Goal: Task Accomplishment & Management: Use online tool/utility

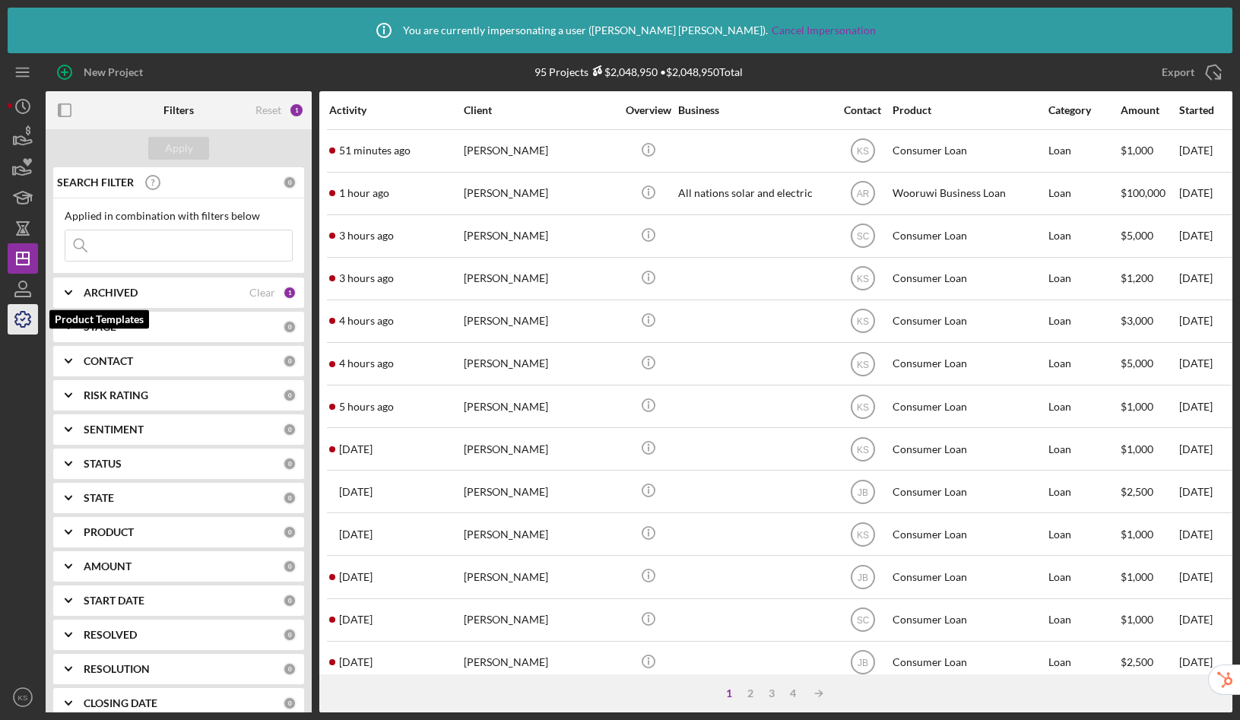
click at [27, 323] on icon "button" at bounding box center [22, 319] width 15 height 15
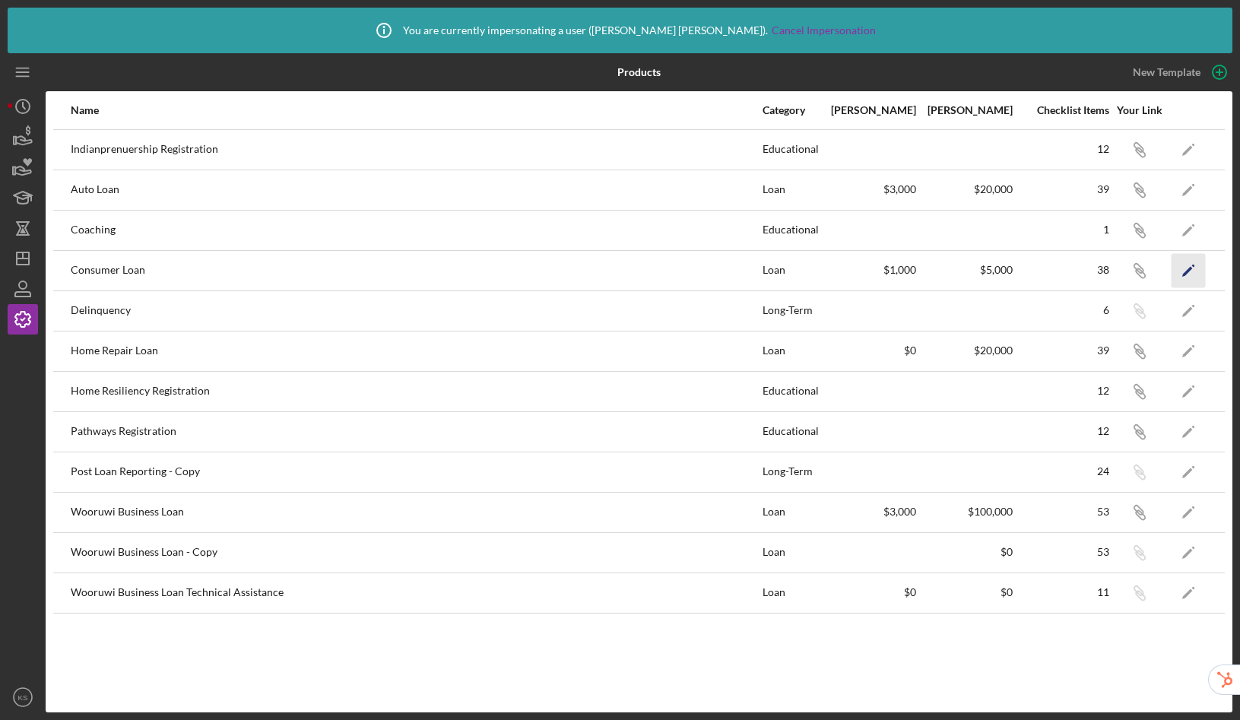
click at [1182, 270] on icon "Icon/Edit" at bounding box center [1189, 270] width 34 height 34
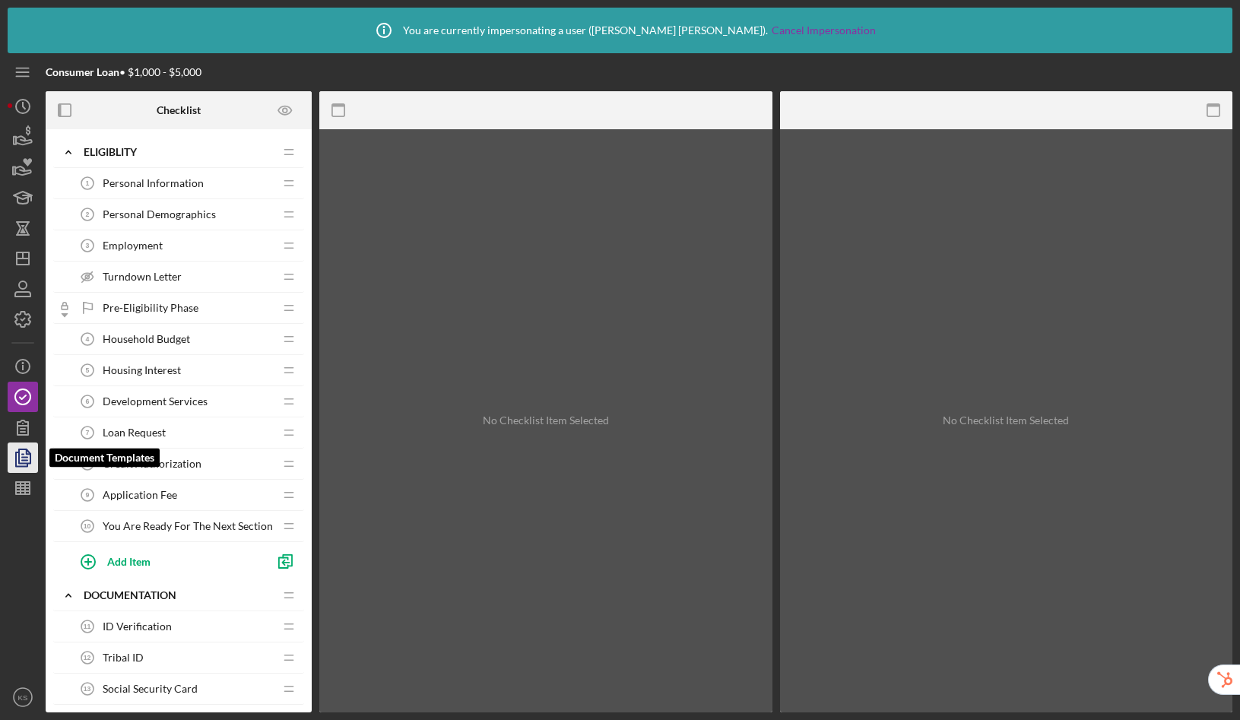
click at [22, 462] on icon "button" at bounding box center [23, 458] width 38 height 38
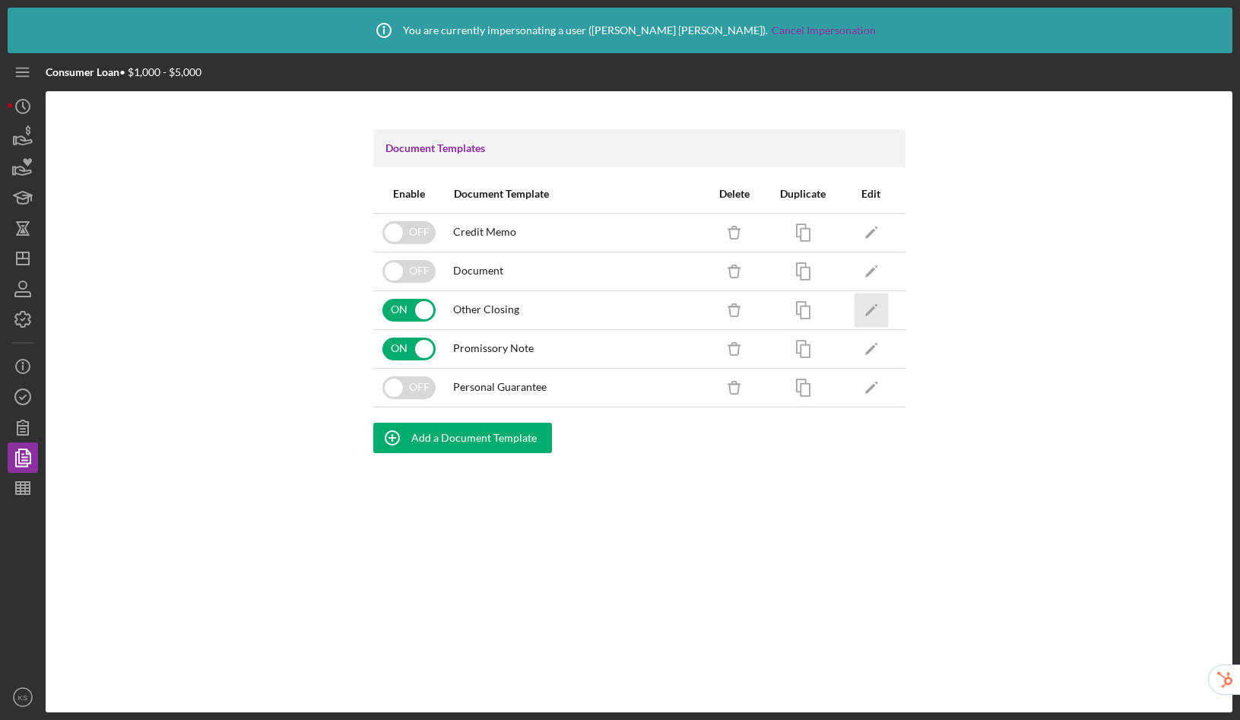
click at [871, 308] on polygon "button" at bounding box center [870, 311] width 11 height 11
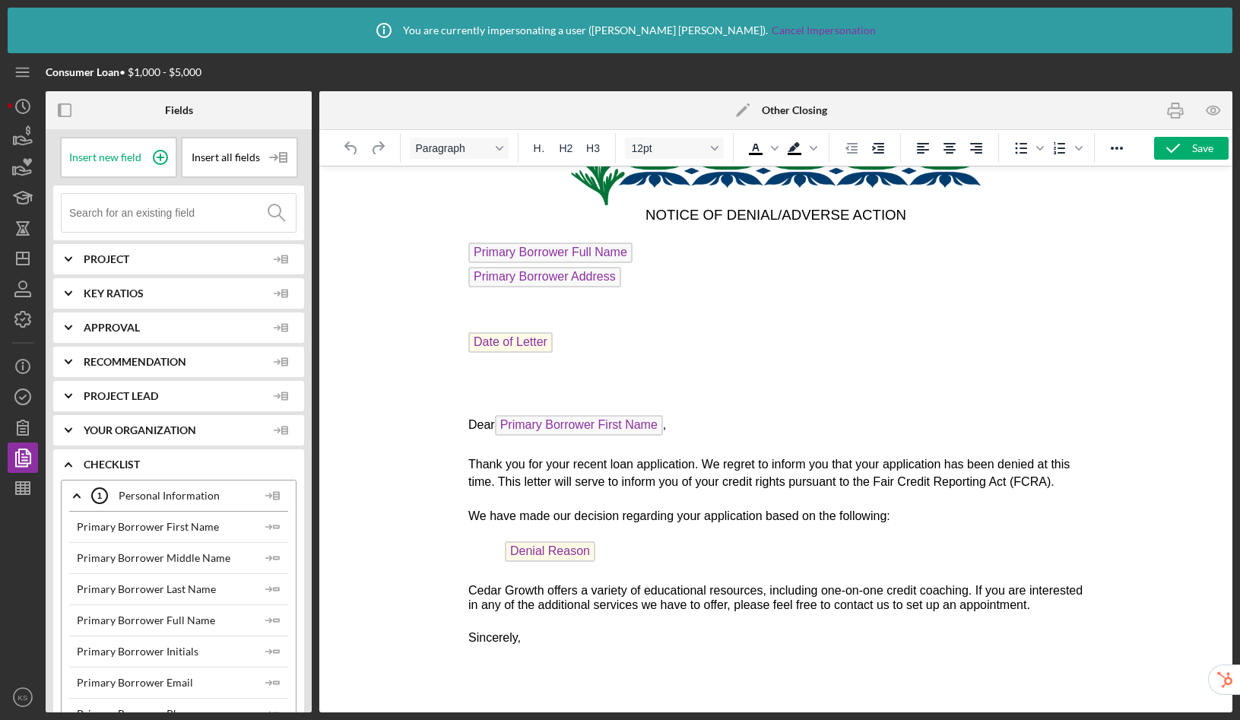
scroll to position [193, 0]
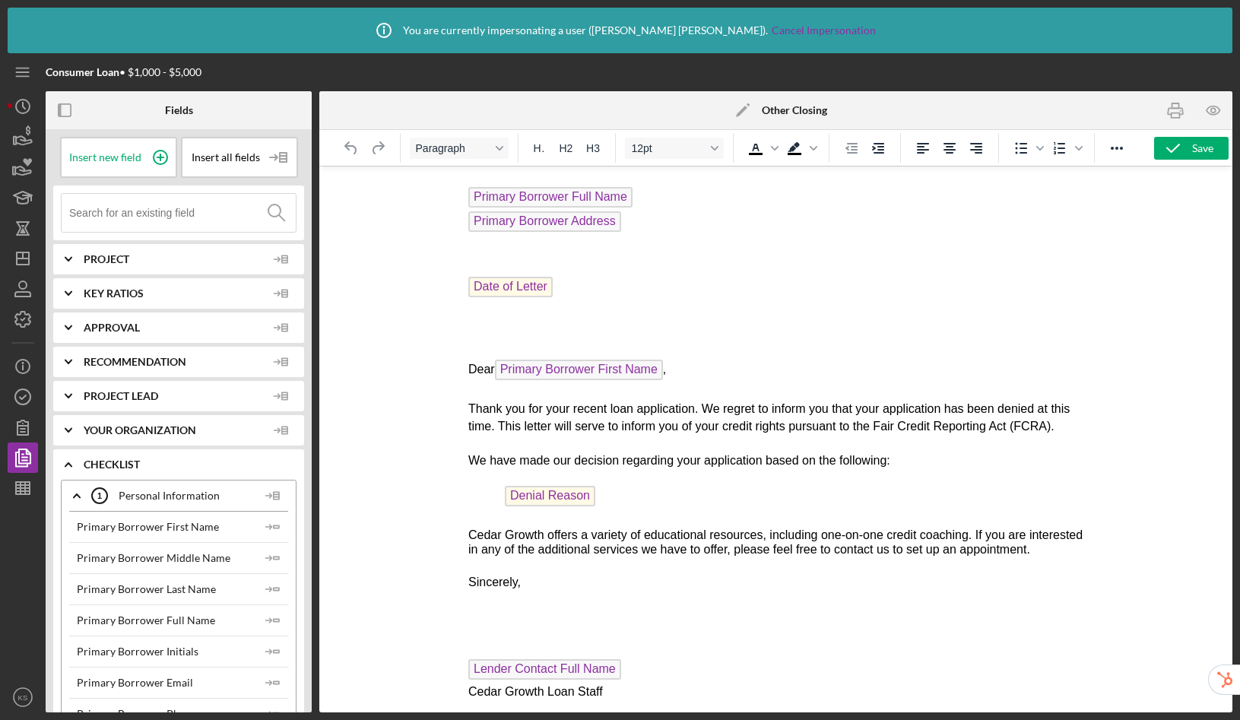
click at [748, 107] on icon "Icon/Edit" at bounding box center [743, 110] width 38 height 38
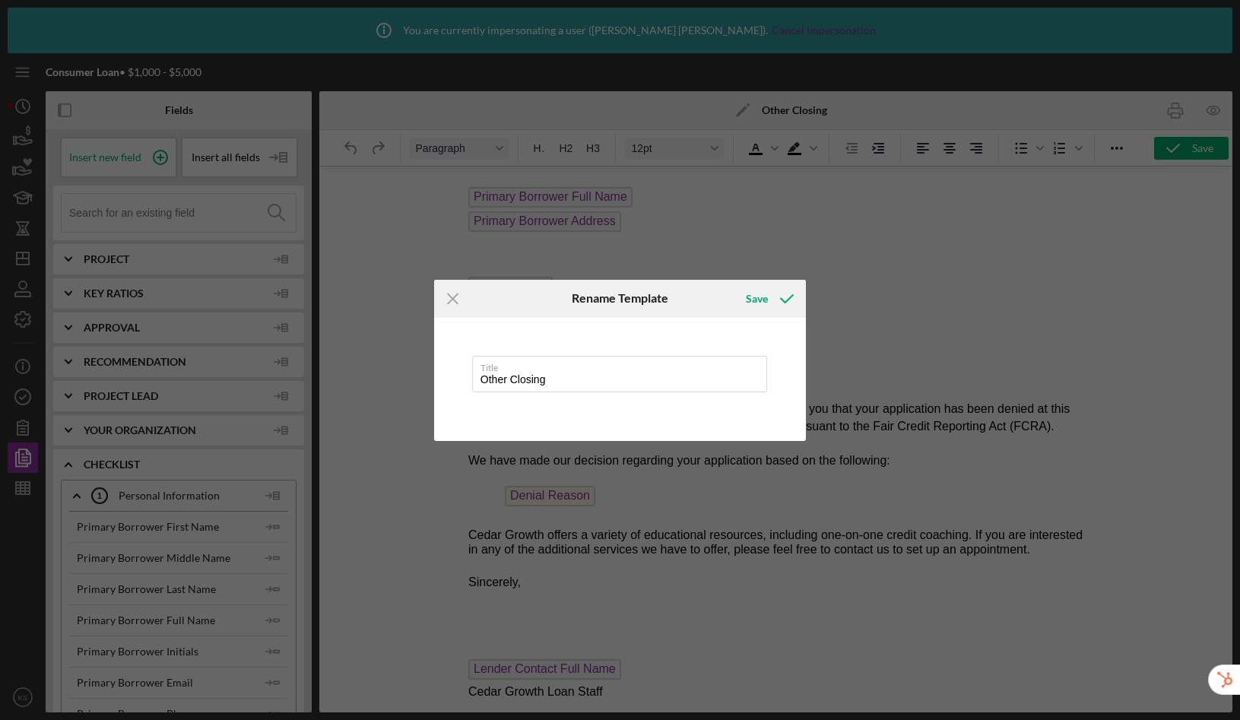
drag, startPoint x: 587, startPoint y: 379, endPoint x: 466, endPoint y: 372, distance: 121.1
click at [466, 372] on div "Title Other Closing" at bounding box center [620, 379] width 372 height 123
click at [768, 297] on icon "submit" at bounding box center [787, 299] width 38 height 38
type input "Denial Letter"
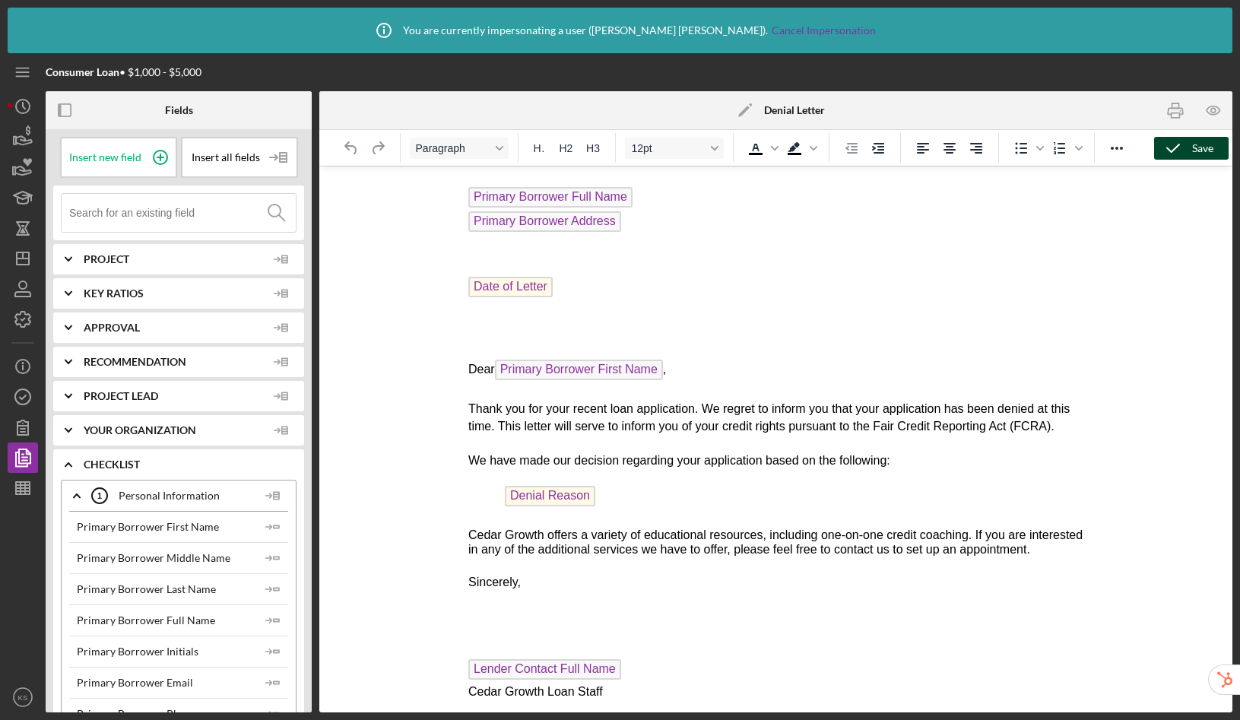
click at [1204, 149] on div "Save" at bounding box center [1202, 148] width 21 height 23
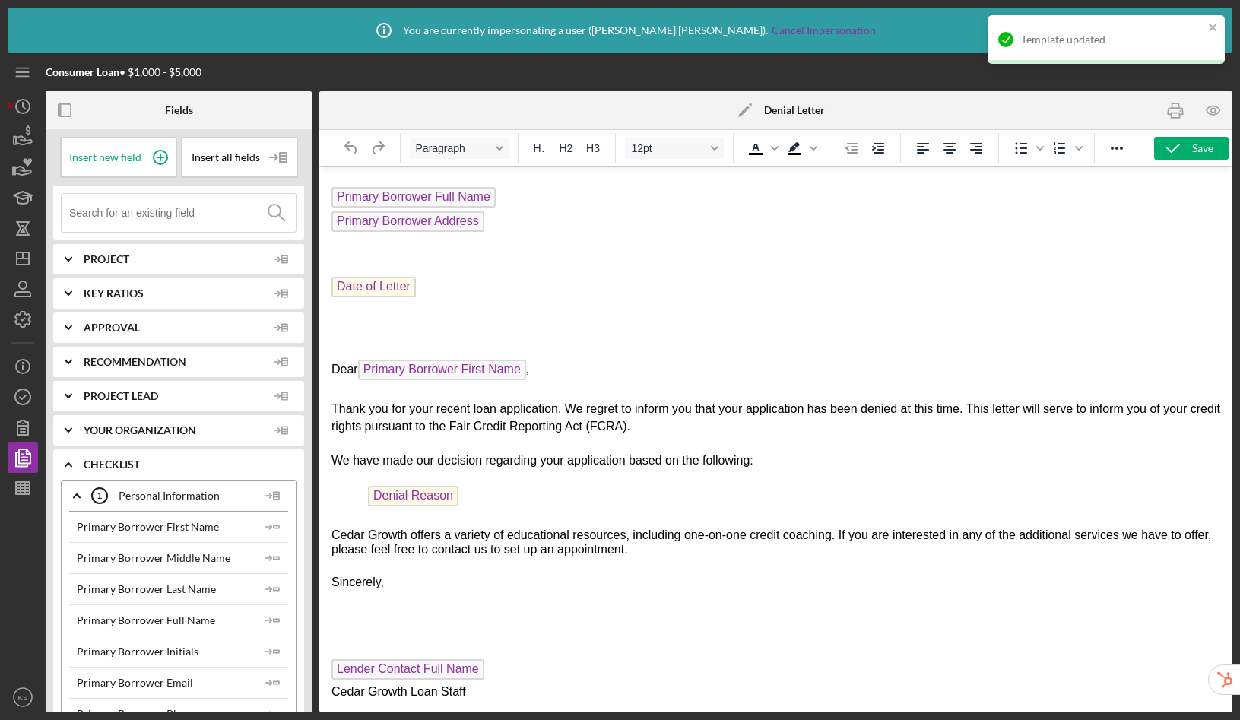
scroll to position [0, 0]
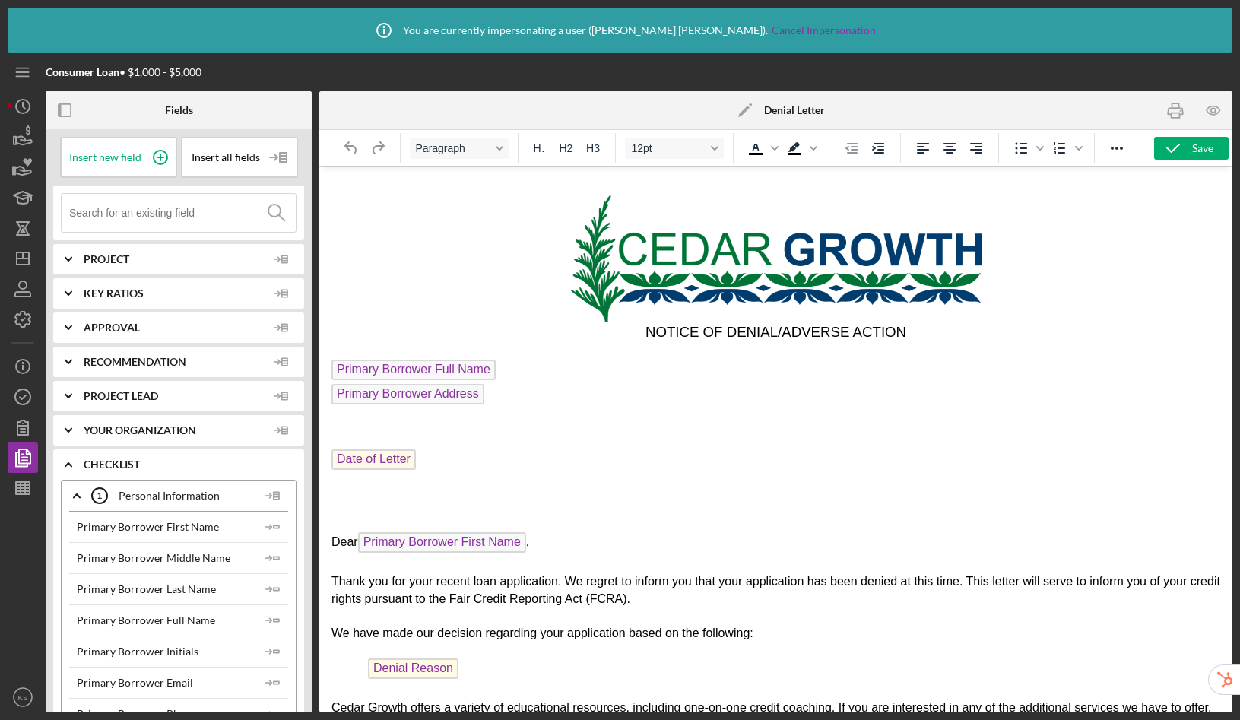
click at [512, 401] on p "Primary Borrower Address ﻿" at bounding box center [776, 396] width 889 height 24
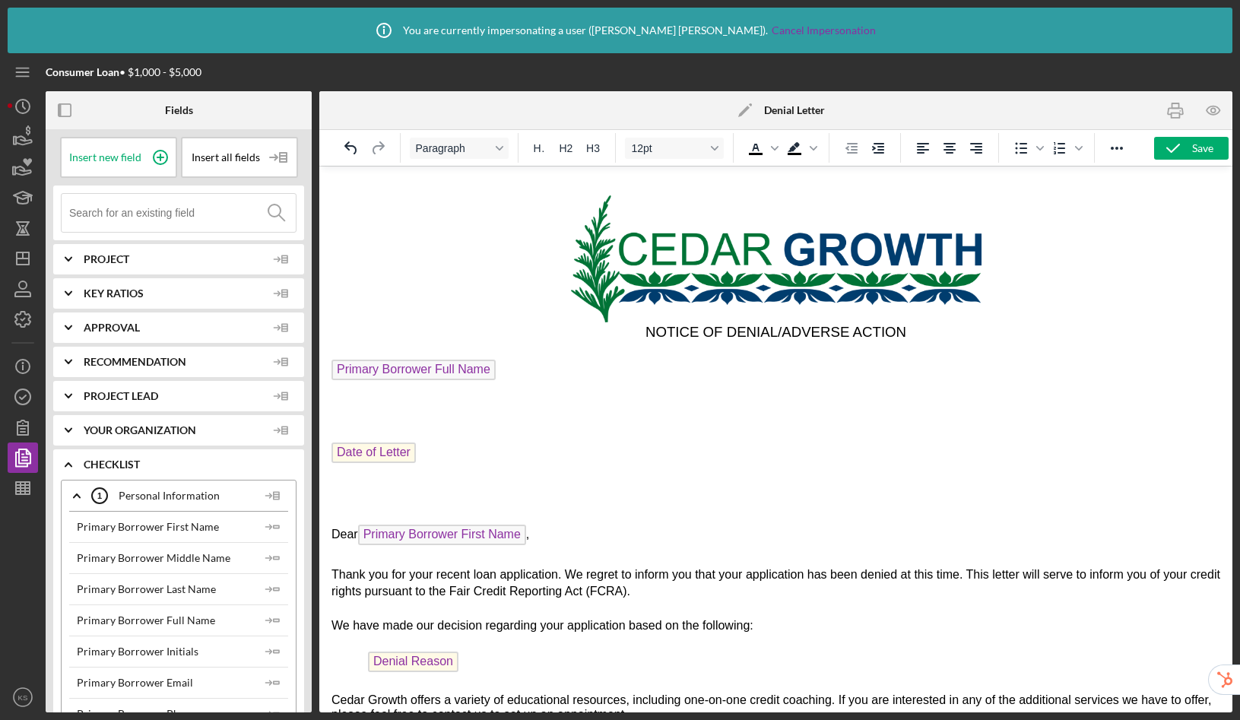
click at [187, 218] on input at bounding box center [182, 213] width 227 height 38
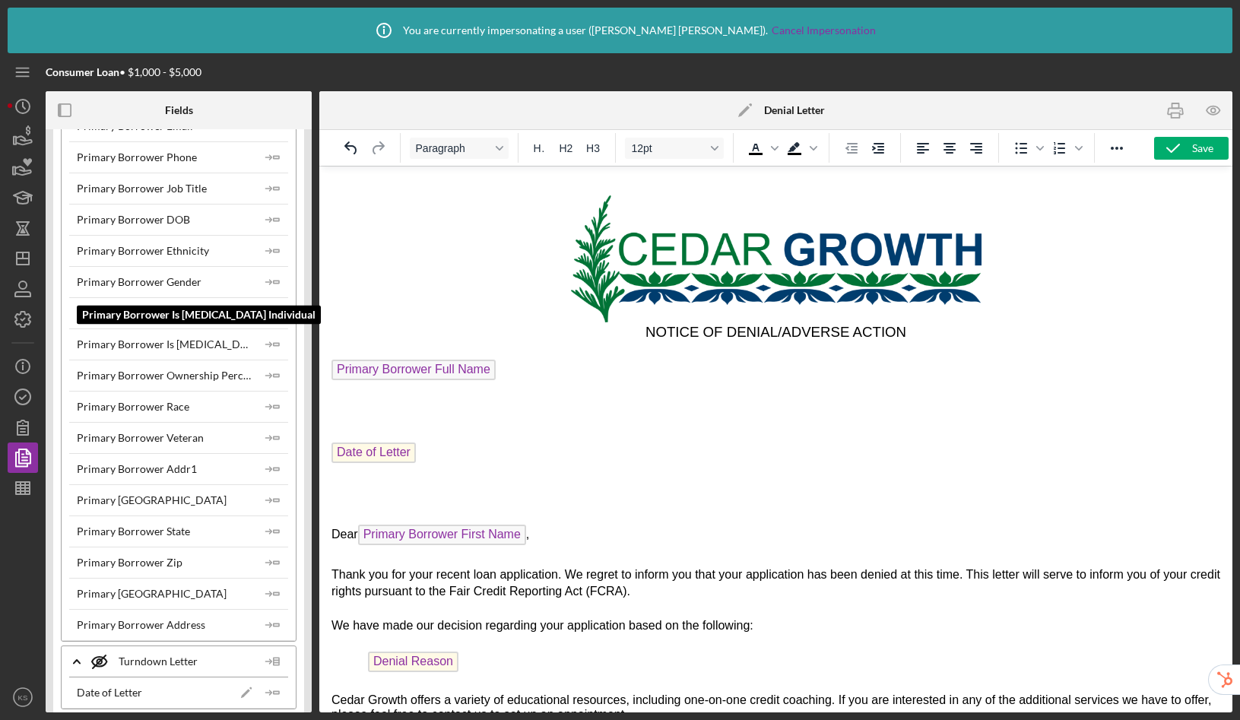
scroll to position [366, 0]
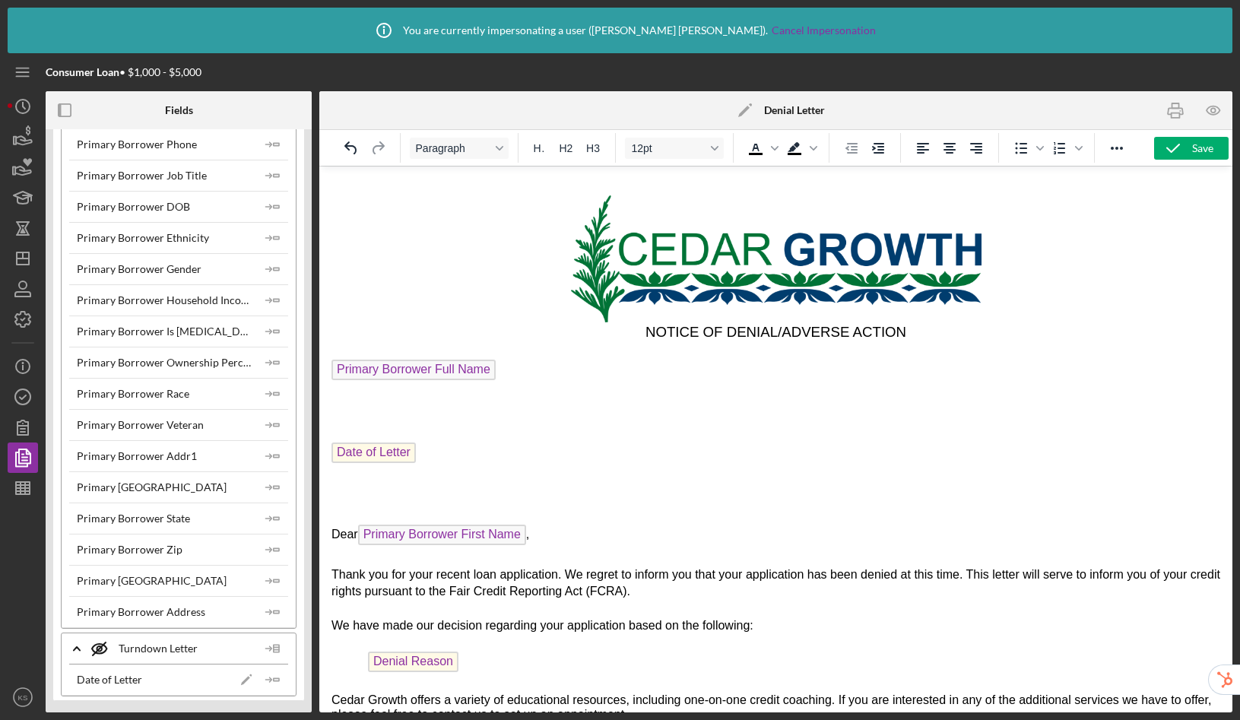
type input "primary borrower"
click at [370, 387] on p "Rich Text Area. Press ALT-0 for help." at bounding box center [776, 392] width 889 height 17
click at [268, 460] on icon "Icon/Insert Field" at bounding box center [273, 456] width 30 height 30
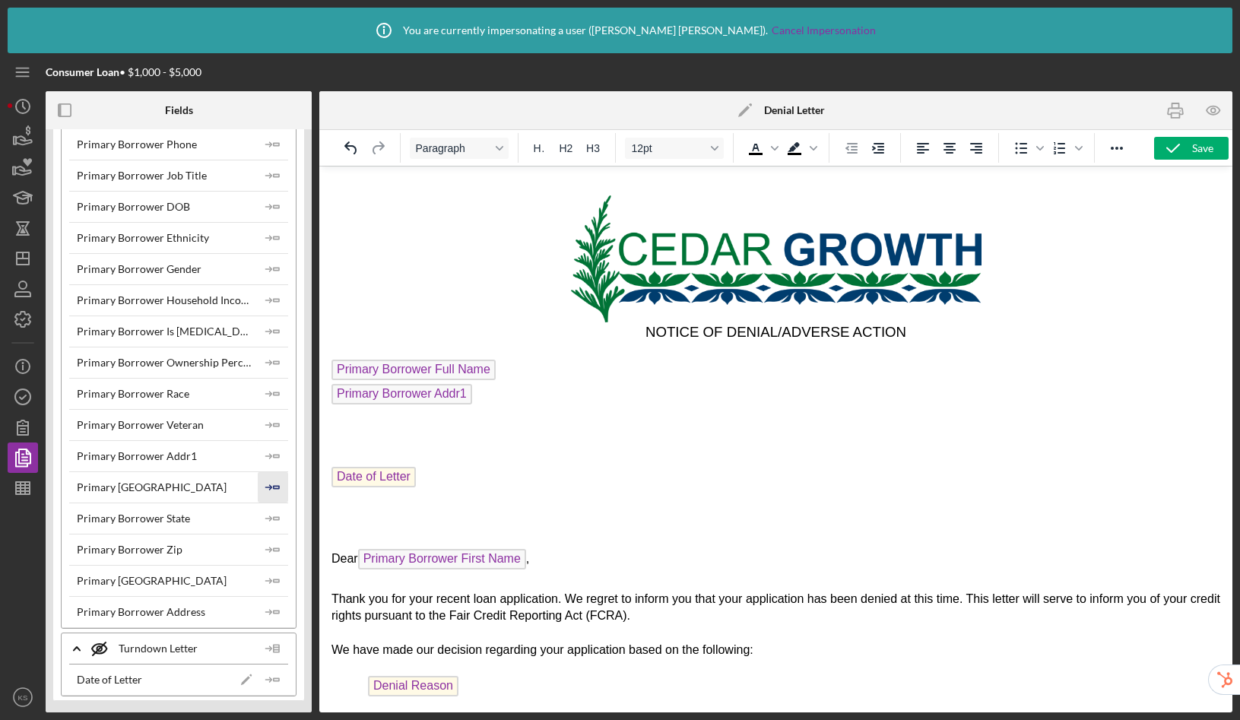
click at [270, 480] on icon "Icon/Insert Field" at bounding box center [273, 487] width 30 height 30
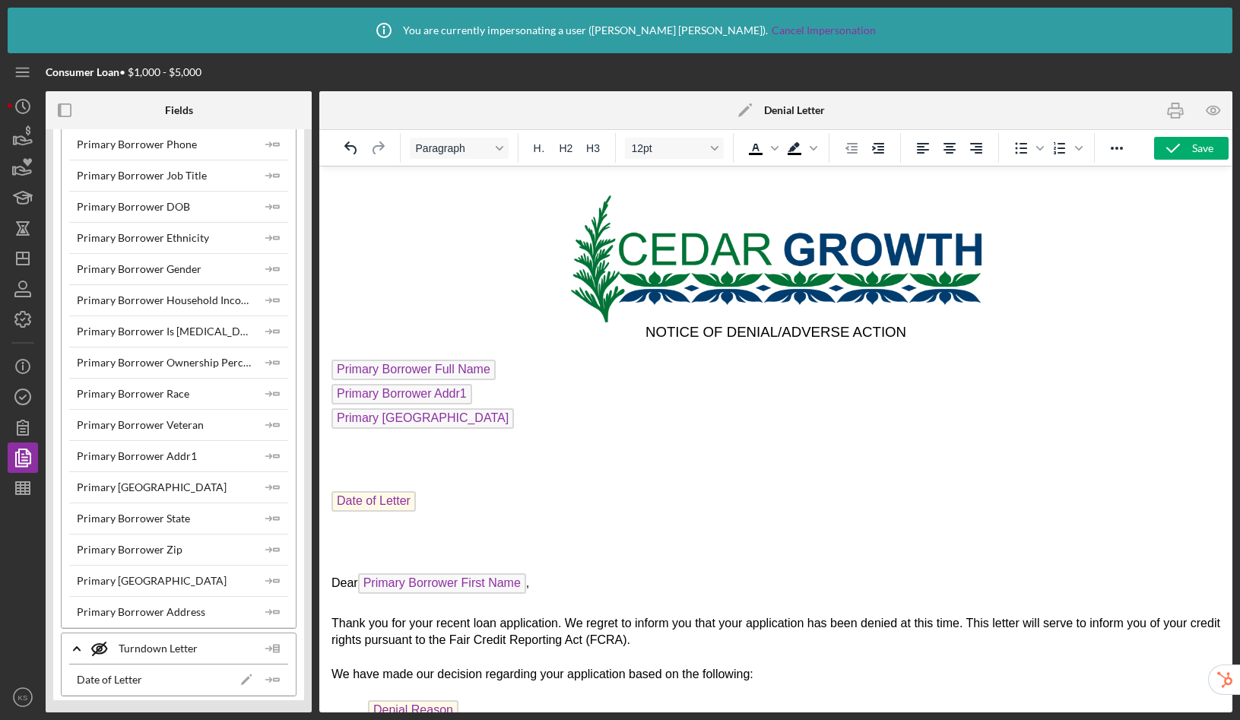
click at [483, 422] on p "Primary [GEOGRAPHIC_DATA]" at bounding box center [776, 420] width 889 height 24
click at [274, 519] on polygon "button" at bounding box center [276, 518] width 5 height 2
click at [275, 552] on icon "Icon/Insert Field" at bounding box center [273, 550] width 30 height 30
click at [1171, 148] on icon "button" at bounding box center [1173, 148] width 38 height 38
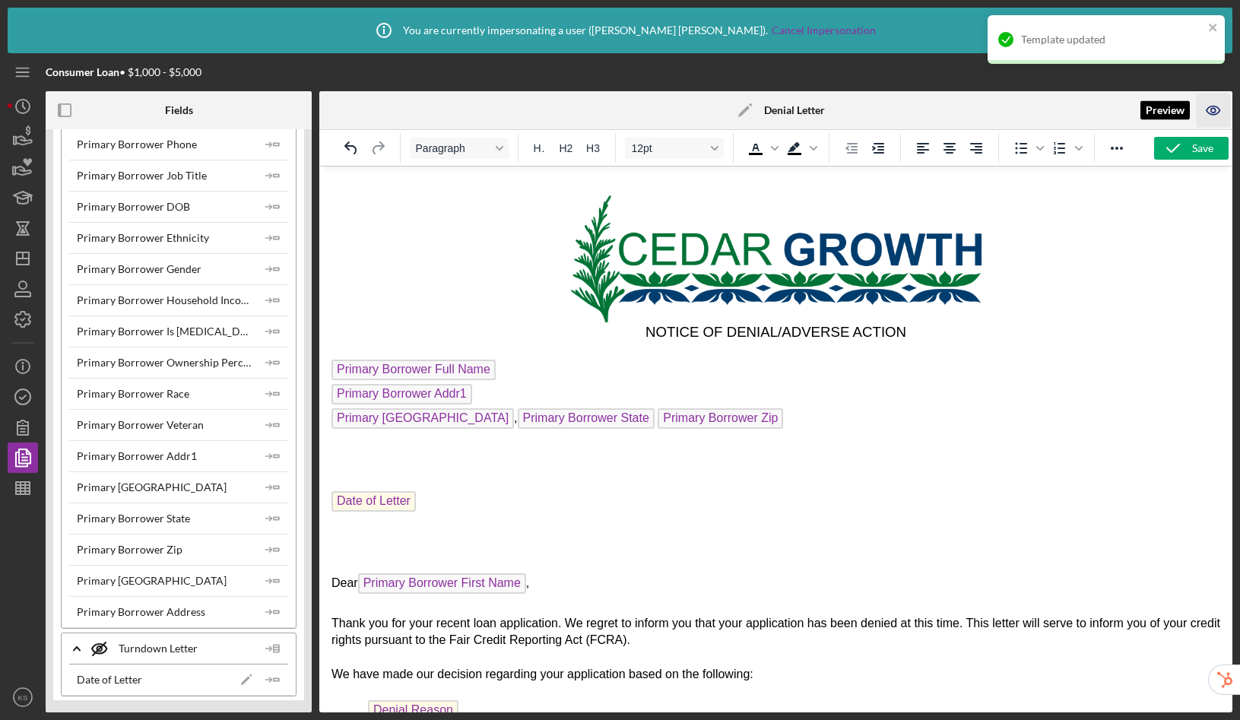
click at [1208, 111] on icon "button" at bounding box center [1213, 110] width 13 height 8
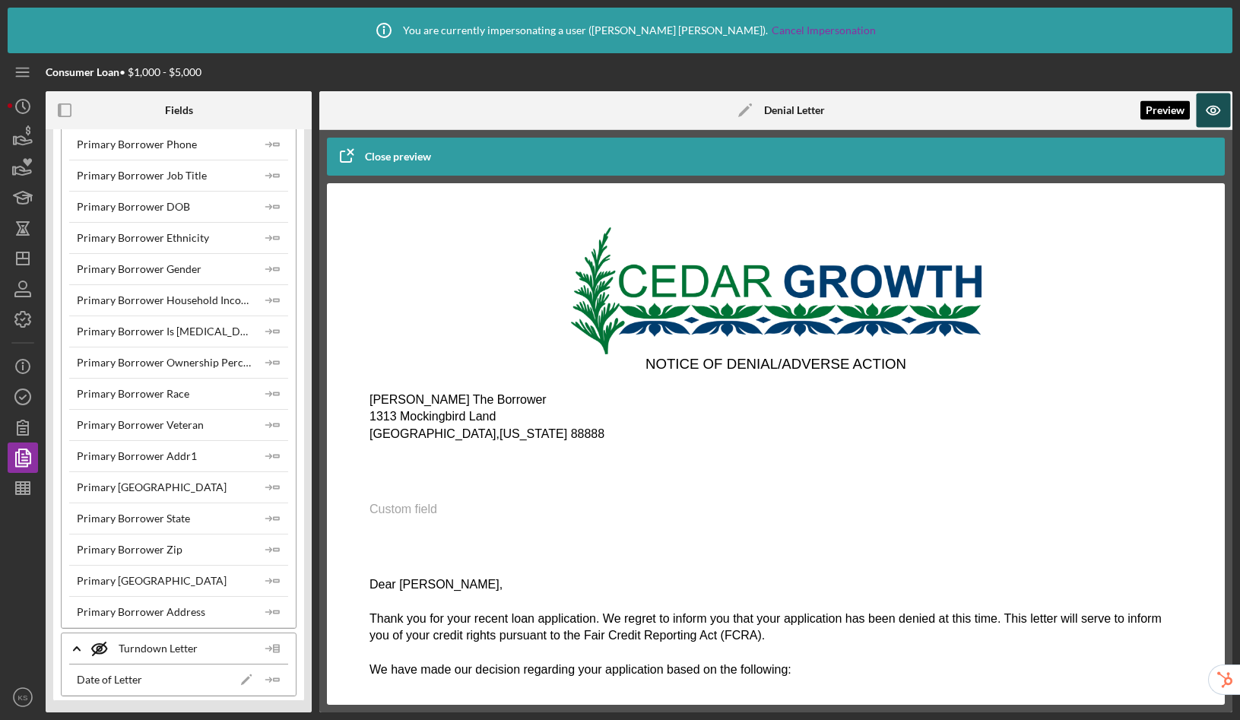
click at [1217, 110] on icon "button" at bounding box center [1213, 111] width 34 height 34
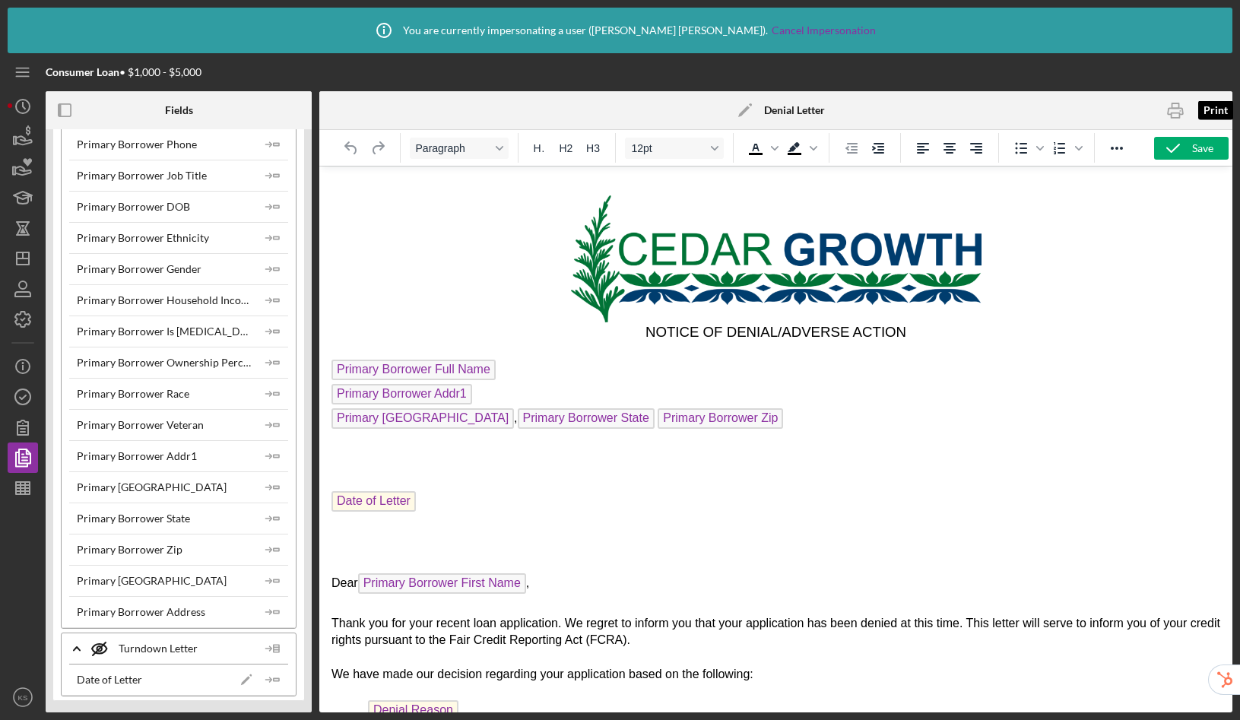
scroll to position [0, 0]
click at [465, 424] on p "Primary Borrower City , Primary Borrower State Primary Borrower Zip" at bounding box center [776, 420] width 889 height 24
click at [1188, 149] on icon "button" at bounding box center [1173, 148] width 38 height 38
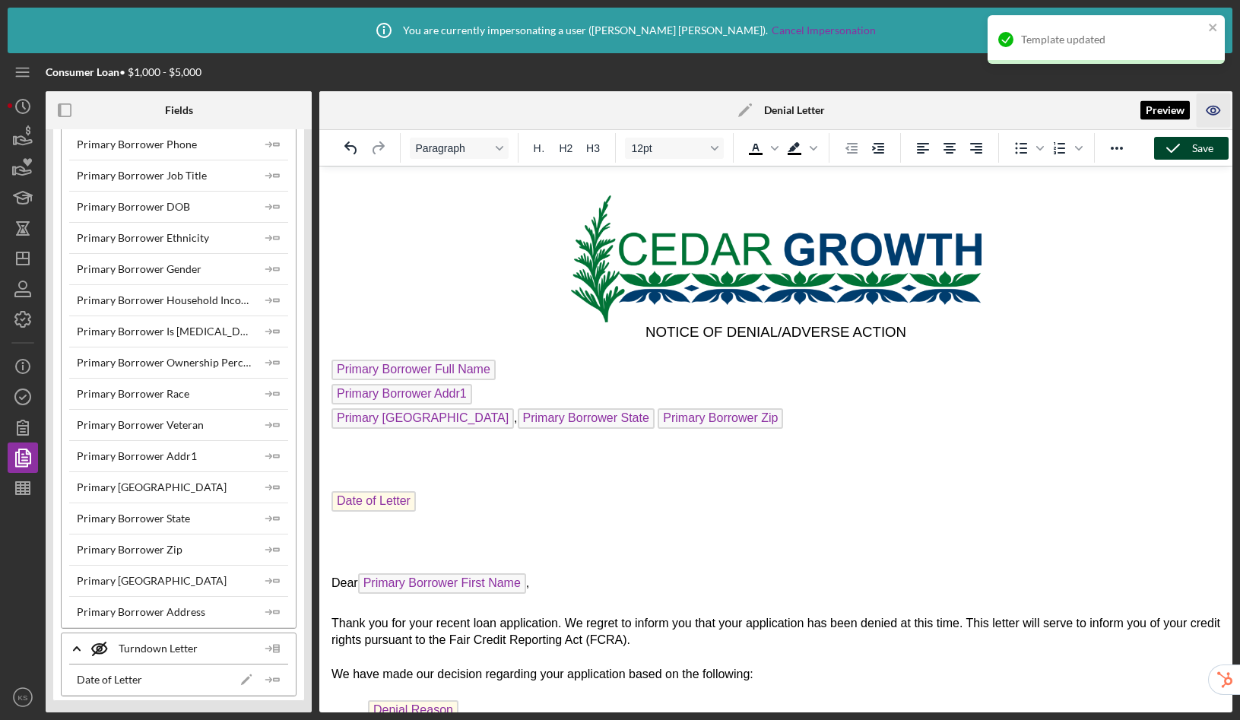
click at [1212, 110] on icon "button" at bounding box center [1213, 111] width 34 height 34
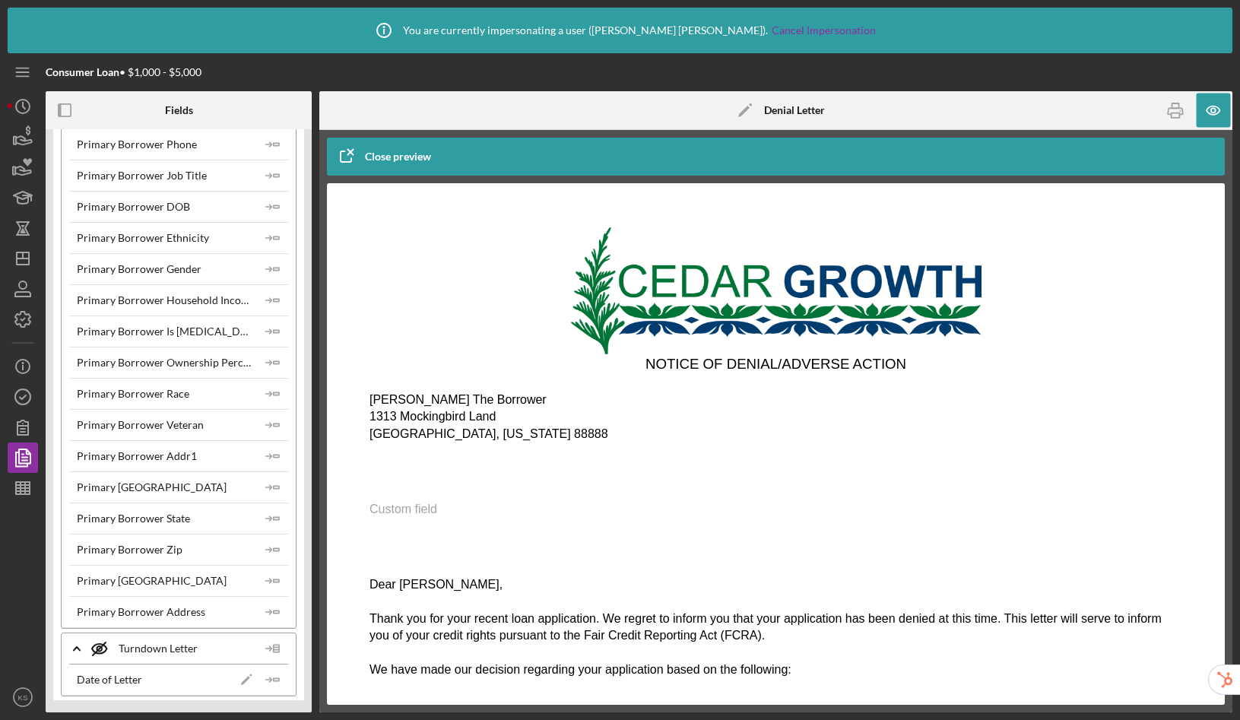
click at [386, 155] on div "Close preview" at bounding box center [398, 156] width 66 height 30
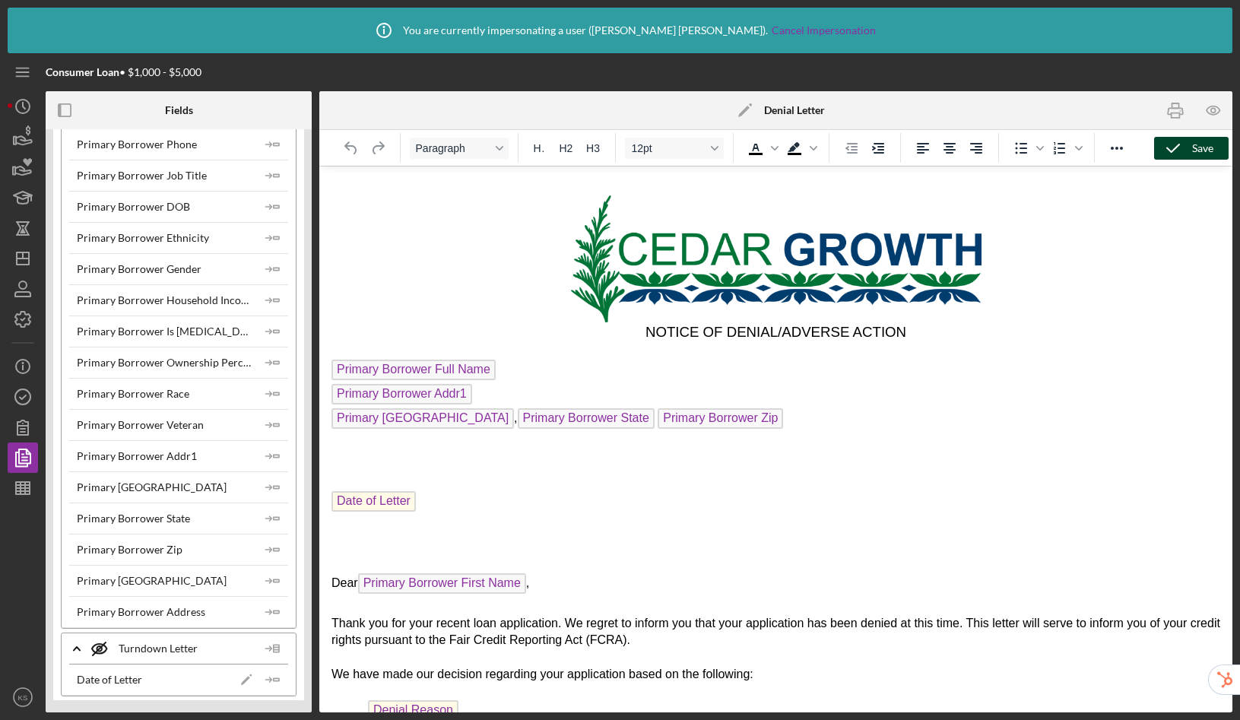
click at [1201, 151] on div "Save" at bounding box center [1202, 148] width 21 height 23
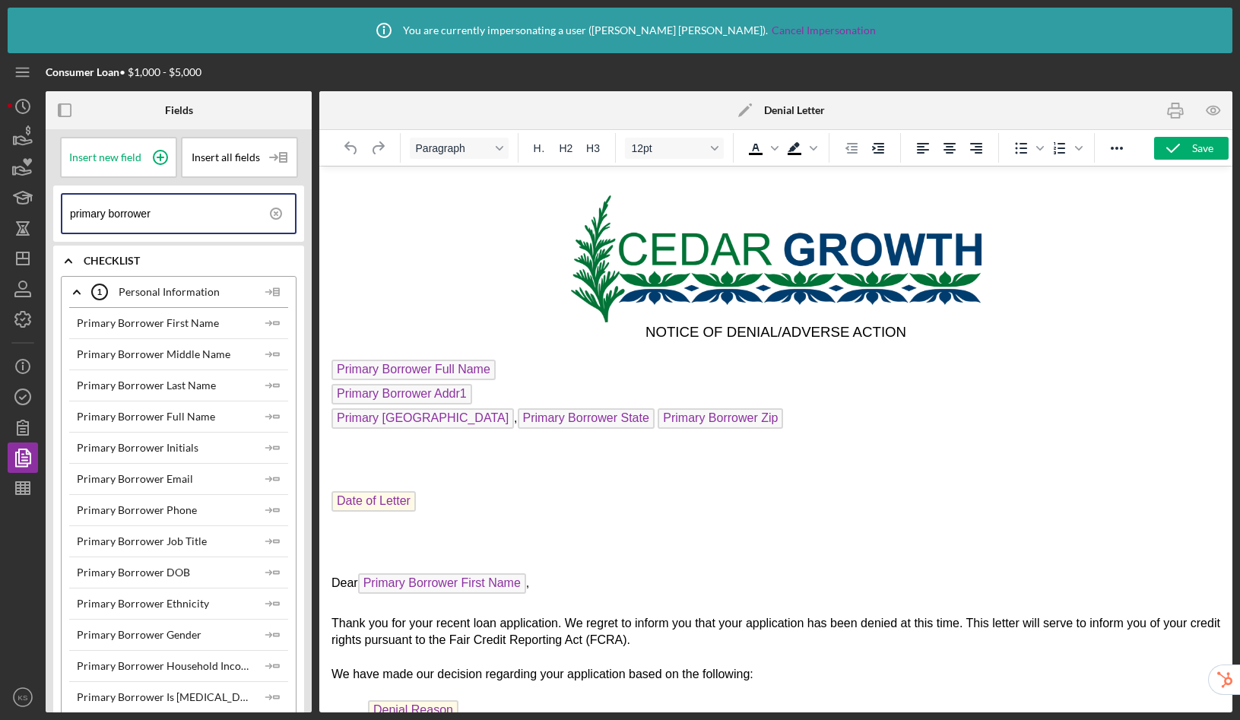
drag, startPoint x: 277, startPoint y: 212, endPoint x: 213, endPoint y: 220, distance: 64.3
click at [277, 212] on icon at bounding box center [276, 214] width 38 height 38
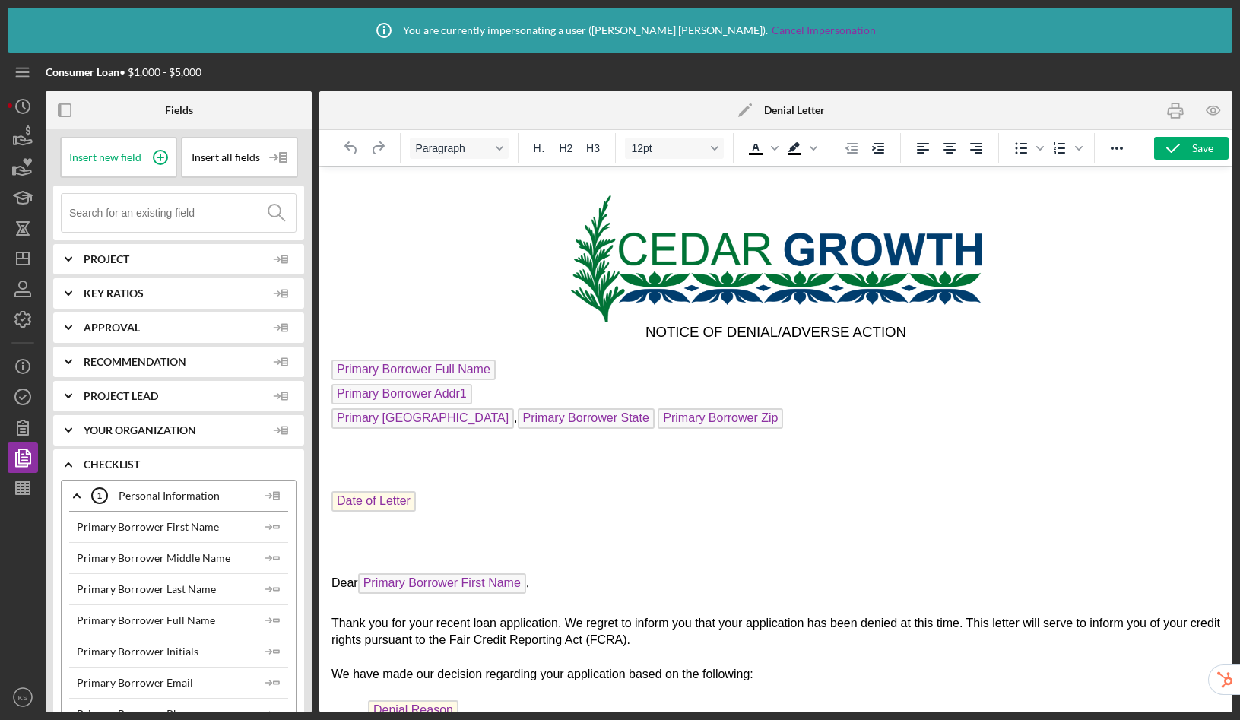
click at [196, 219] on input at bounding box center [182, 213] width 227 height 38
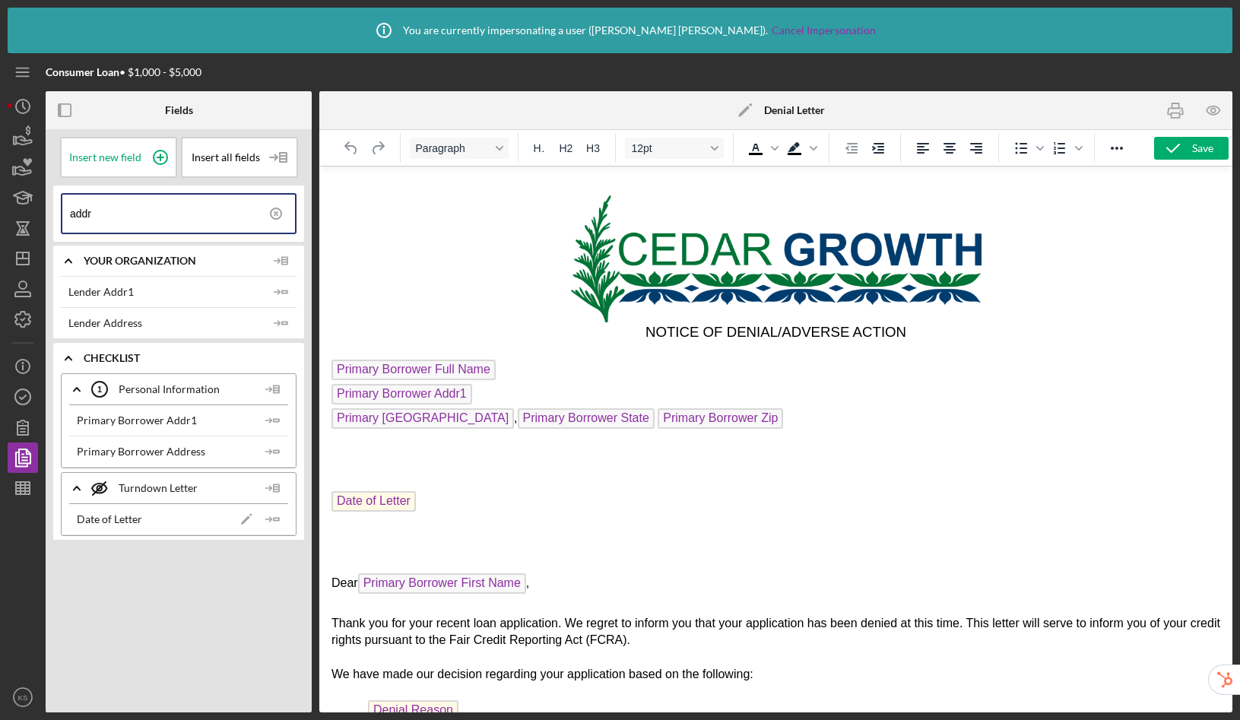
type input "addr"
click at [1214, 111] on icon "button" at bounding box center [1213, 111] width 34 height 34
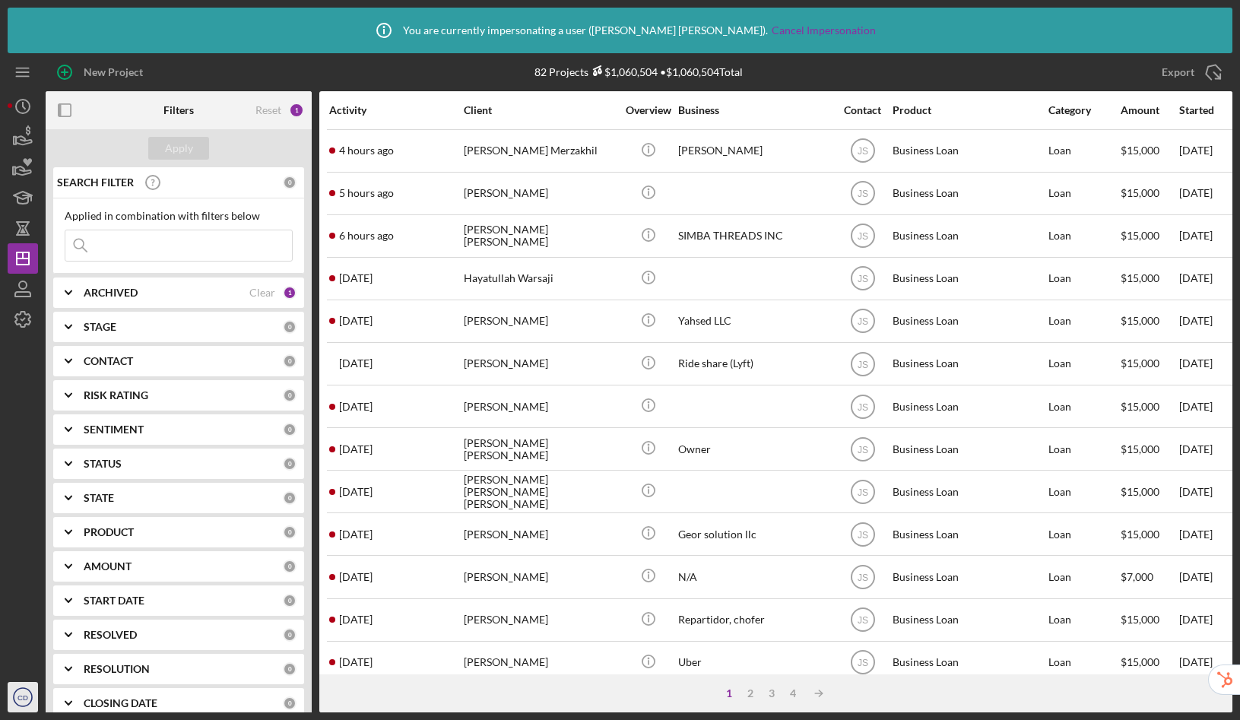
click at [23, 694] on text "CD" at bounding box center [22, 698] width 11 height 8
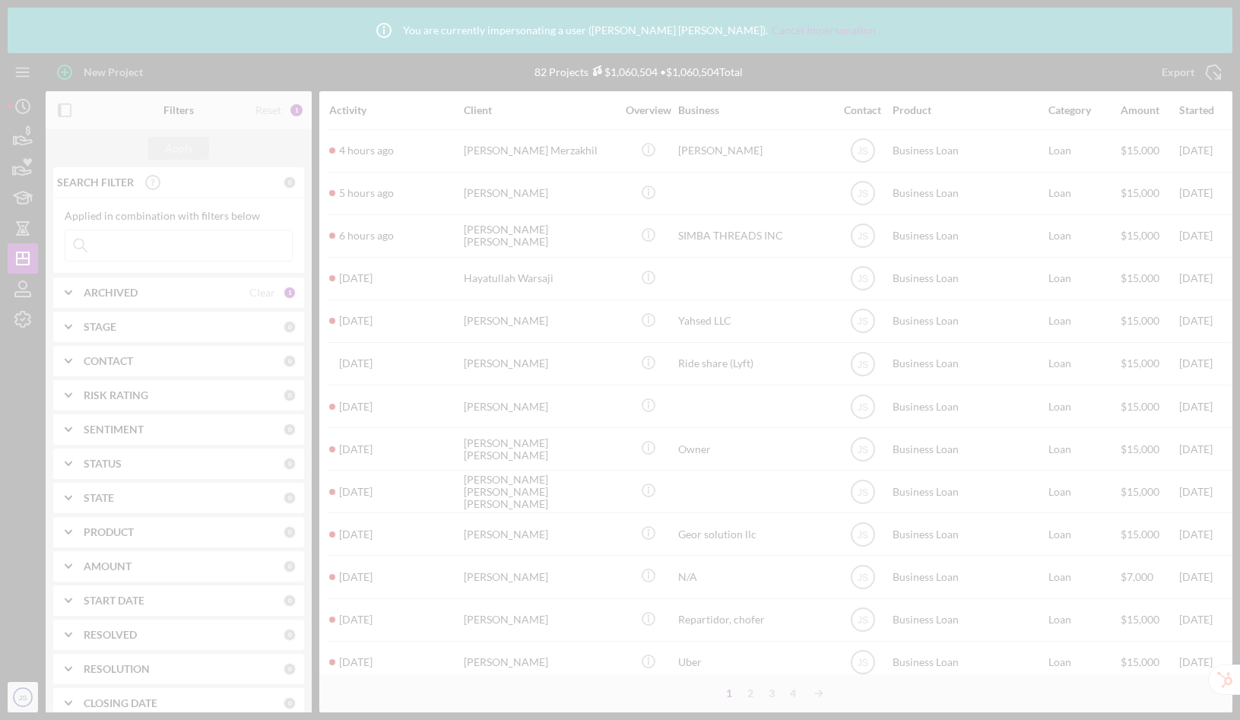
click at [24, 692] on div at bounding box center [620, 360] width 1240 height 720
click at [26, 695] on text "JS" at bounding box center [22, 698] width 8 height 8
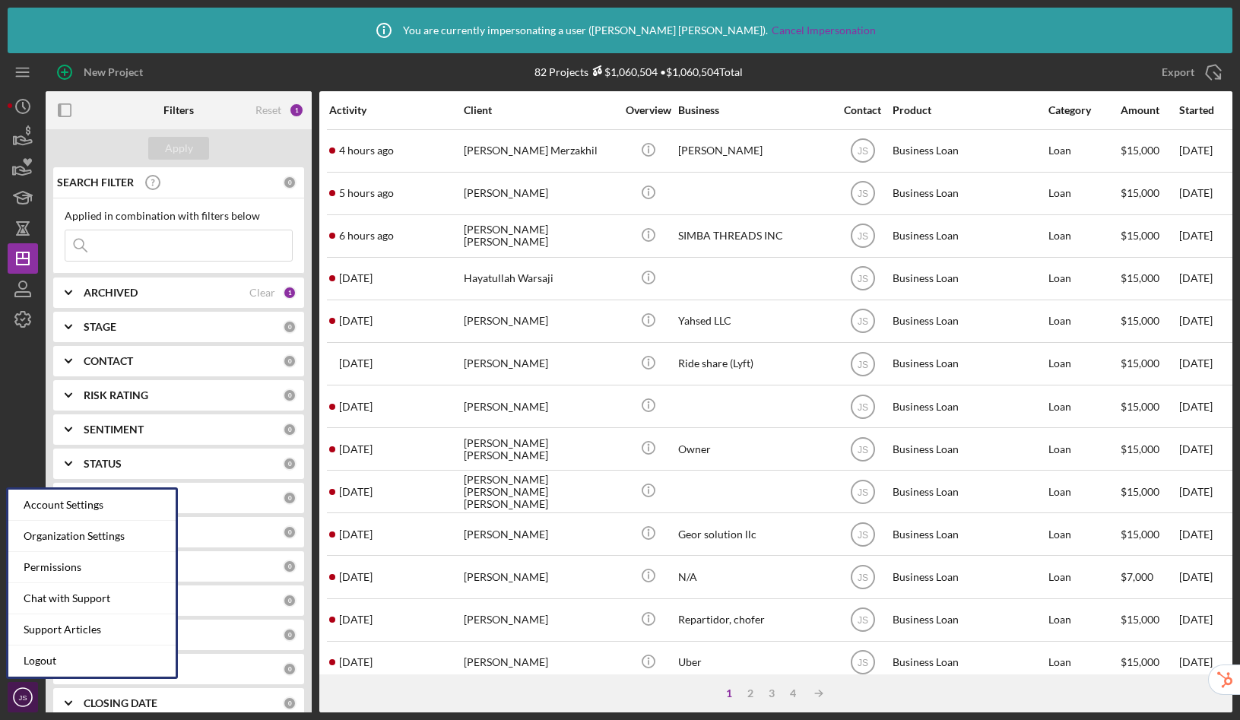
click at [26, 695] on text "JS" at bounding box center [22, 698] width 8 height 8
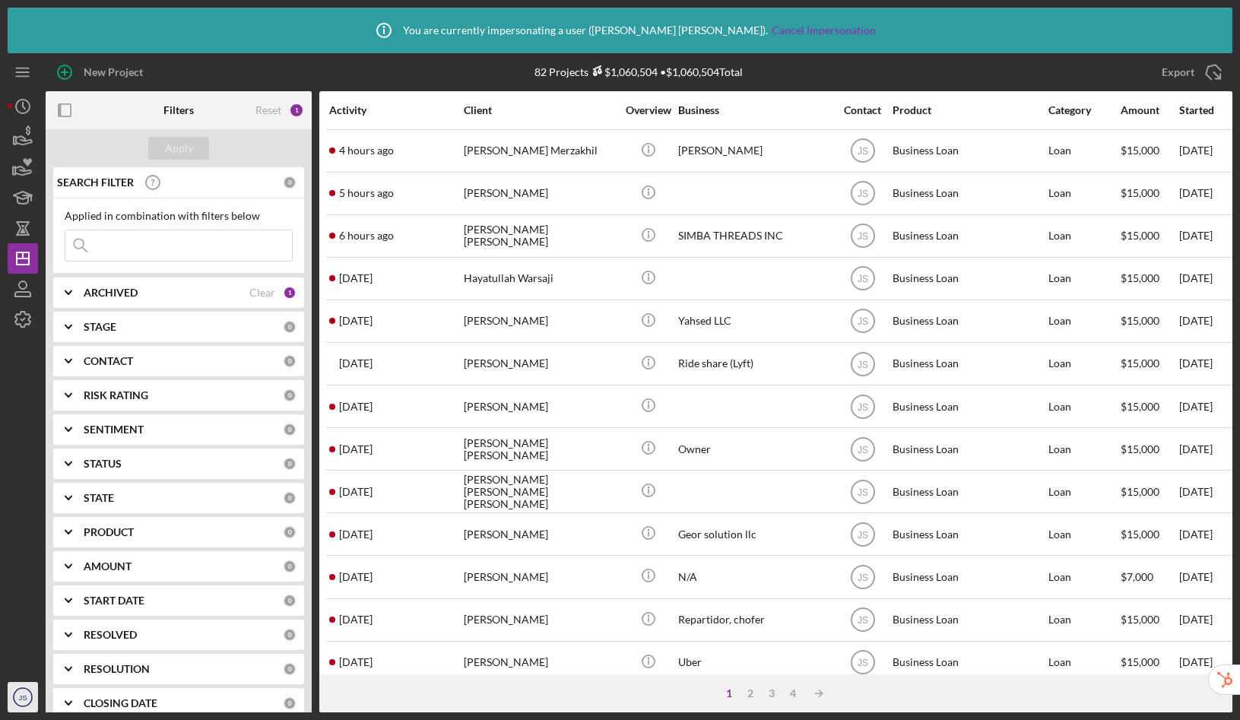
click at [22, 700] on text "JS" at bounding box center [22, 698] width 8 height 8
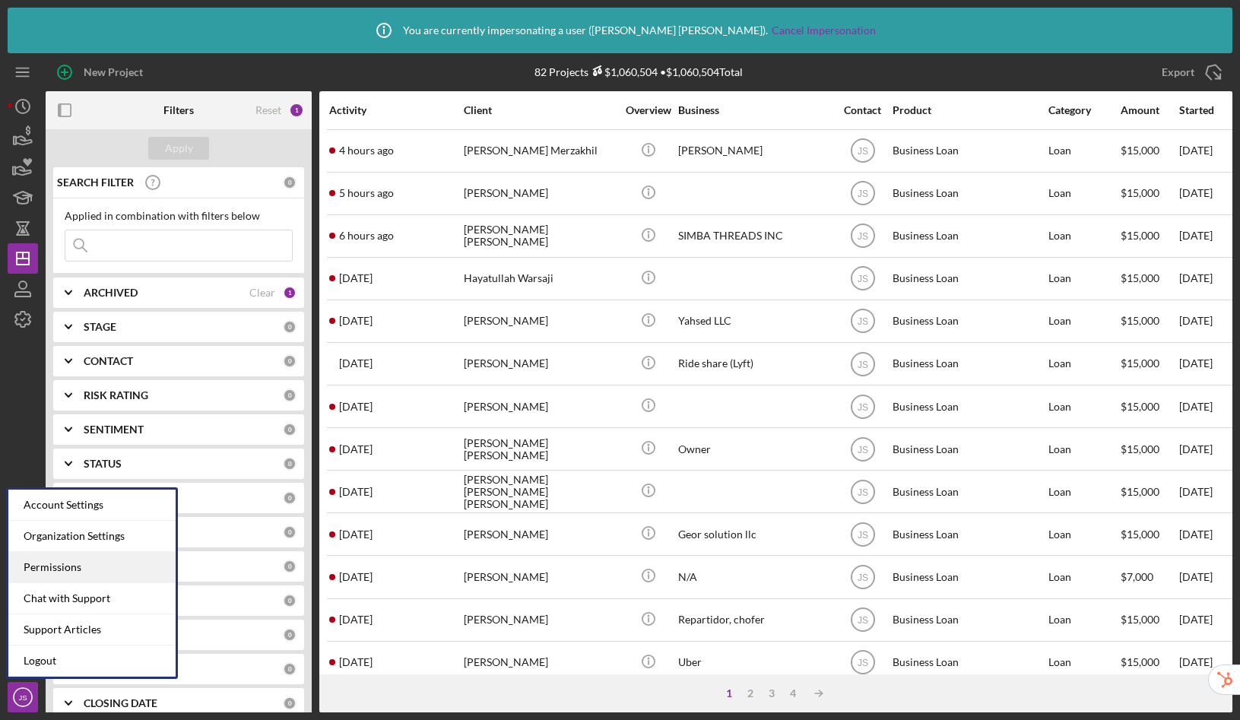
click at [61, 565] on div "Permissions" at bounding box center [91, 567] width 167 height 31
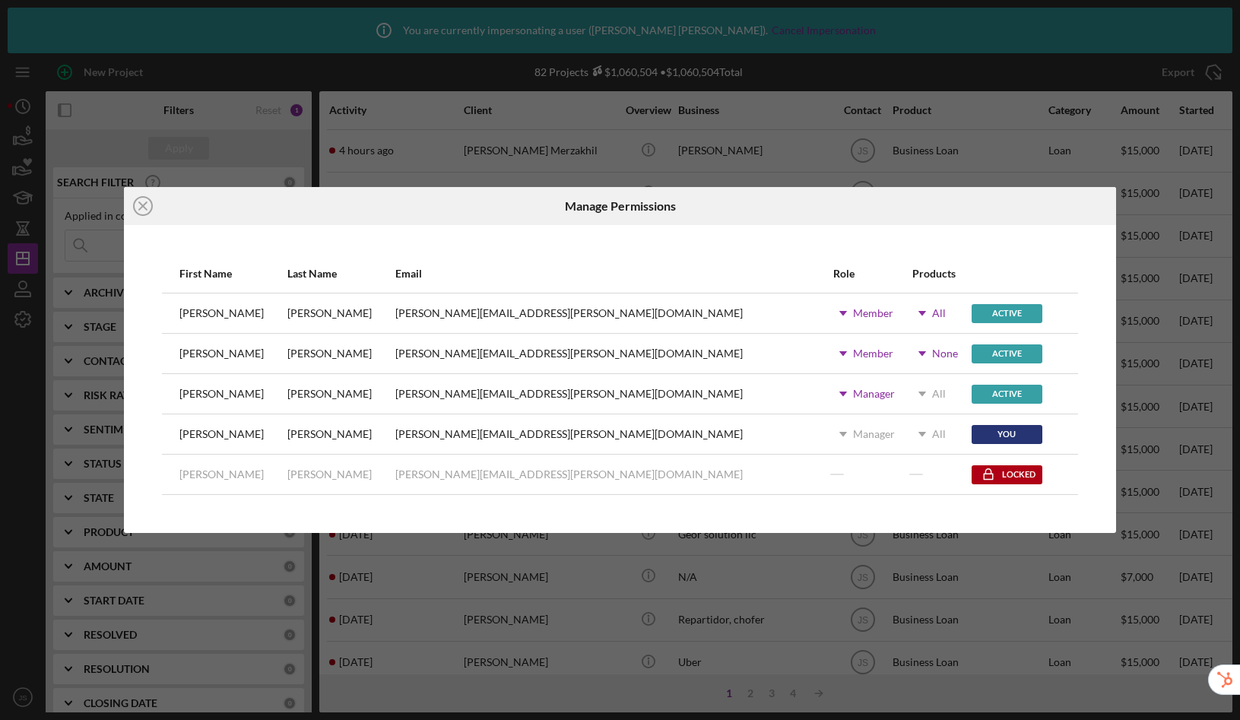
click at [903, 357] on icon "Icon/Dropdown Arrow" at bounding box center [922, 354] width 38 height 38
click at [576, 373] on td "christie.debacker@globalrefuge.org" at bounding box center [614, 354] width 438 height 40
click at [144, 206] on line at bounding box center [143, 206] width 8 height 8
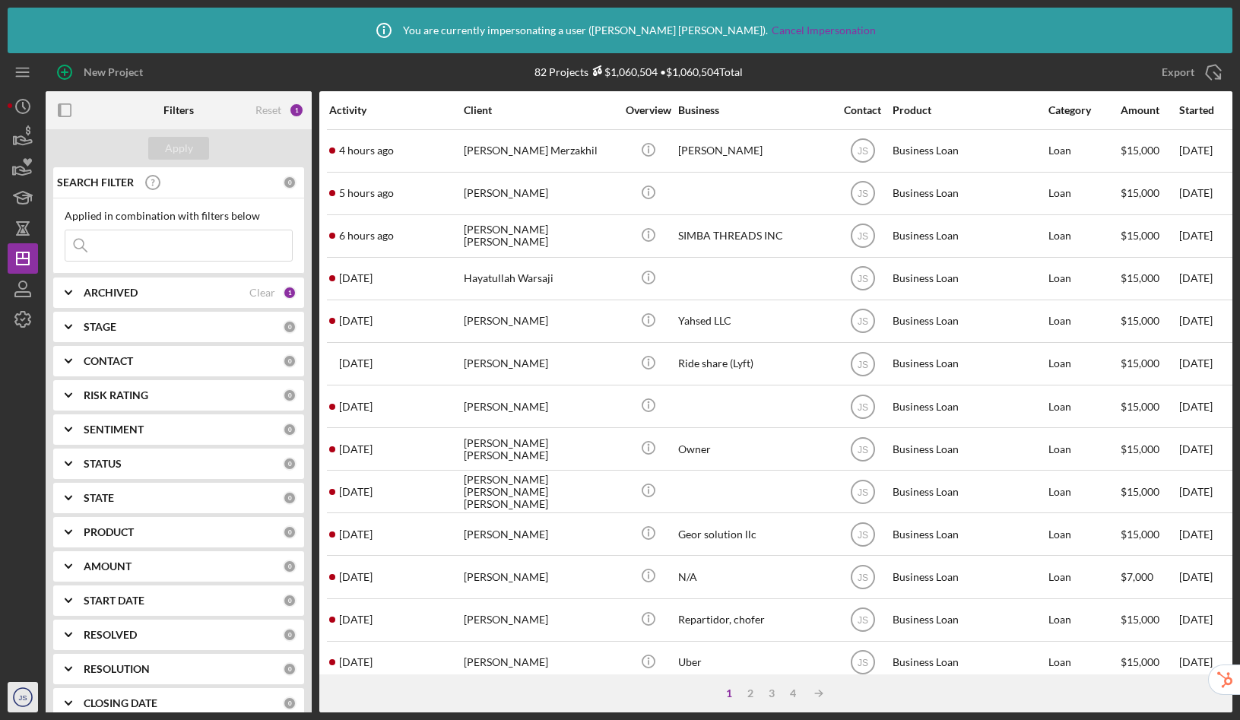
click at [25, 694] on text "JS" at bounding box center [22, 698] width 8 height 8
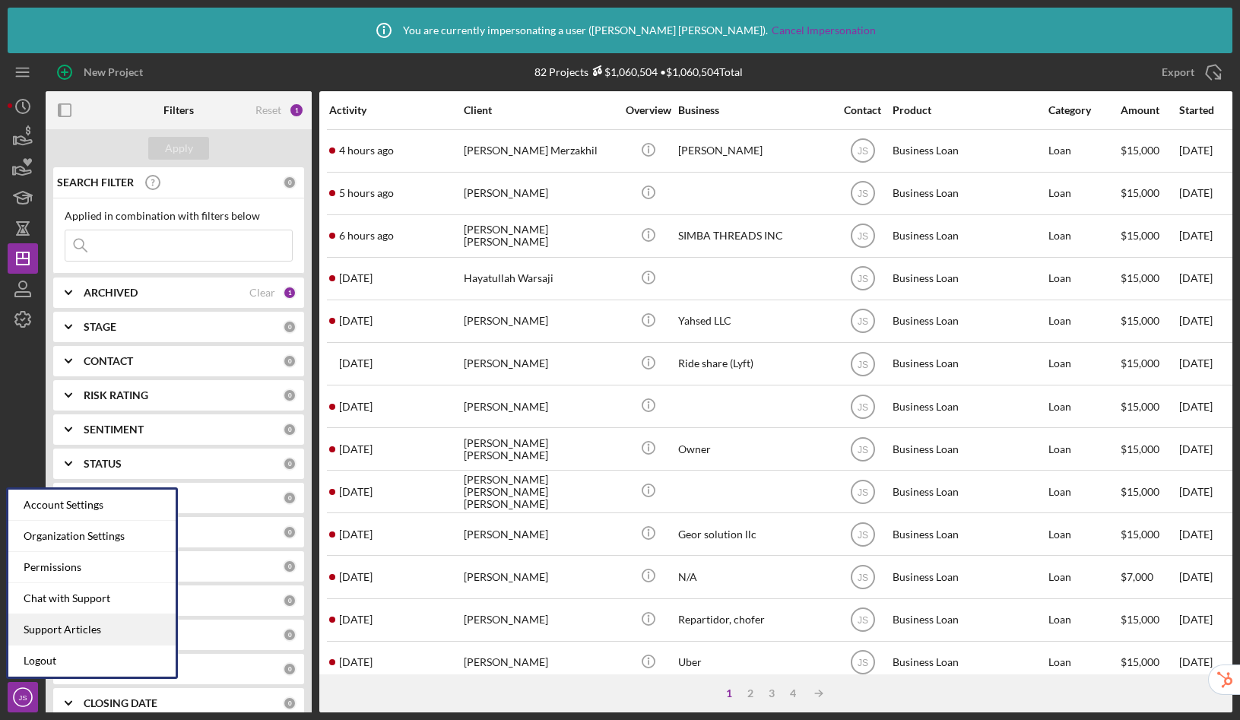
click at [87, 629] on link "Support Articles" at bounding box center [91, 629] width 167 height 31
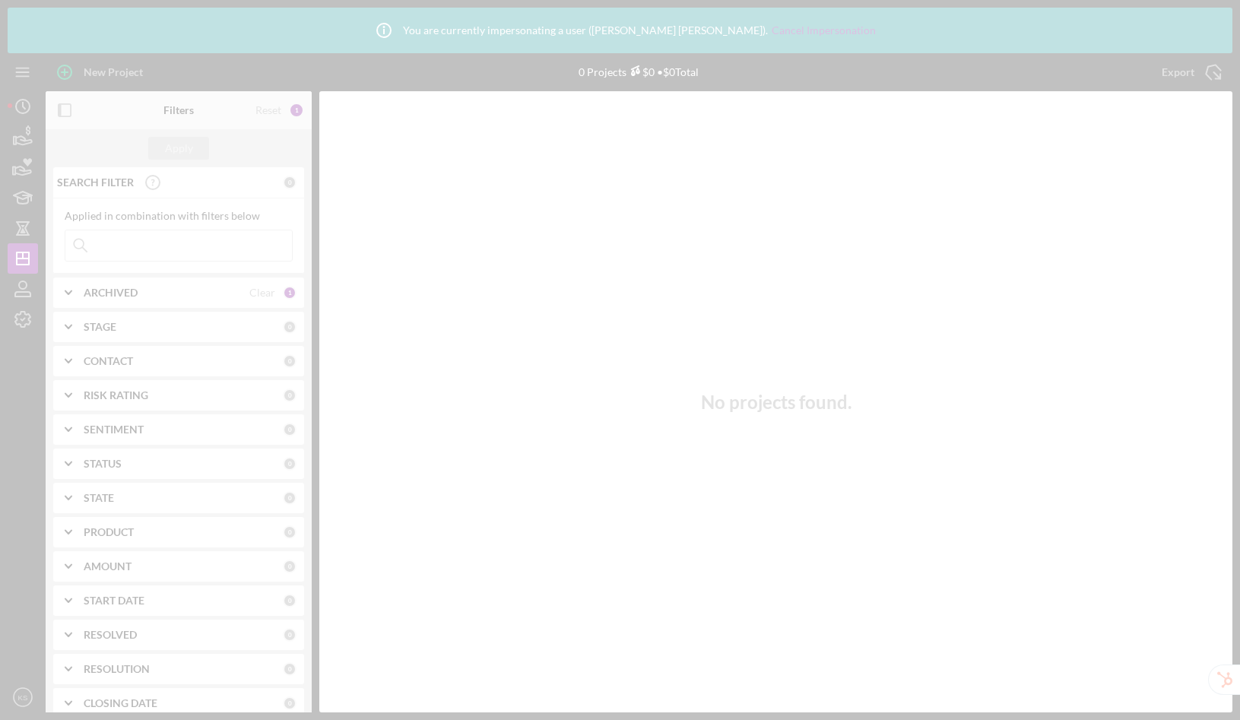
click at [18, 322] on div at bounding box center [620, 360] width 1240 height 720
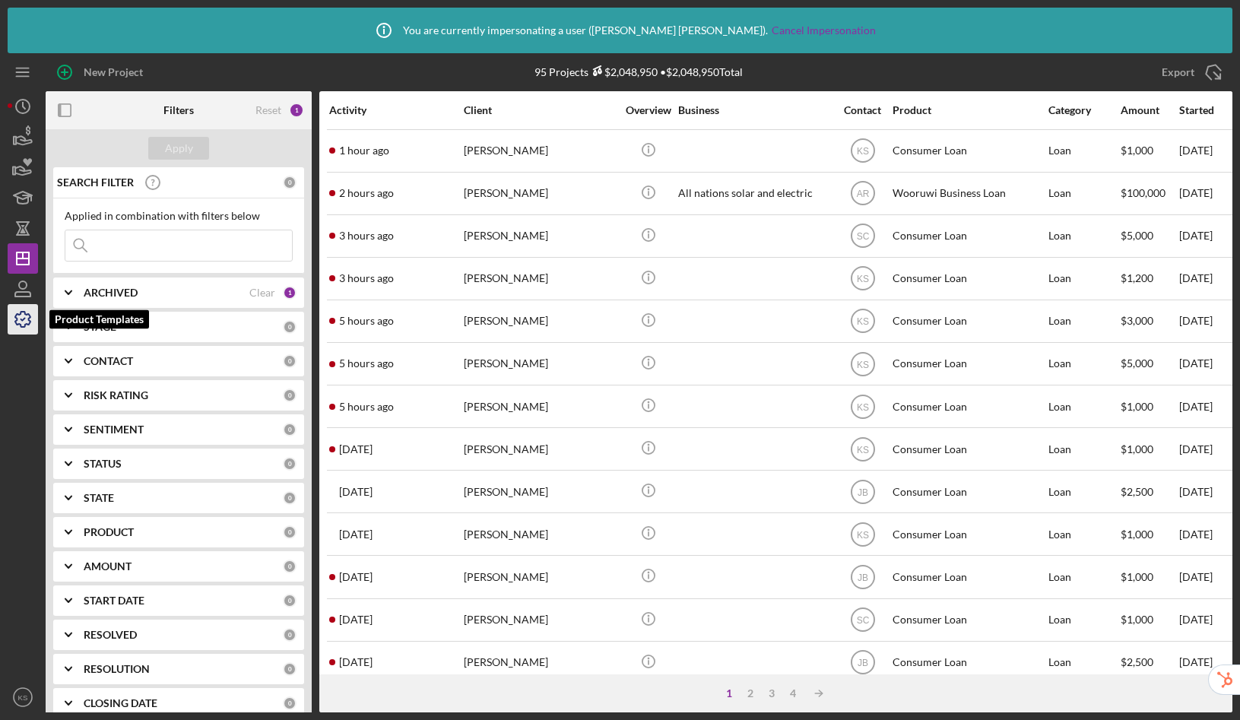
click at [21, 325] on icon "button" at bounding box center [23, 319] width 38 height 38
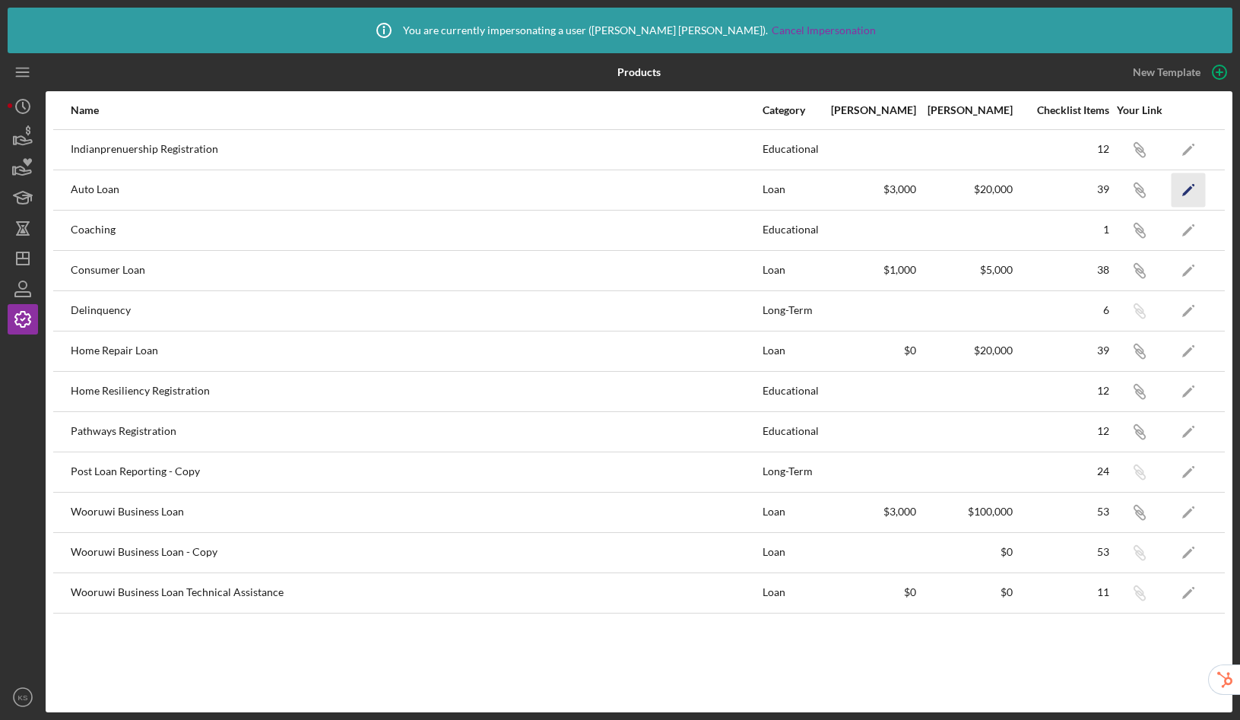
click at [1181, 189] on icon "Icon/Edit" at bounding box center [1189, 190] width 34 height 34
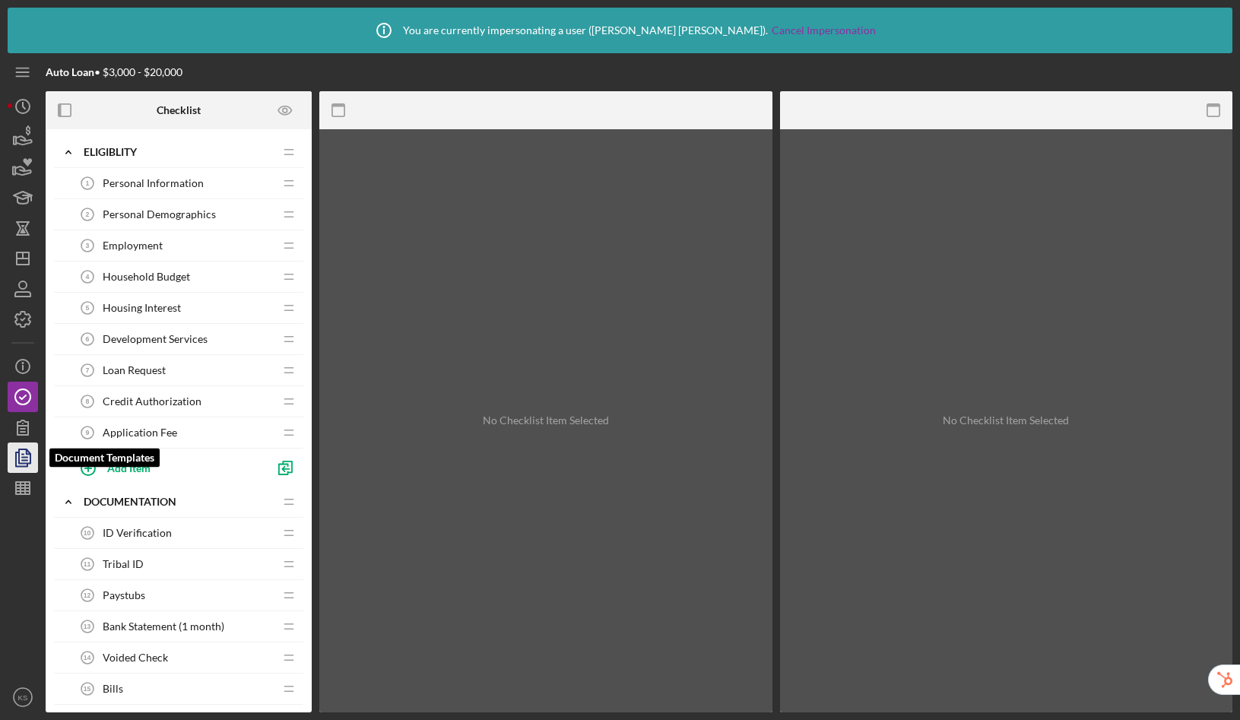
click at [25, 460] on icon "button" at bounding box center [24, 458] width 5 height 6
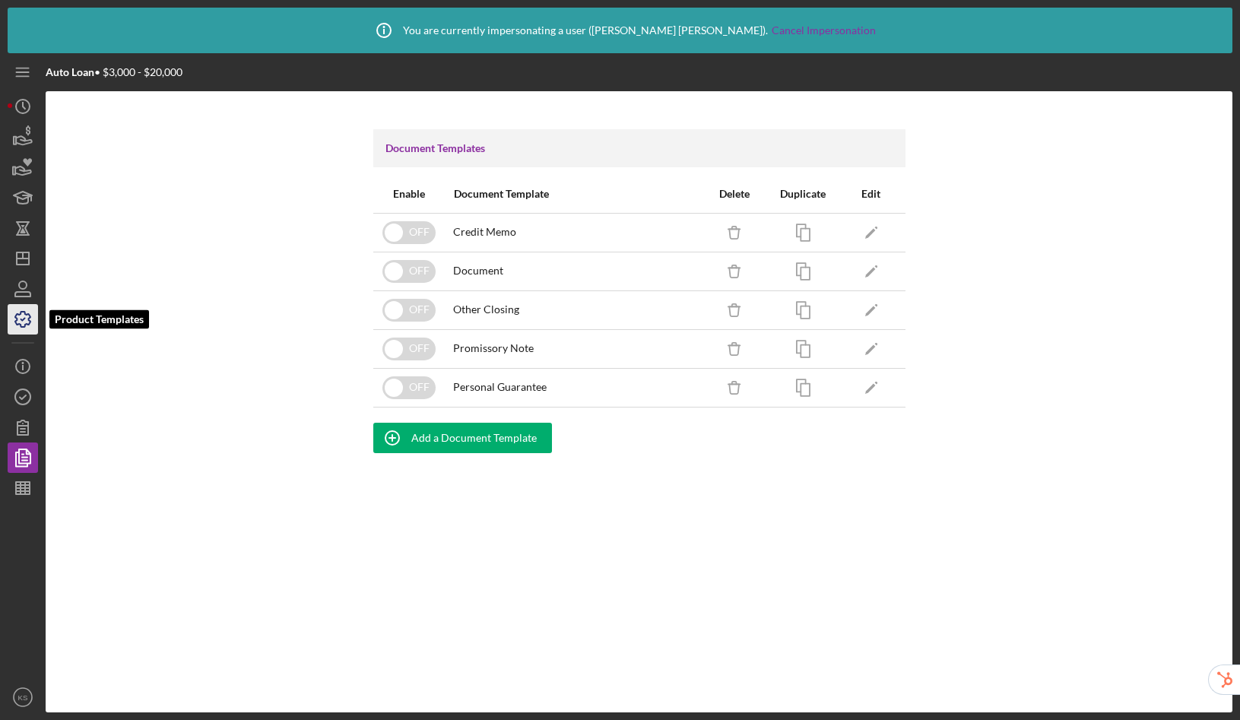
click at [24, 314] on icon "button" at bounding box center [23, 319] width 38 height 38
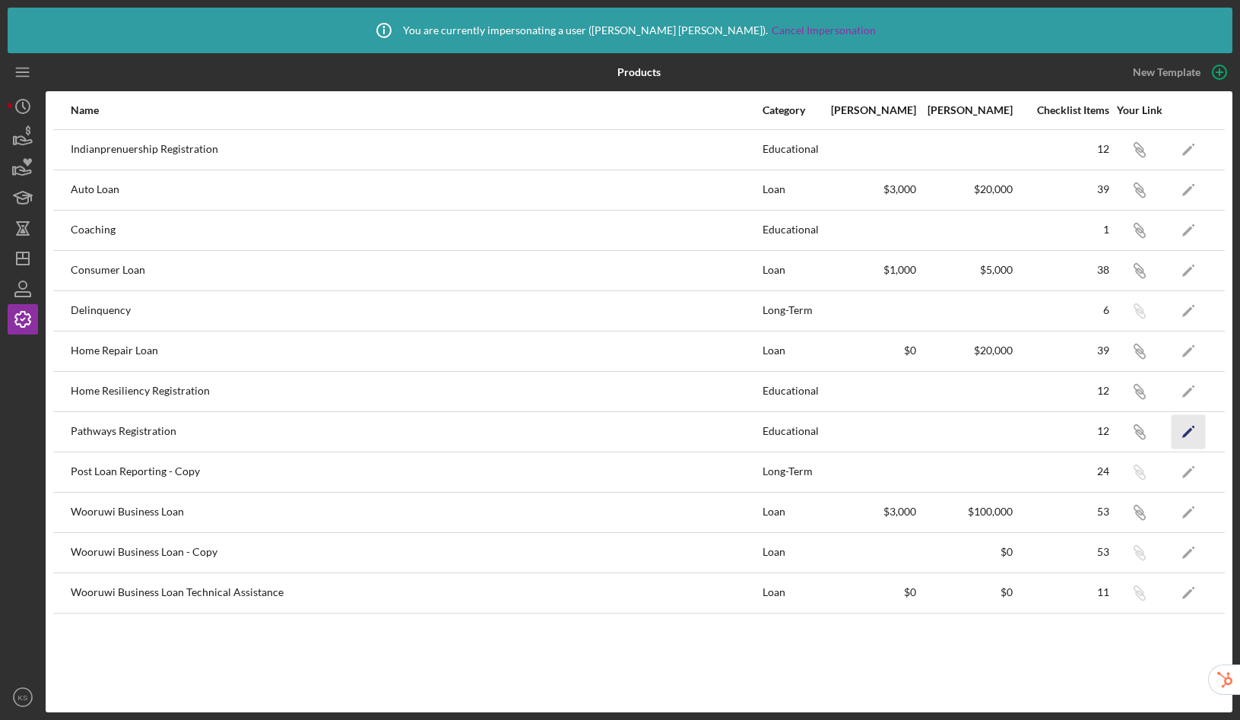
click at [1178, 433] on icon "Icon/Edit" at bounding box center [1189, 431] width 34 height 34
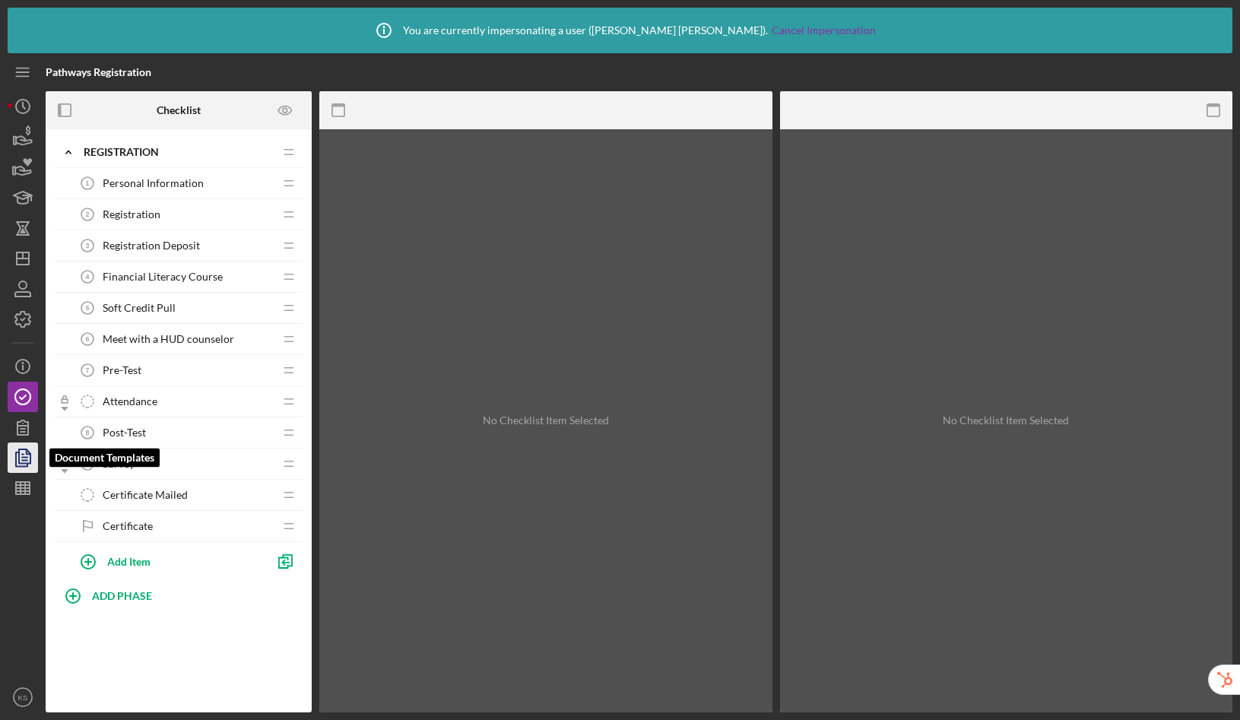
click at [22, 456] on icon "button" at bounding box center [24, 458] width 5 height 6
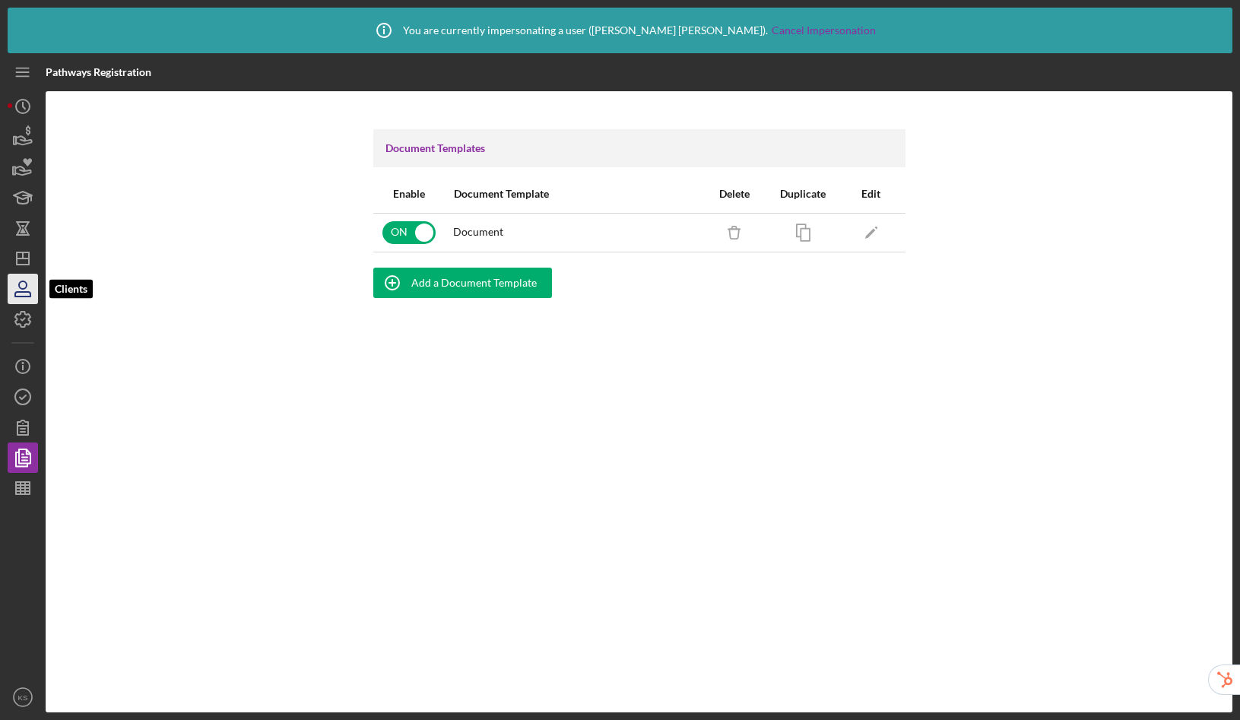
click at [15, 297] on icon "button" at bounding box center [22, 294] width 15 height 5
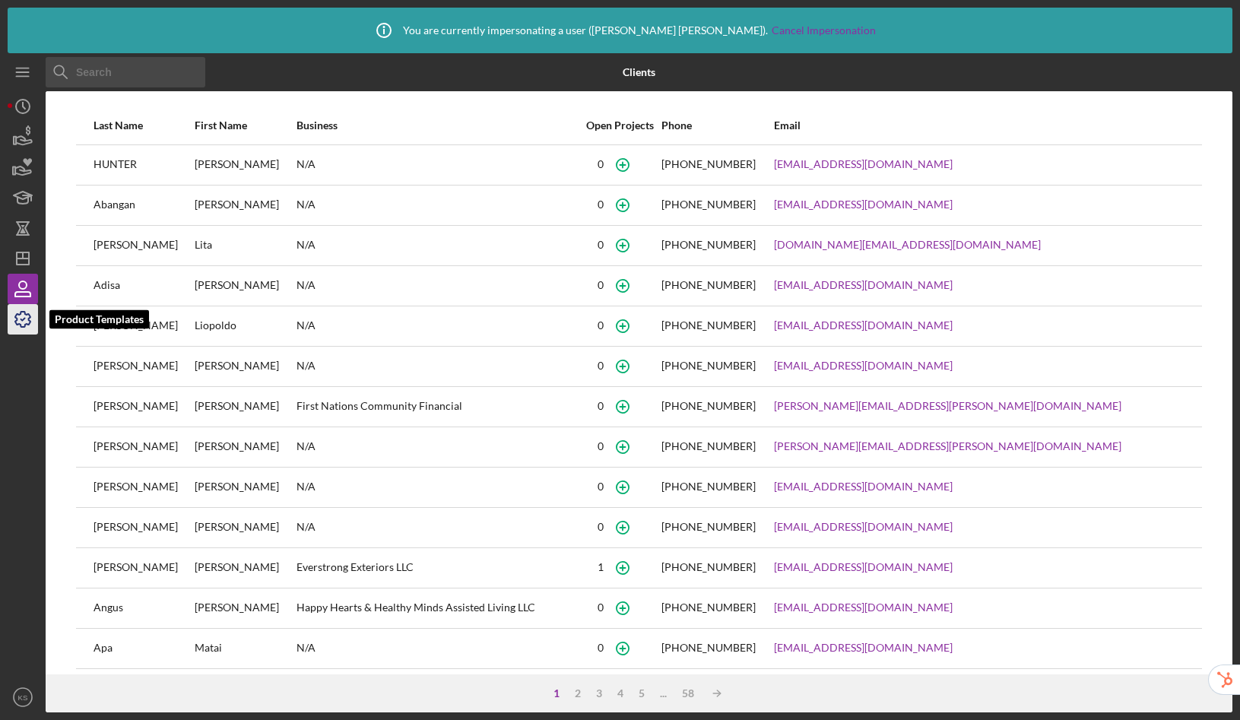
click at [25, 319] on icon "button" at bounding box center [23, 319] width 38 height 38
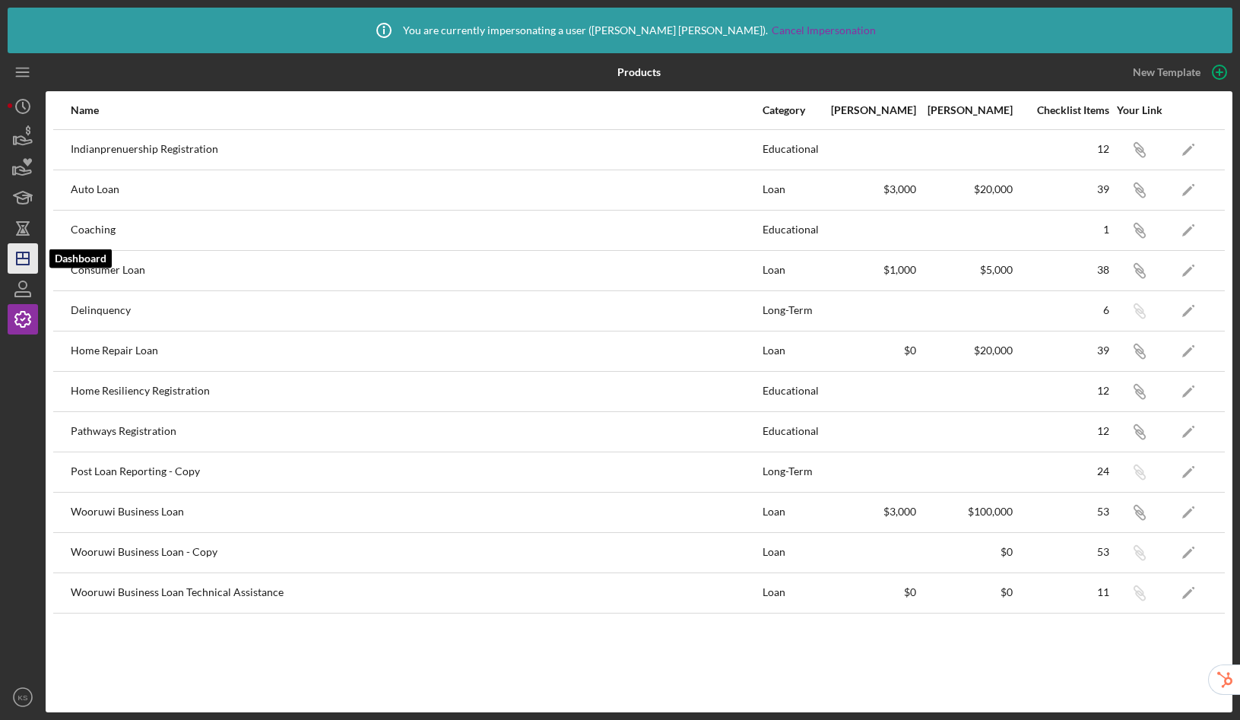
click at [21, 259] on icon "Icon/Dashboard" at bounding box center [23, 259] width 38 height 38
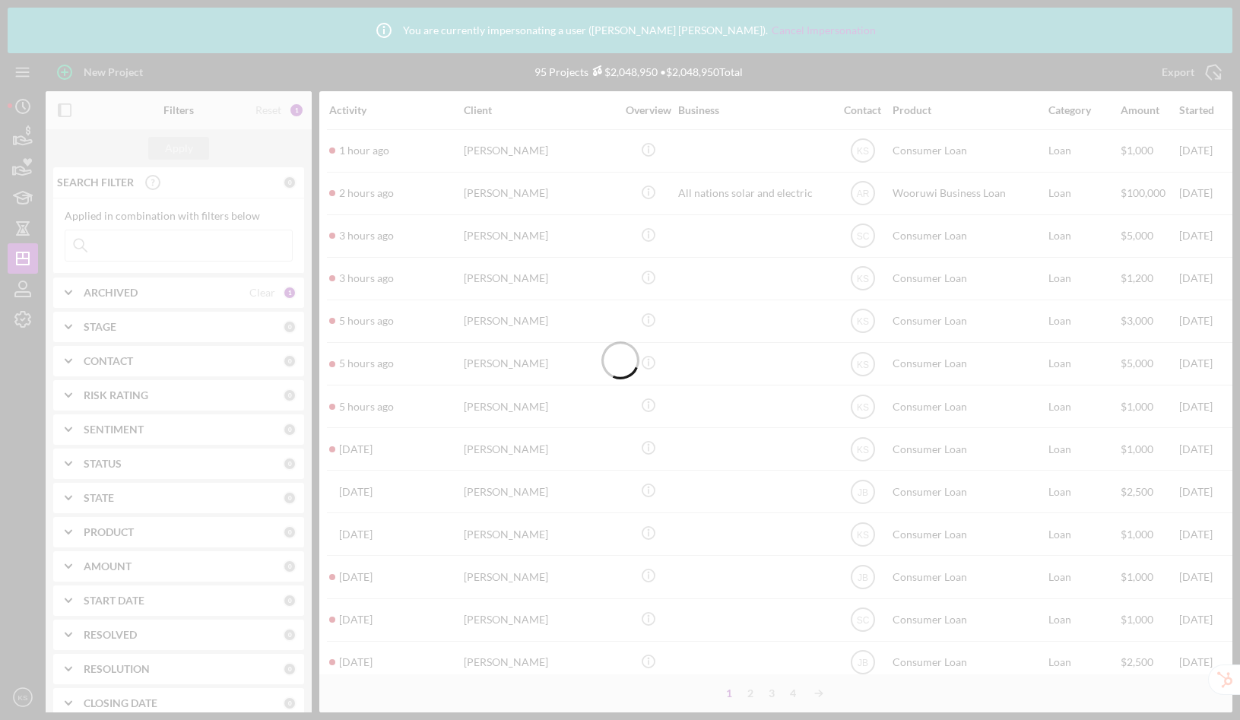
click at [13, 330] on div at bounding box center [620, 360] width 1240 height 720
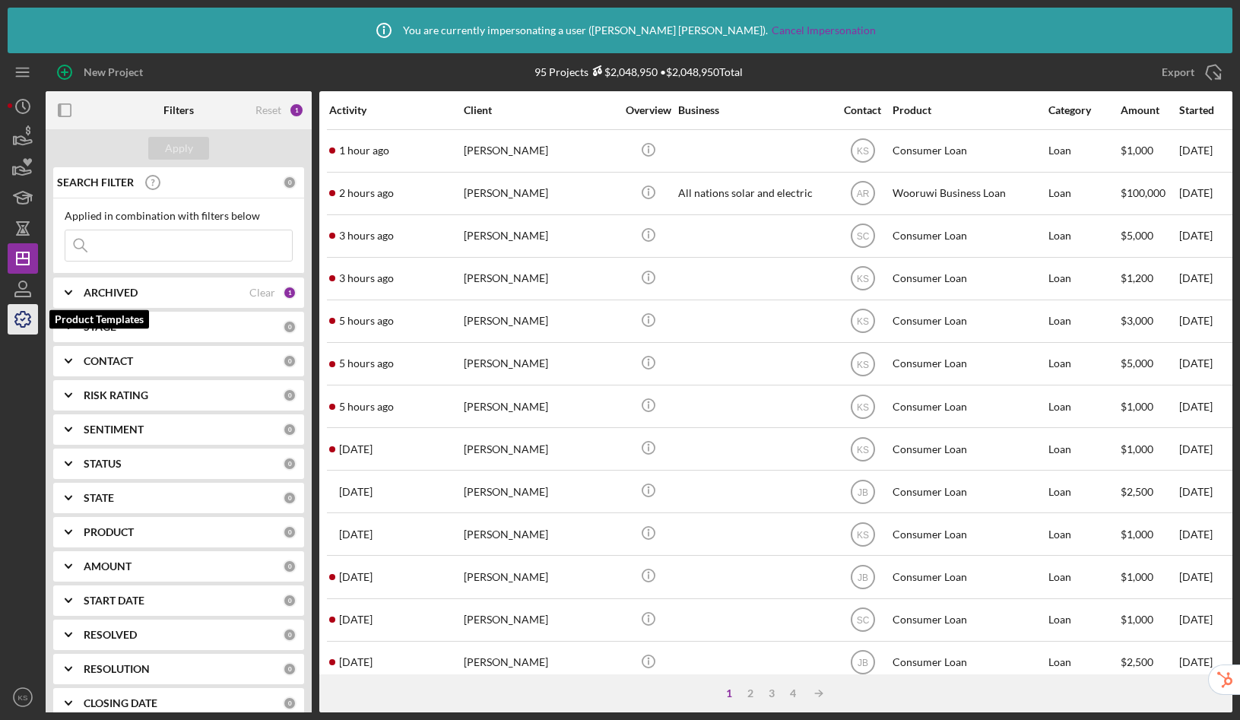
click at [28, 313] on icon "button" at bounding box center [23, 319] width 38 height 38
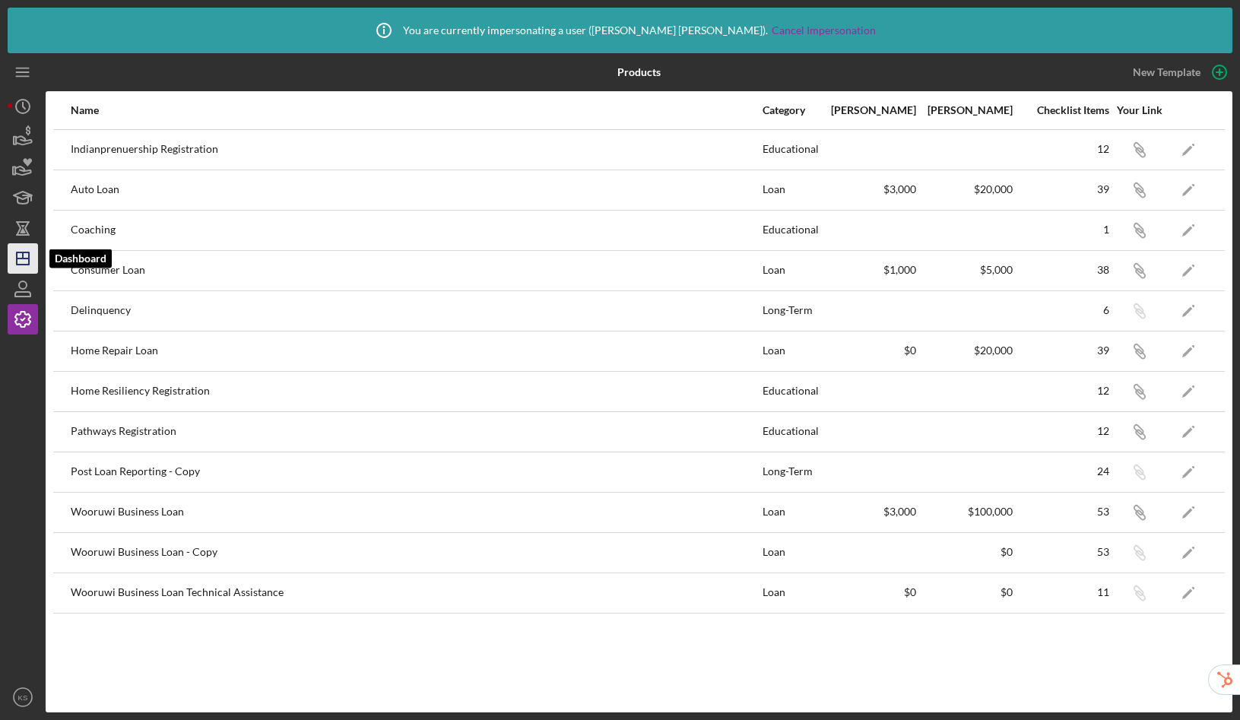
click at [27, 263] on icon "Icon/Dashboard" at bounding box center [23, 259] width 38 height 38
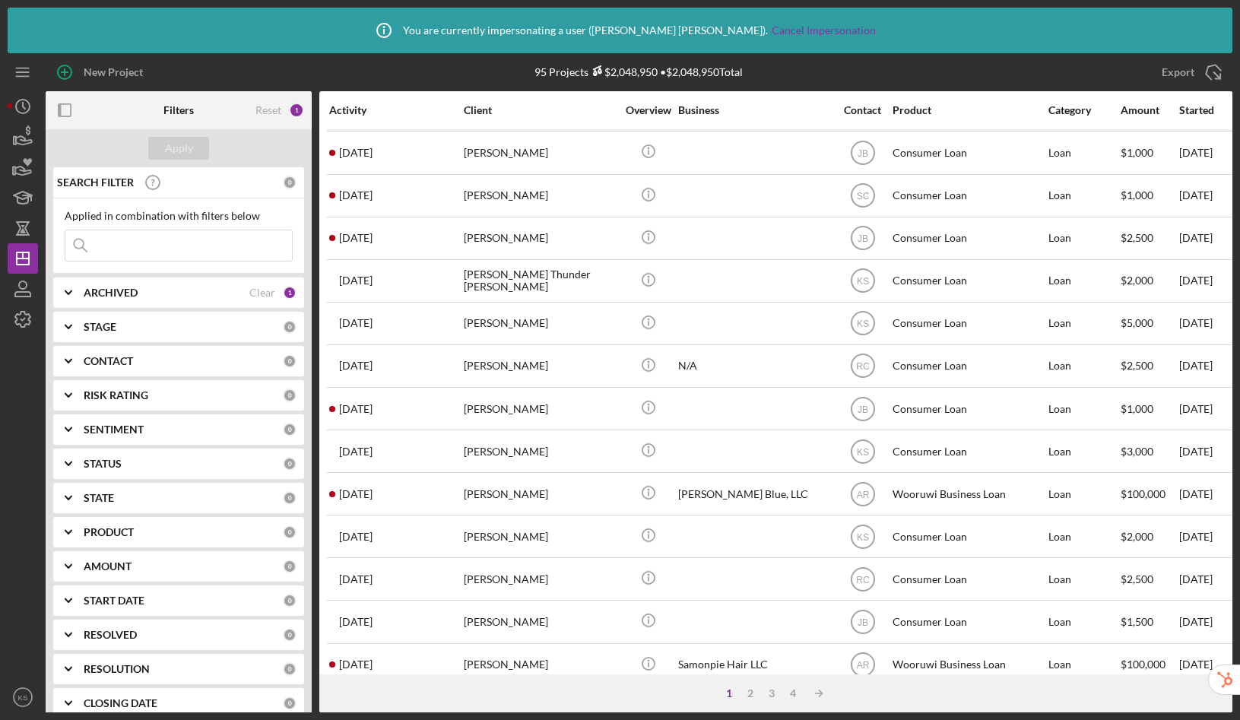
scroll to position [531, 0]
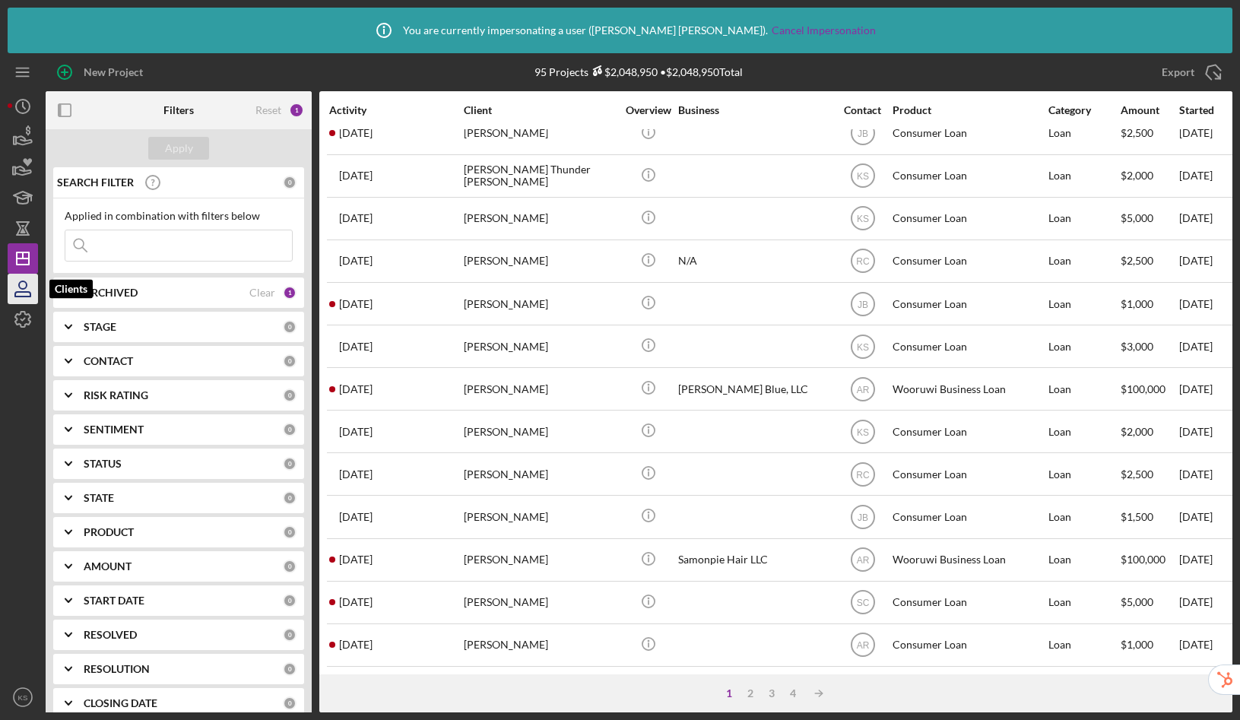
click at [25, 297] on icon "button" at bounding box center [22, 294] width 15 height 5
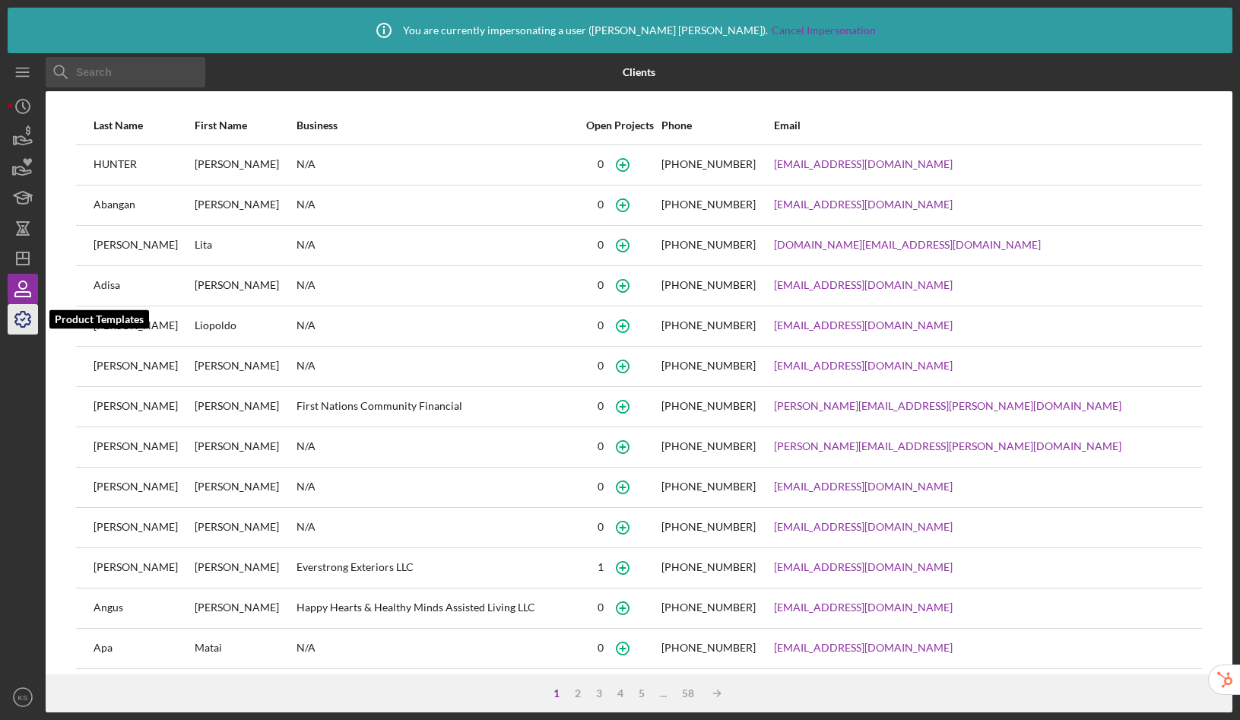
click at [15, 322] on icon "button" at bounding box center [22, 319] width 15 height 15
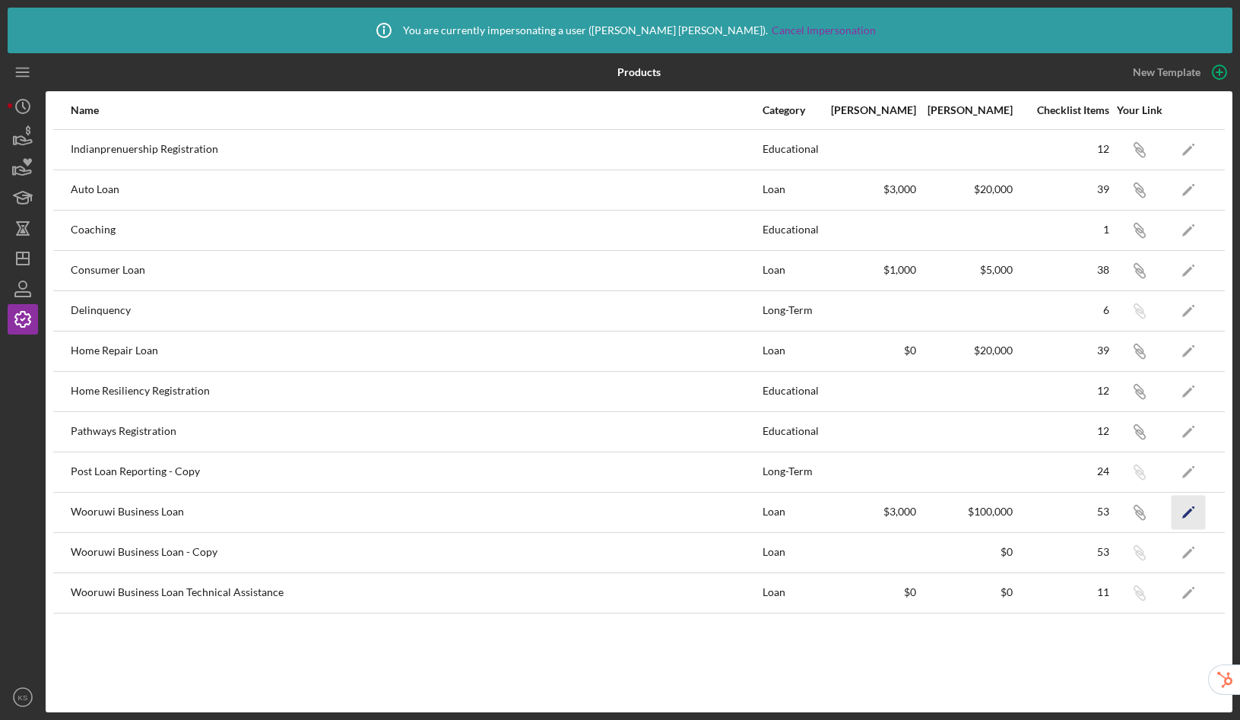
click at [1189, 509] on icon "Icon/Edit" at bounding box center [1189, 512] width 34 height 34
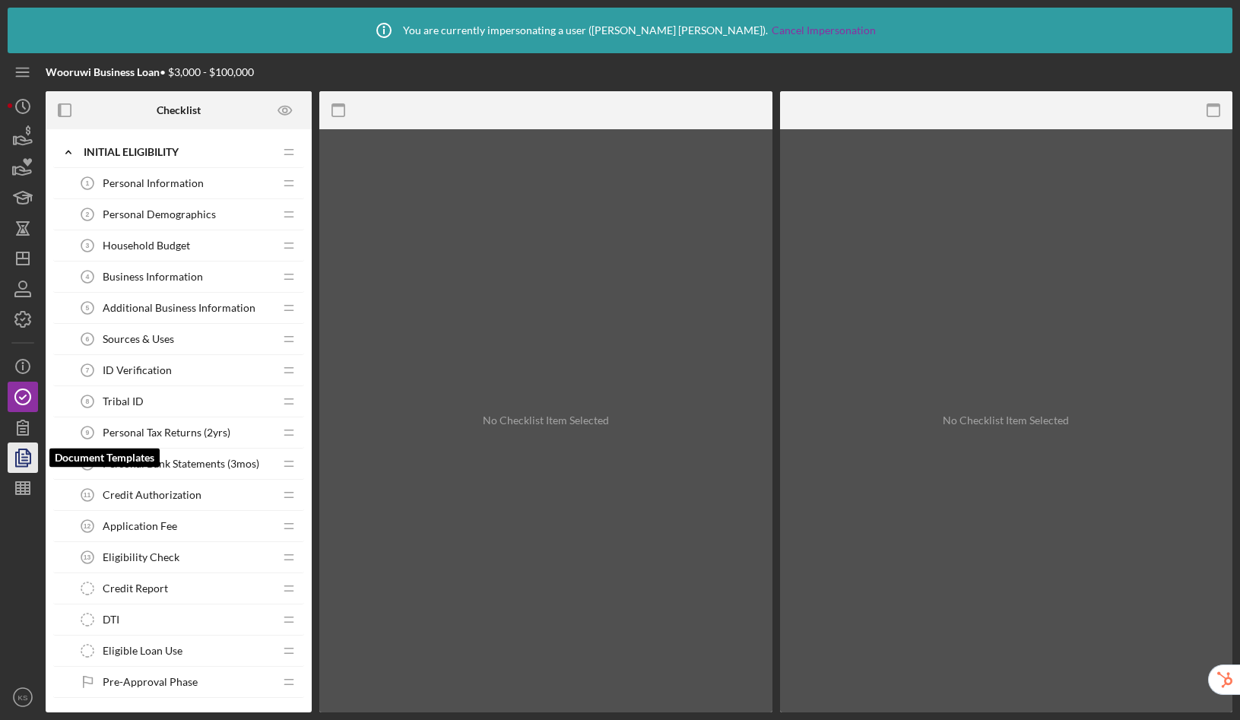
click at [33, 449] on icon "button" at bounding box center [23, 458] width 38 height 38
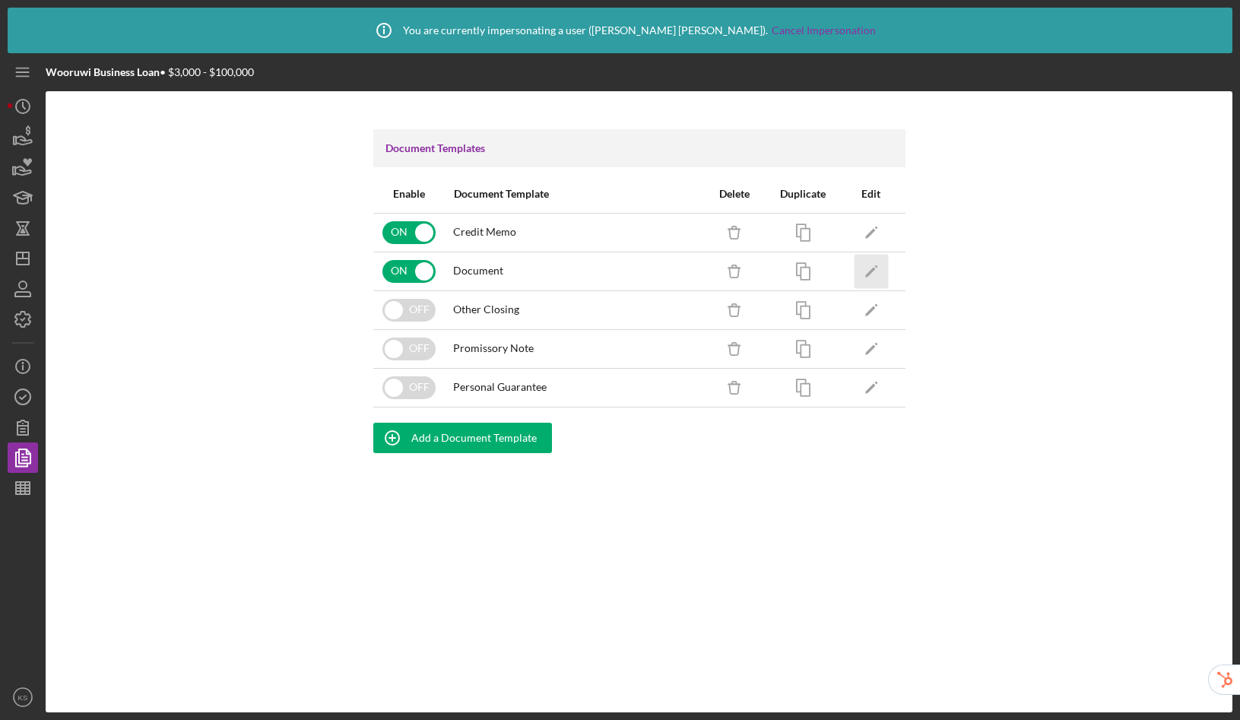
click at [872, 263] on icon "Icon/Edit" at bounding box center [871, 271] width 34 height 34
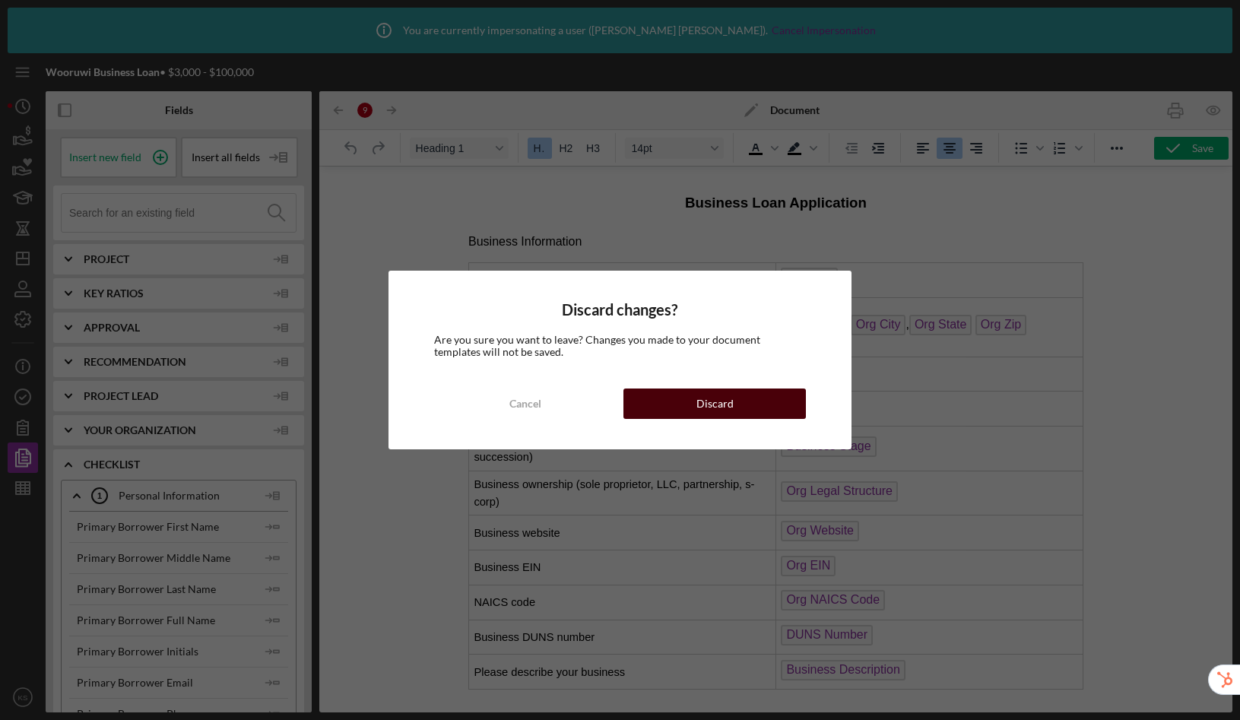
click at [748, 405] on button "Discard" at bounding box center [715, 404] width 183 height 30
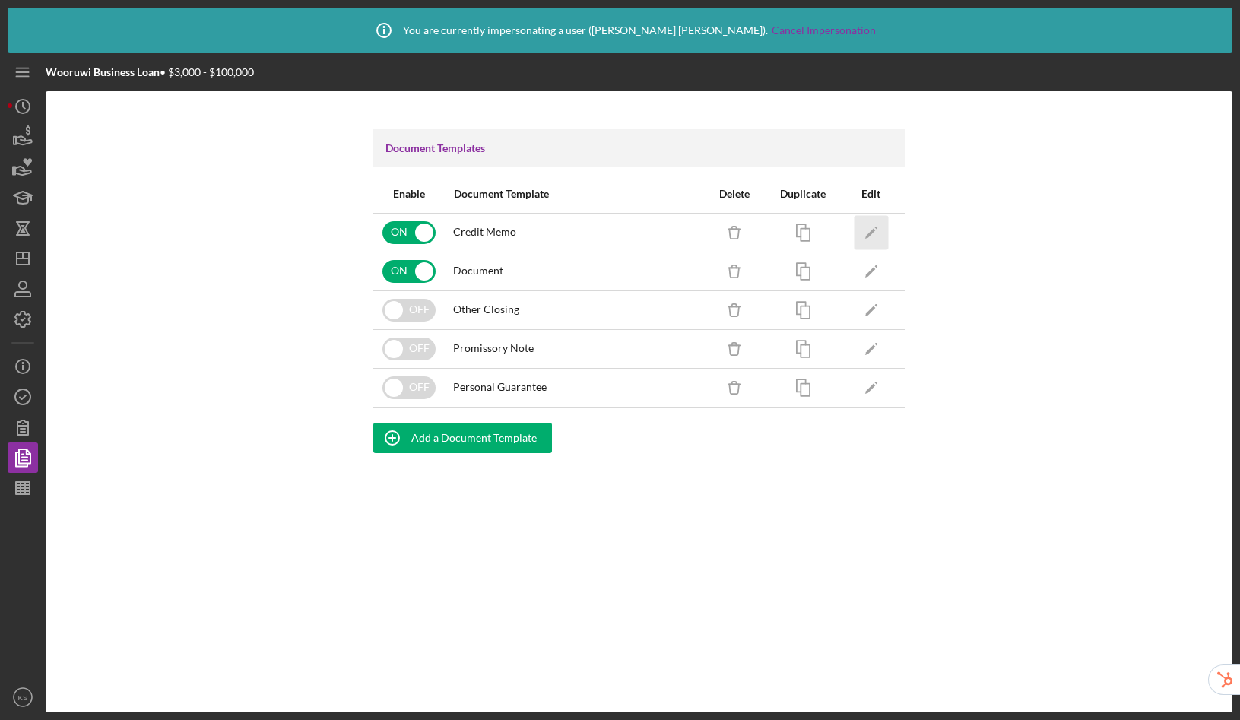
click at [869, 232] on polygon "button" at bounding box center [870, 233] width 11 height 11
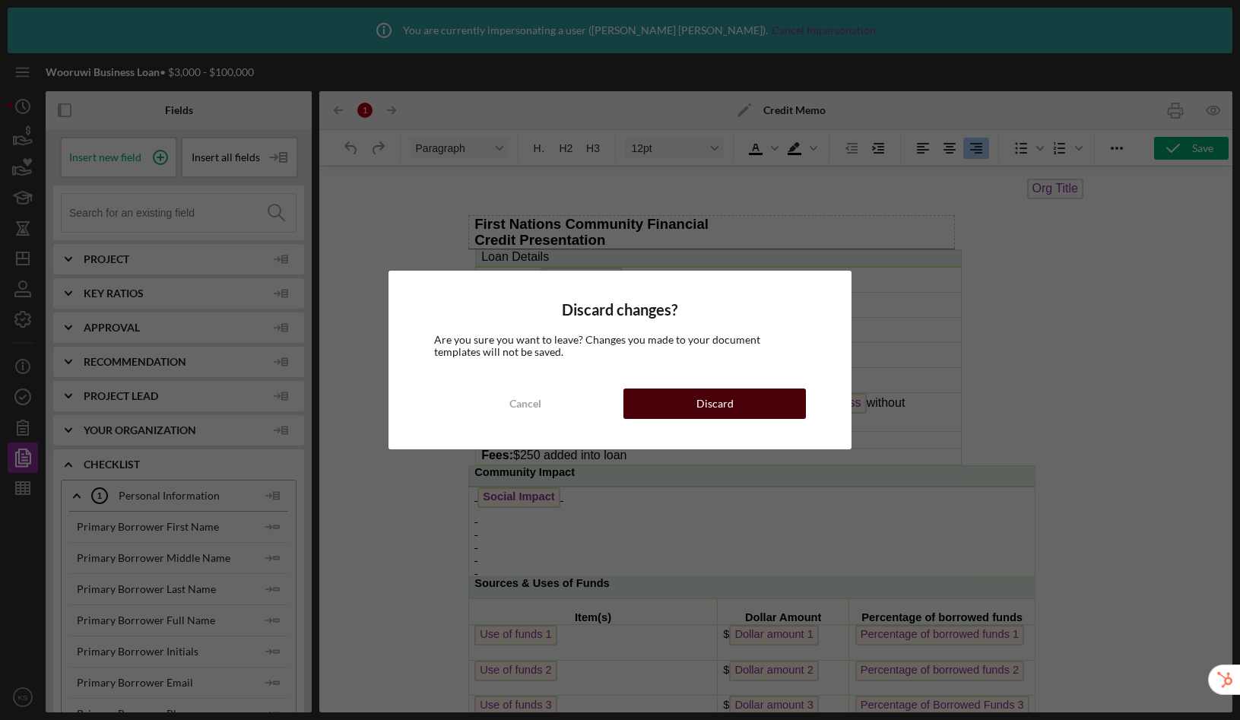
click at [671, 405] on button "Discard" at bounding box center [715, 404] width 183 height 30
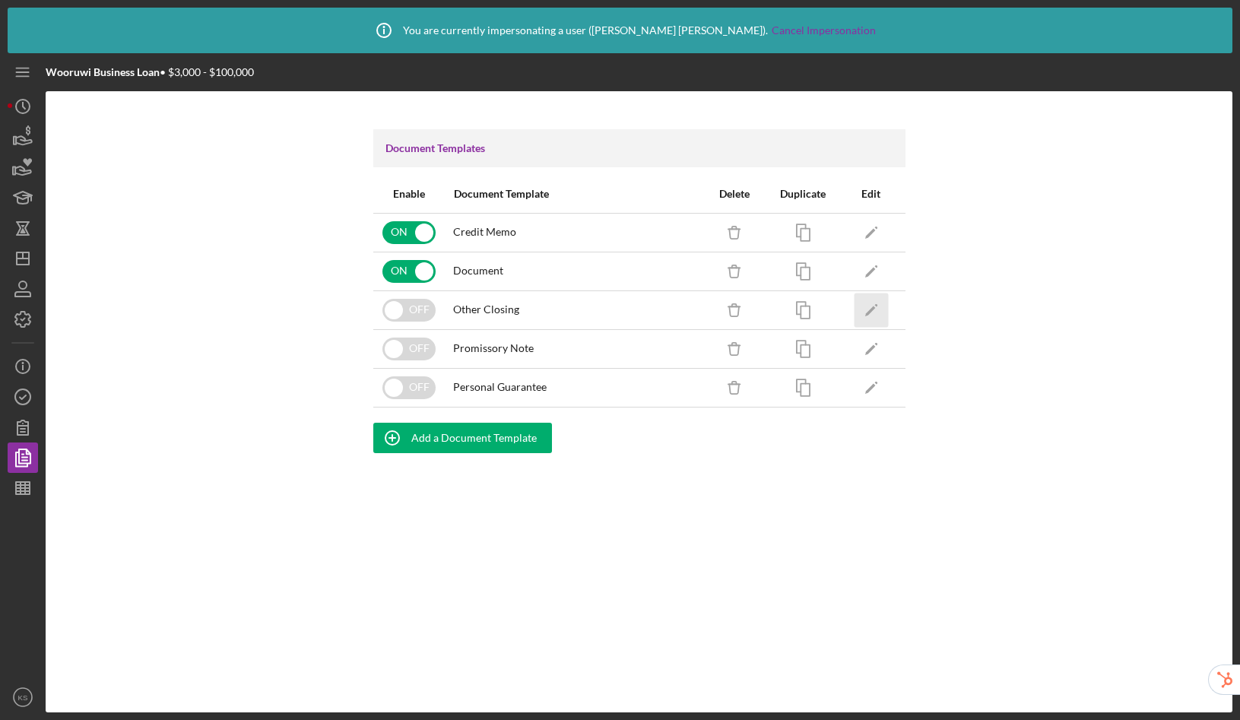
click at [874, 309] on icon "Icon/Edit" at bounding box center [871, 310] width 34 height 34
click at [24, 257] on icon "Icon/Dashboard" at bounding box center [23, 259] width 38 height 38
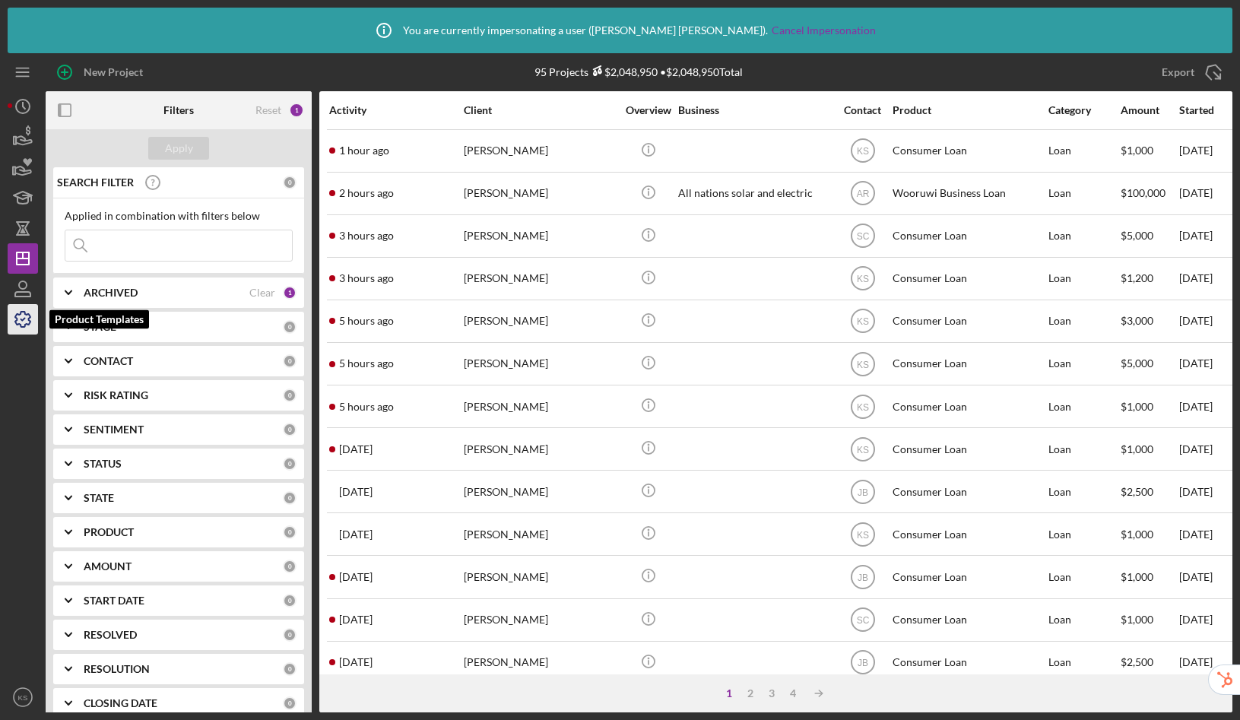
click at [23, 325] on icon "button" at bounding box center [23, 319] width 38 height 38
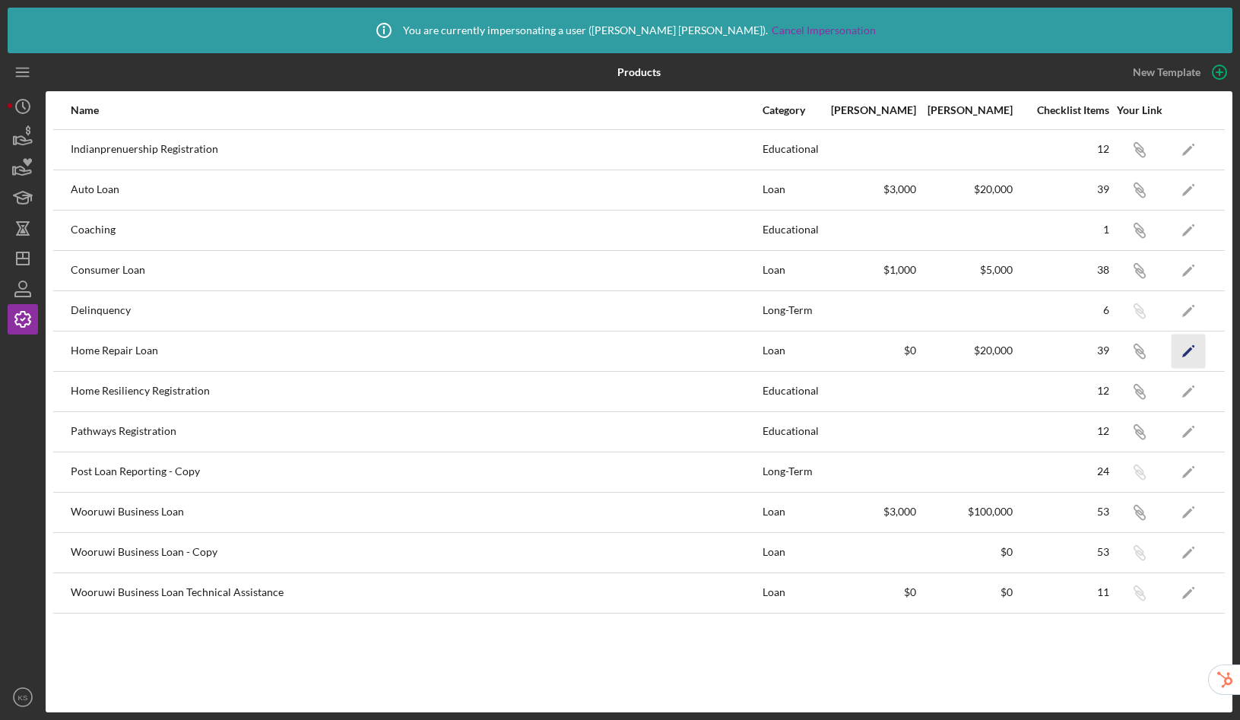
click at [1185, 348] on icon "Icon/Edit" at bounding box center [1189, 351] width 34 height 34
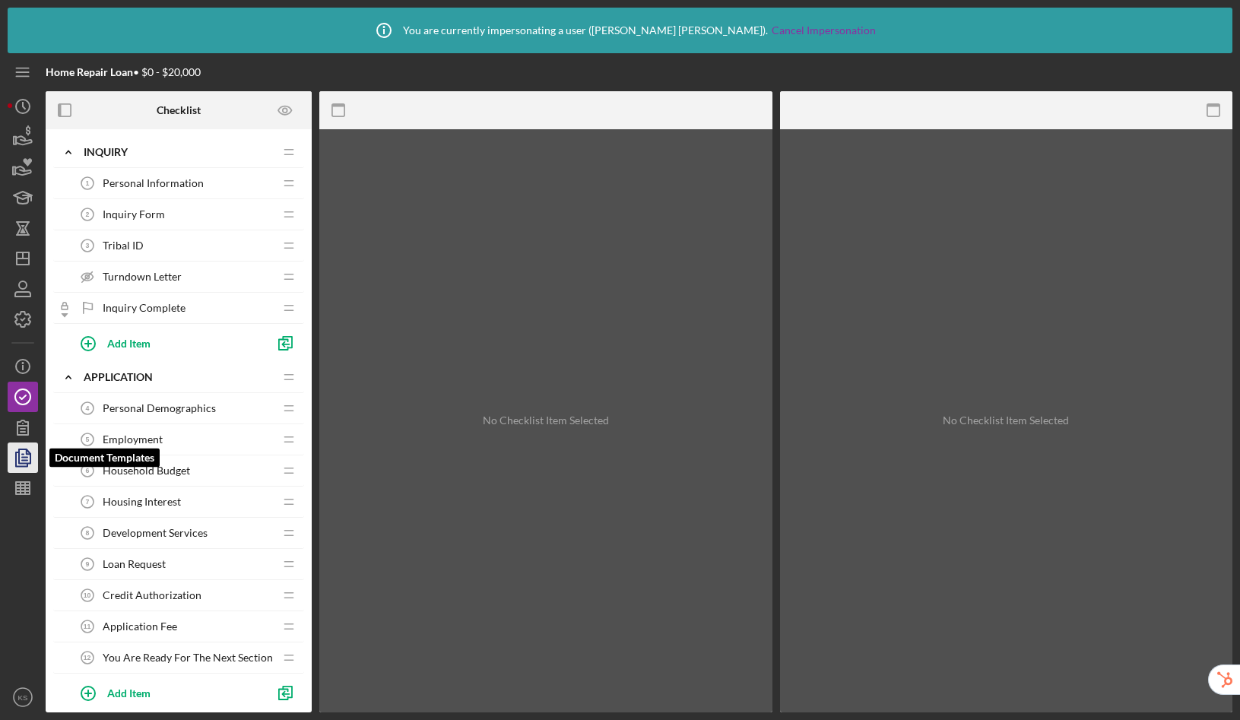
click at [27, 466] on polyline "button" at bounding box center [21, 459] width 11 height 14
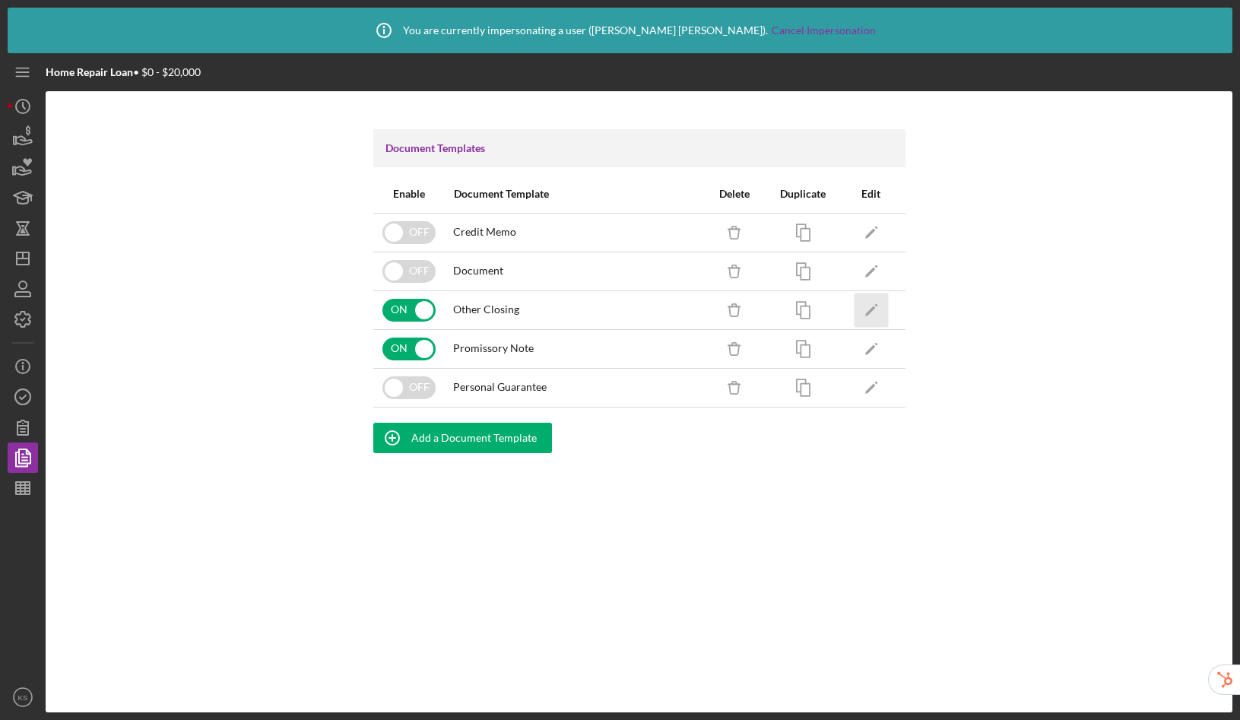
click at [868, 309] on icon "Icon/Edit" at bounding box center [871, 310] width 34 height 34
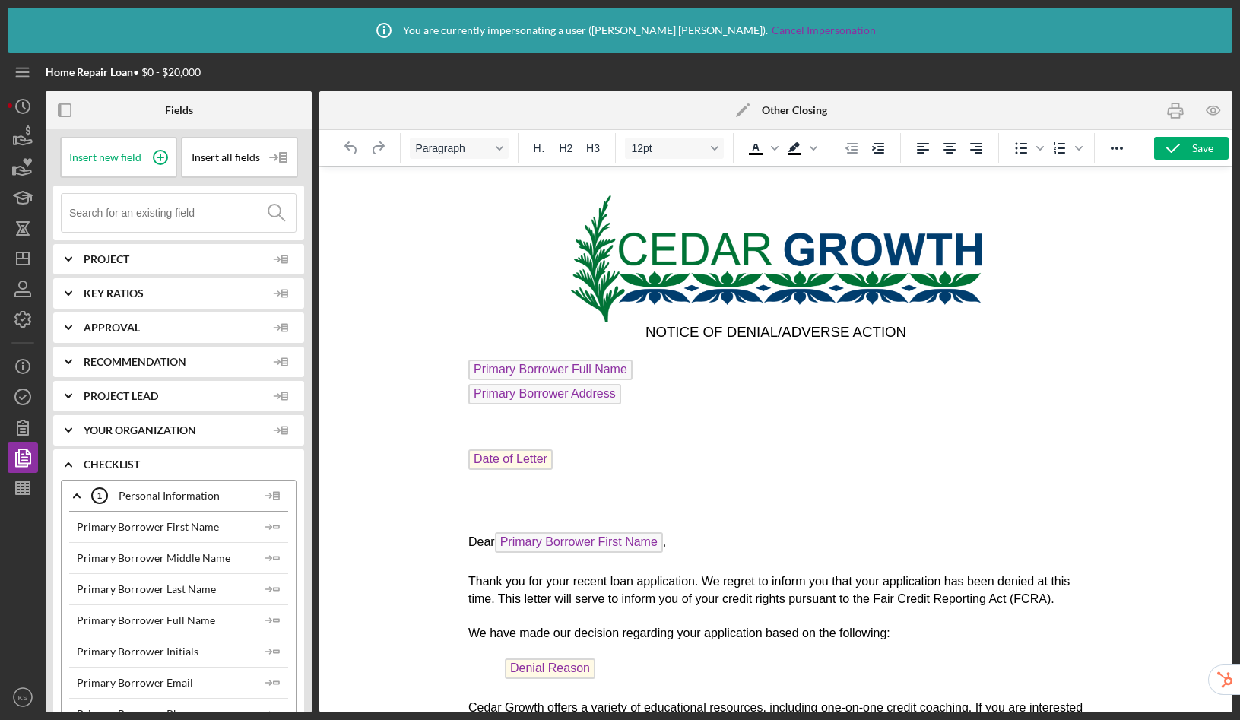
click at [640, 397] on p "Primary Borrower Address" at bounding box center [775, 396] width 615 height 24
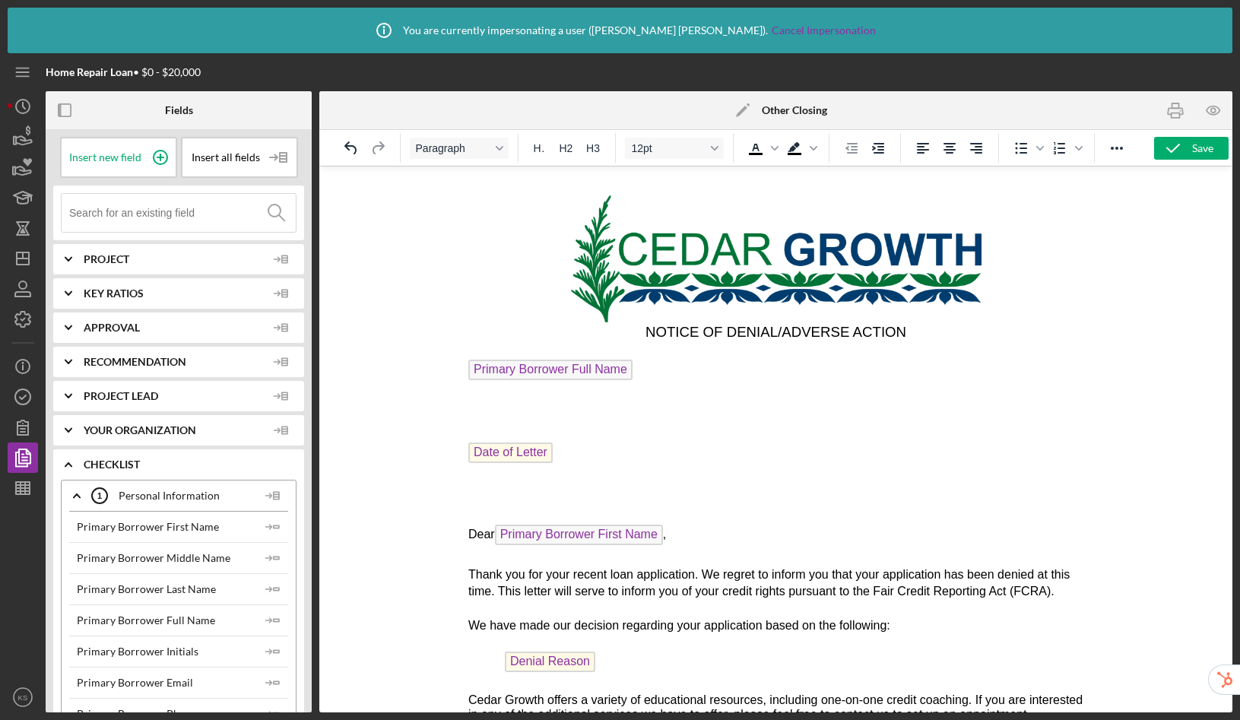
click at [163, 216] on input at bounding box center [182, 213] width 227 height 38
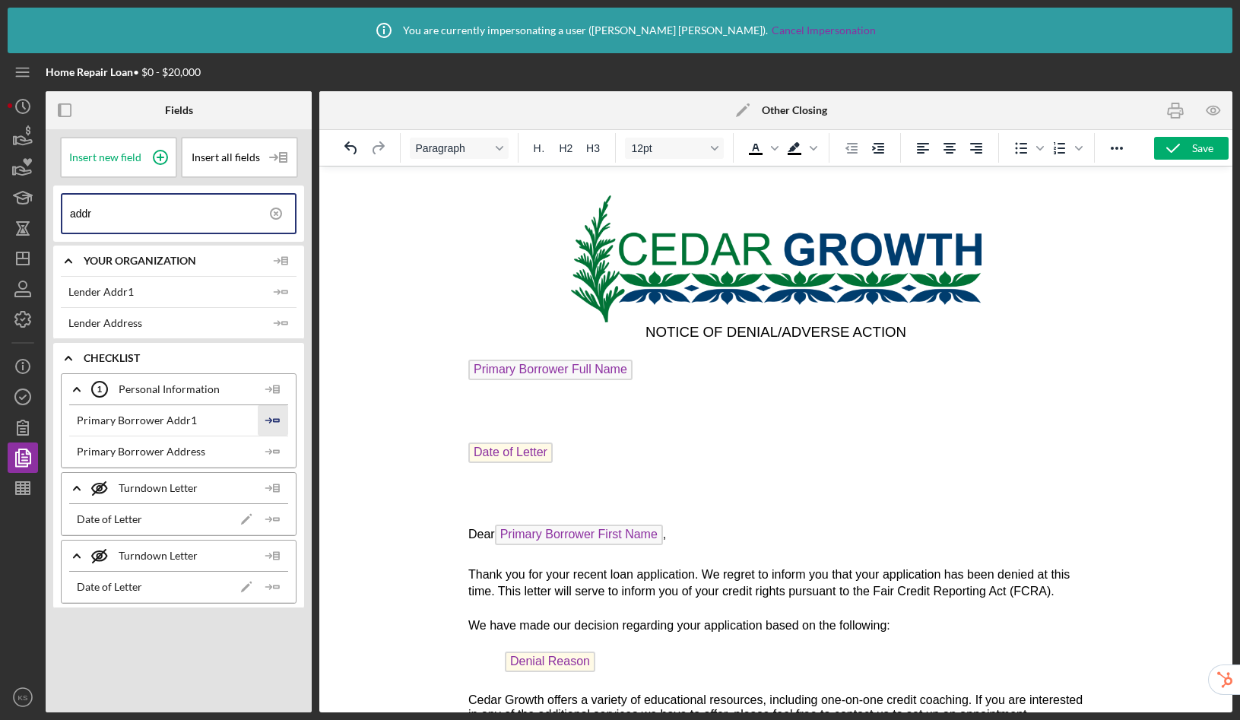
click at [287, 421] on icon "Icon/Insert Field" at bounding box center [273, 420] width 30 height 30
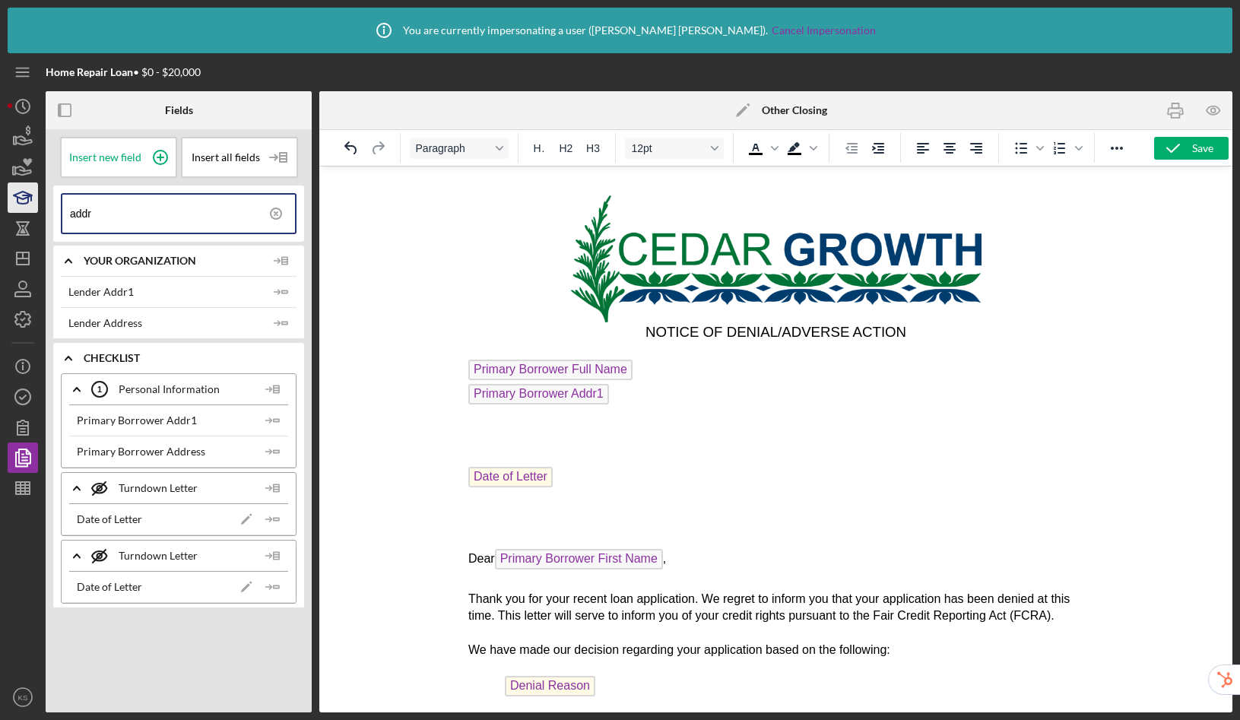
drag, startPoint x: 113, startPoint y: 212, endPoint x: 33, endPoint y: 206, distance: 80.8
click at [33, 206] on div "Home Repair Loan • $0 - $20,000 Fields Insert new field Insert all fields addr …" at bounding box center [620, 382] width 1225 height 659
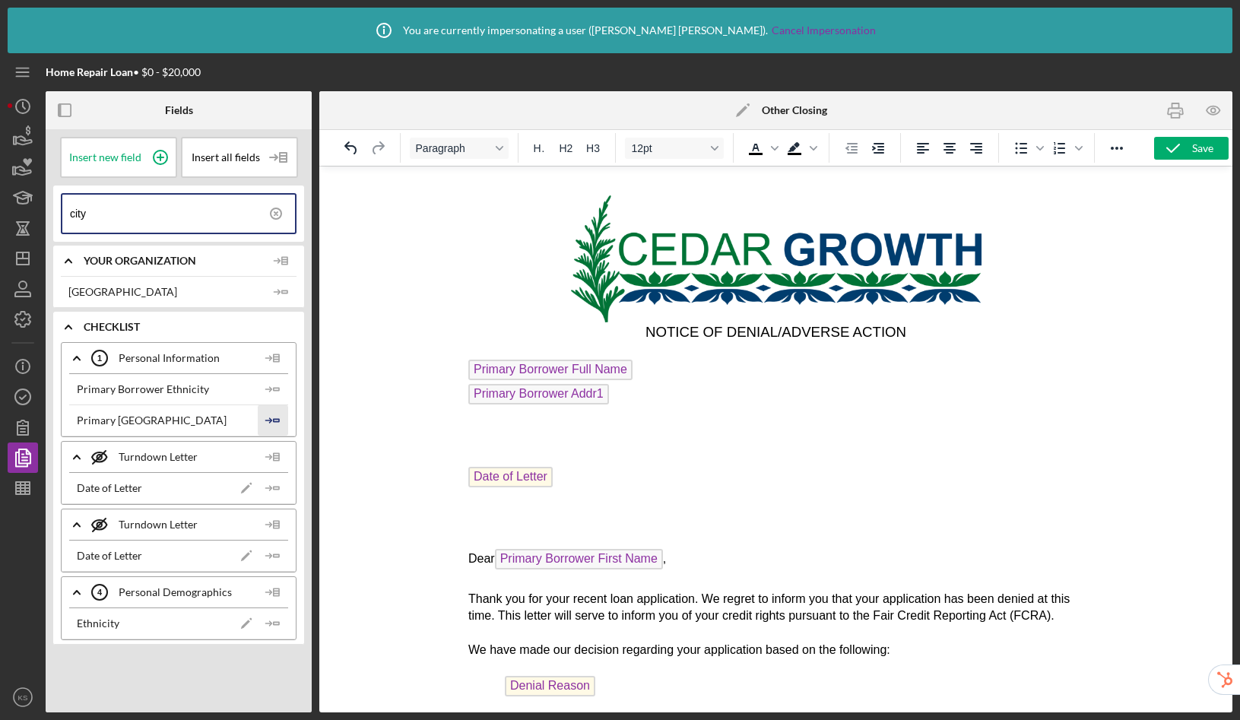
type input "city"
click at [271, 421] on line "button" at bounding box center [267, 421] width 5 height 0
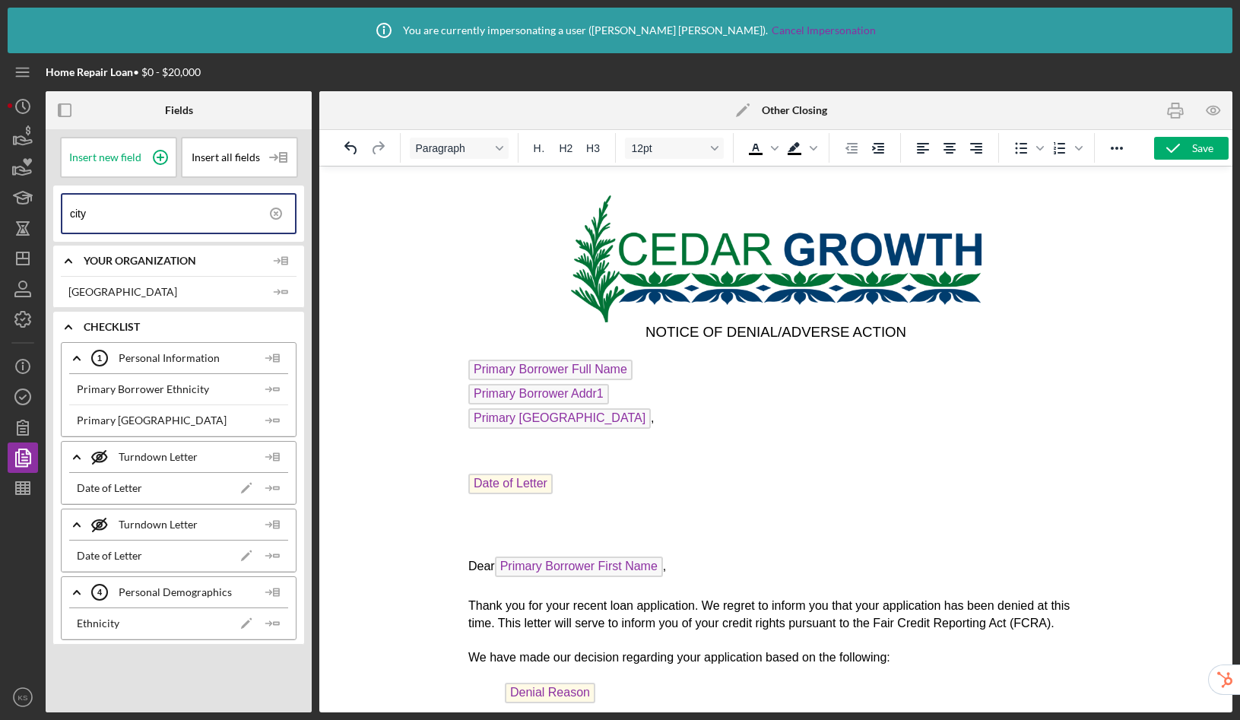
drag, startPoint x: 86, startPoint y: 211, endPoint x: 39, endPoint y: 204, distance: 47.8
click at [39, 204] on div "Home Repair Loan • $0 - $20,000 Fields Insert new field Insert all fields city …" at bounding box center [620, 382] width 1225 height 659
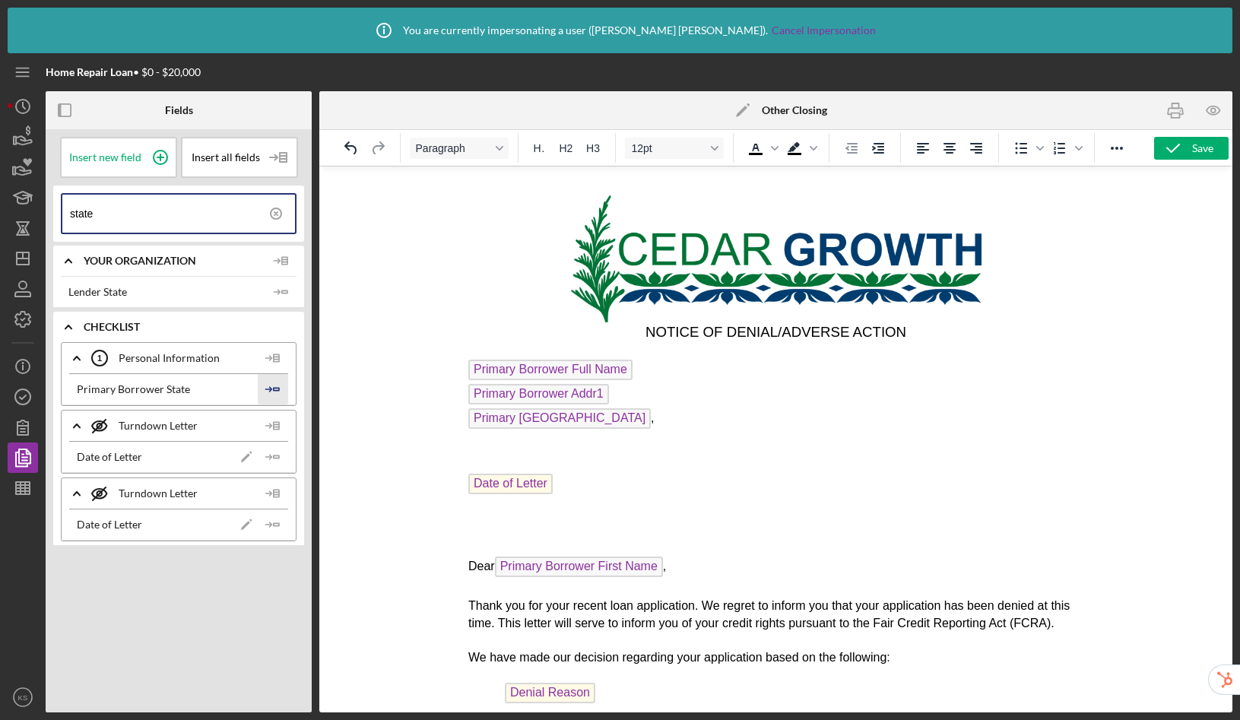
click at [278, 389] on icon "Icon/Insert Field" at bounding box center [273, 389] width 30 height 30
drag, startPoint x: 95, startPoint y: 209, endPoint x: 3, endPoint y: 198, distance: 92.7
click at [3, 198] on div "Icon/Info You are currently impersonating a user ( Kevin Stevens ). Cancel Impe…" at bounding box center [620, 360] width 1240 height 720
type input "zip"
click at [282, 389] on icon "Icon/Insert Field" at bounding box center [273, 389] width 30 height 30
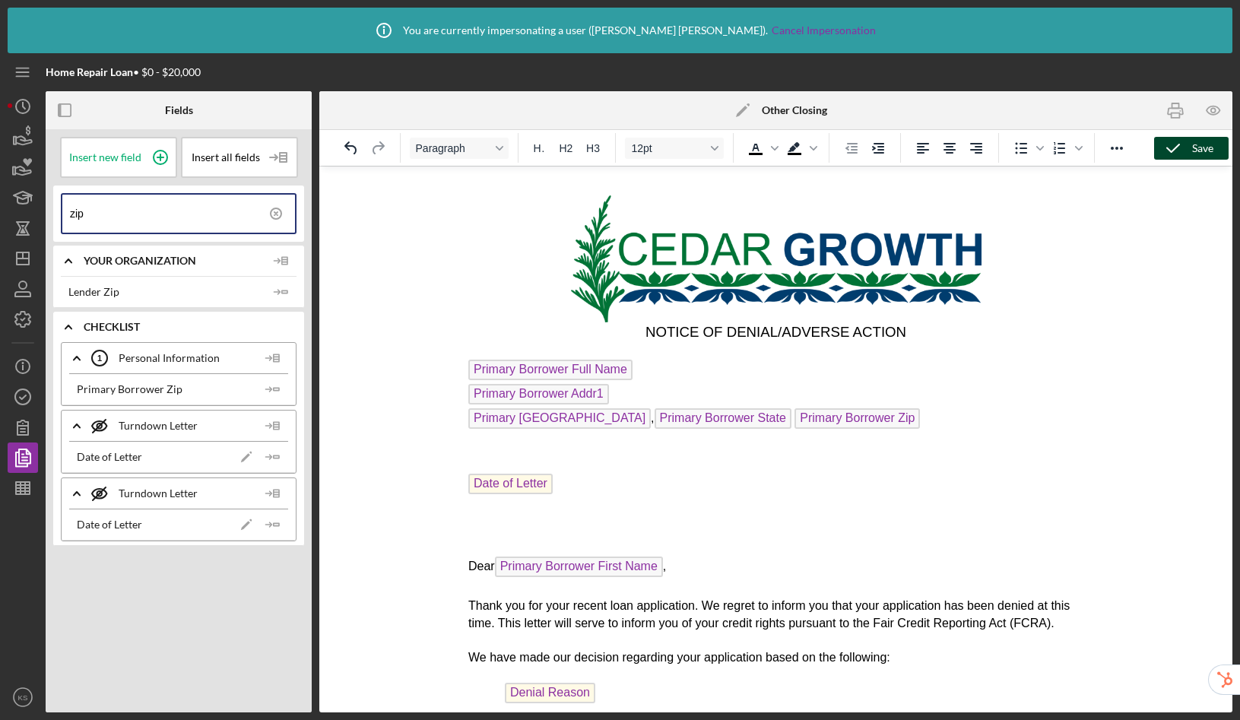
click at [1173, 149] on icon "button" at bounding box center [1173, 148] width 38 height 38
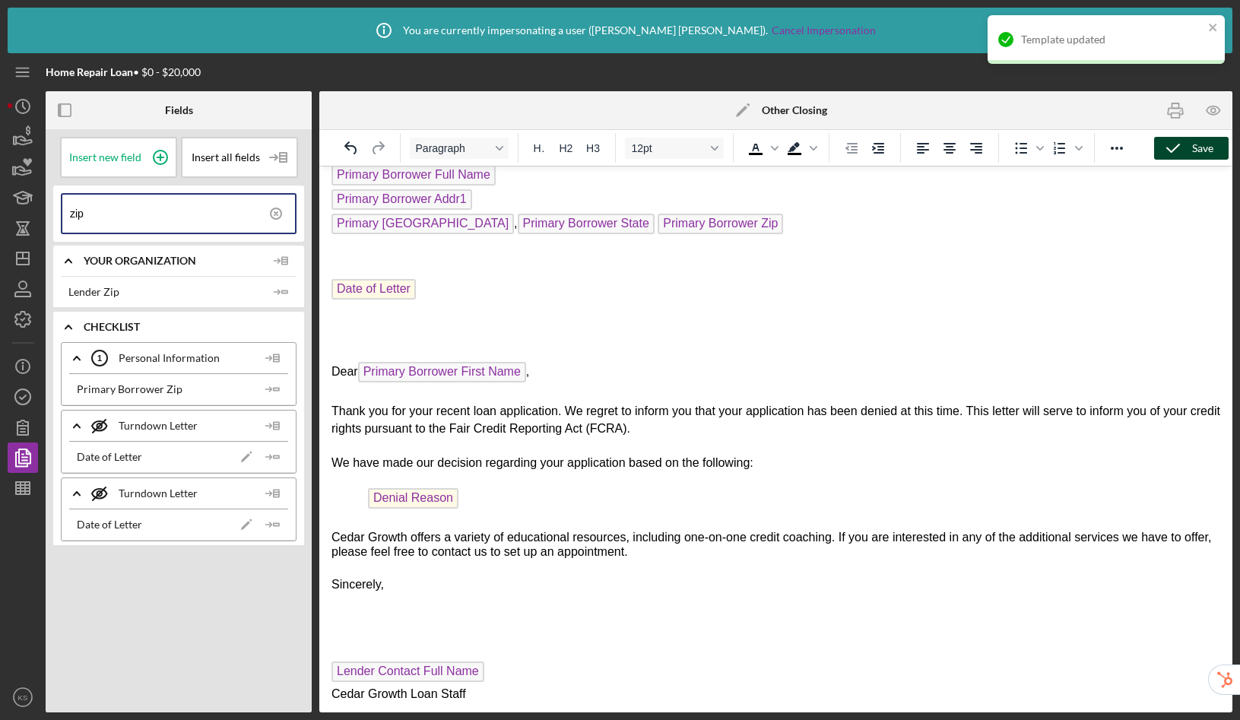
scroll to position [202, 0]
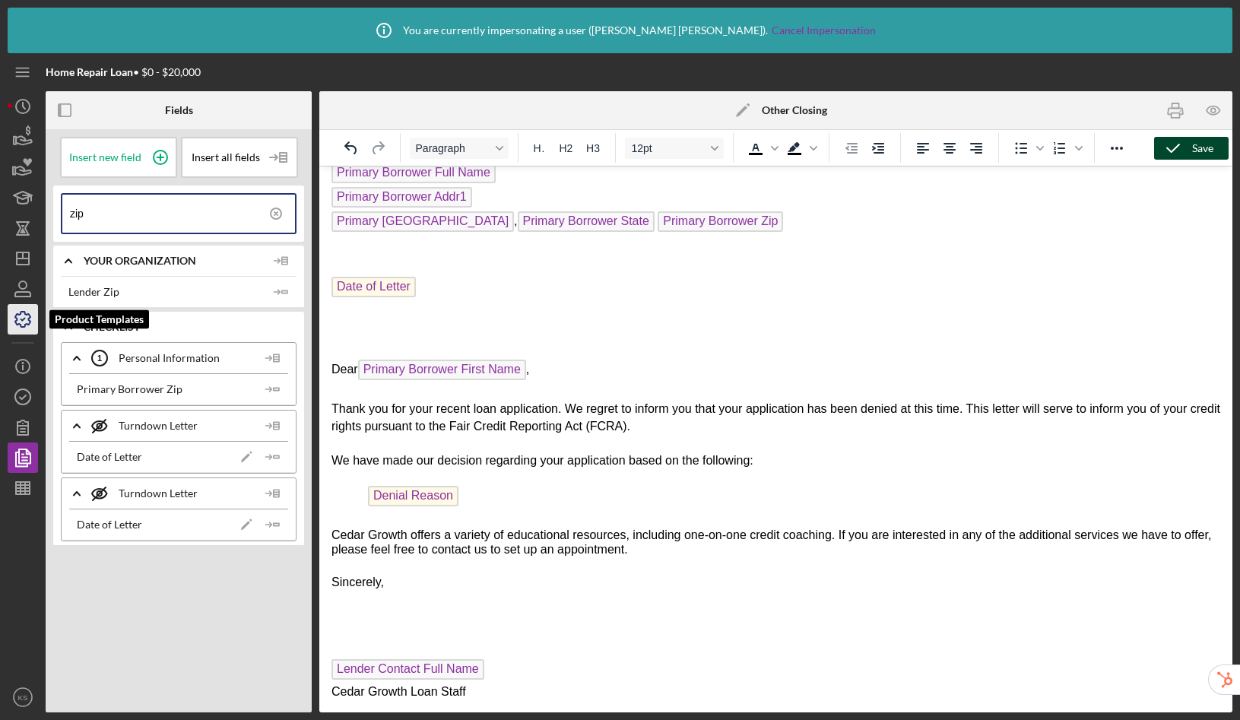
click at [17, 319] on icon "button" at bounding box center [23, 319] width 38 height 38
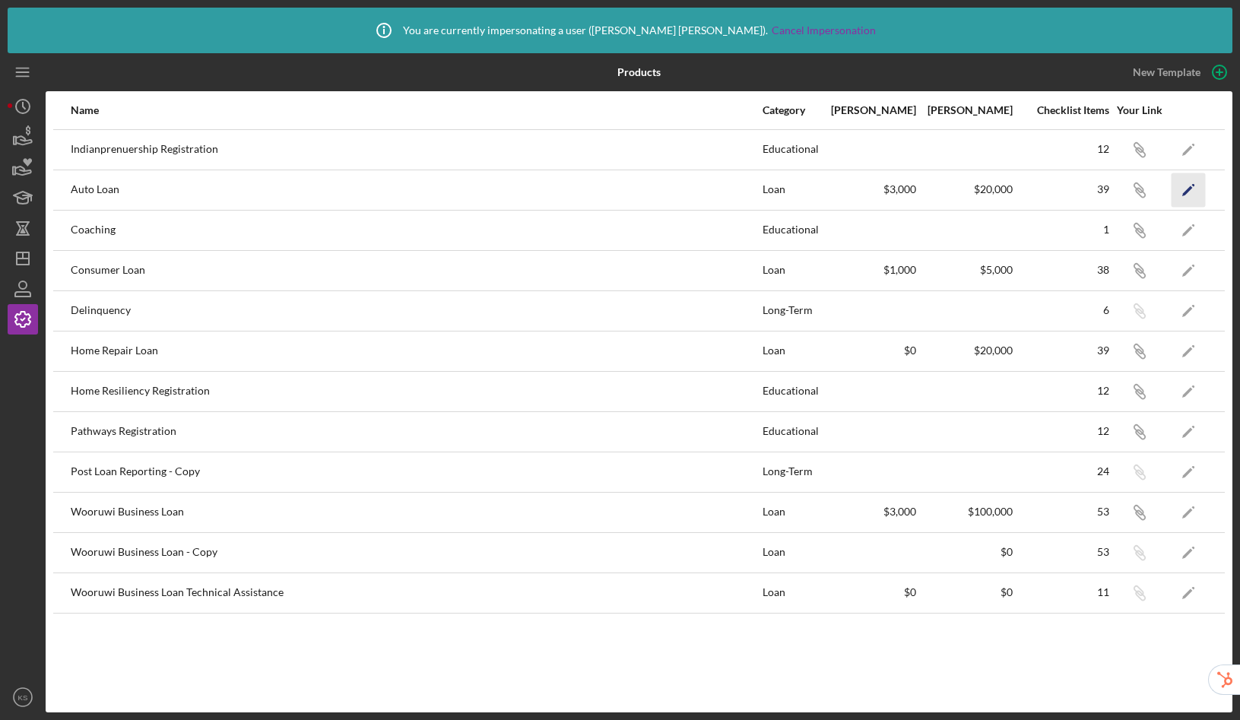
click at [1201, 189] on icon "Icon/Edit" at bounding box center [1189, 190] width 34 height 34
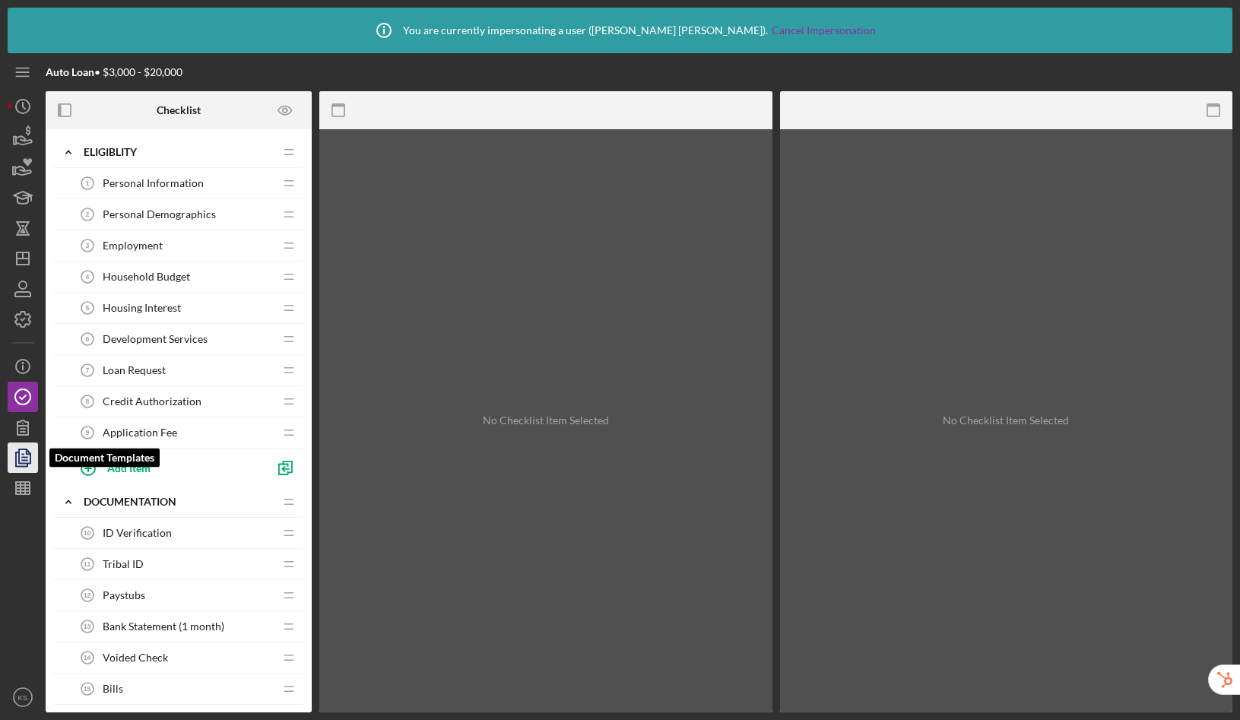
click at [32, 452] on icon "button" at bounding box center [23, 458] width 38 height 38
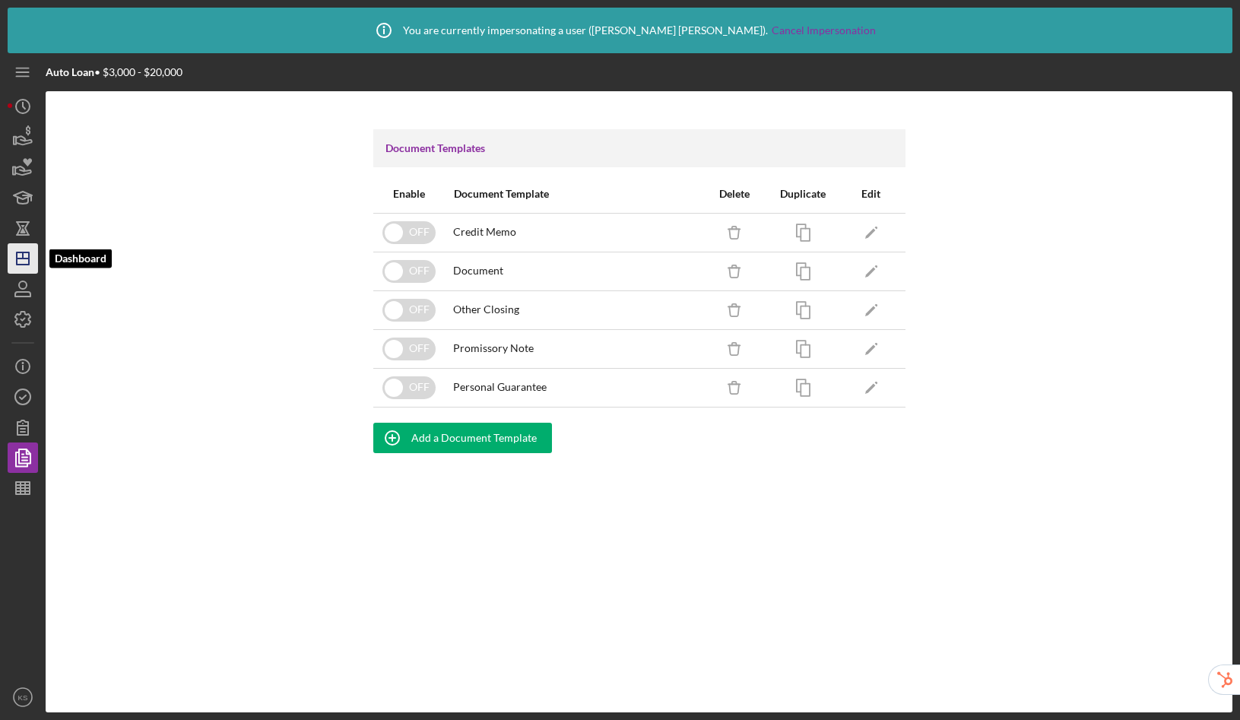
click at [22, 265] on polygon "button" at bounding box center [23, 258] width 12 height 12
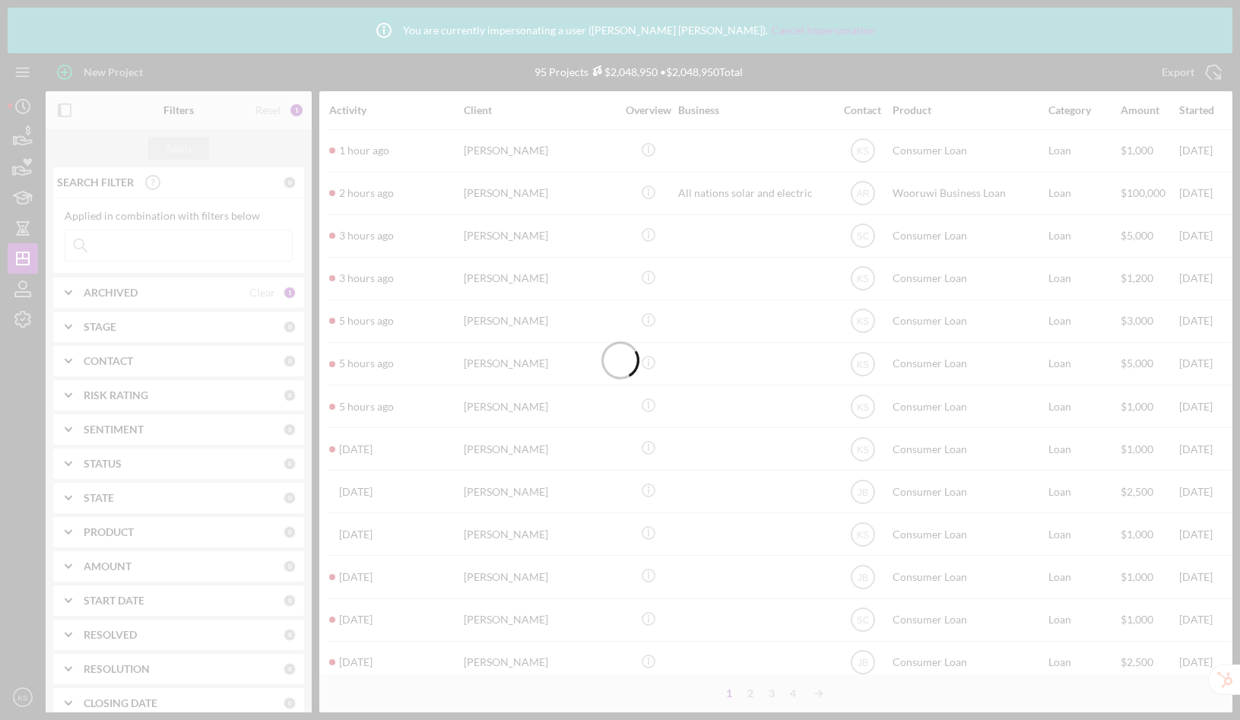
click at [24, 291] on div at bounding box center [620, 360] width 1240 height 720
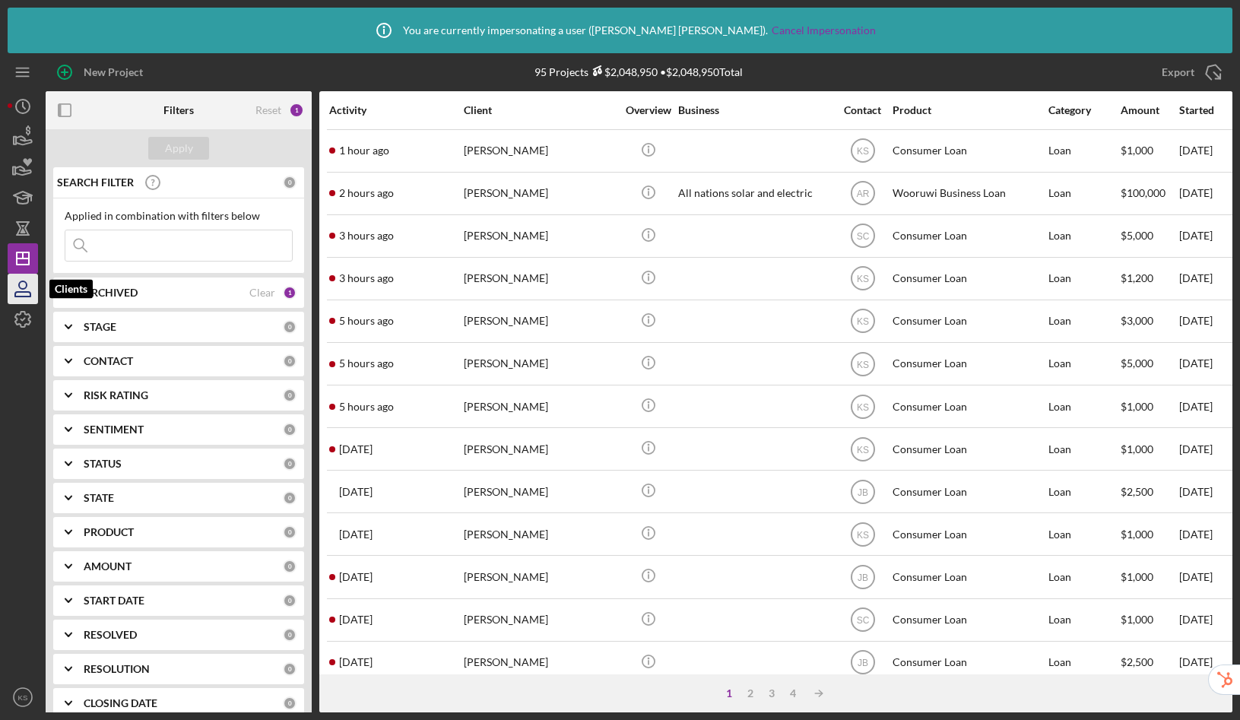
click at [19, 292] on icon "button" at bounding box center [22, 294] width 15 height 5
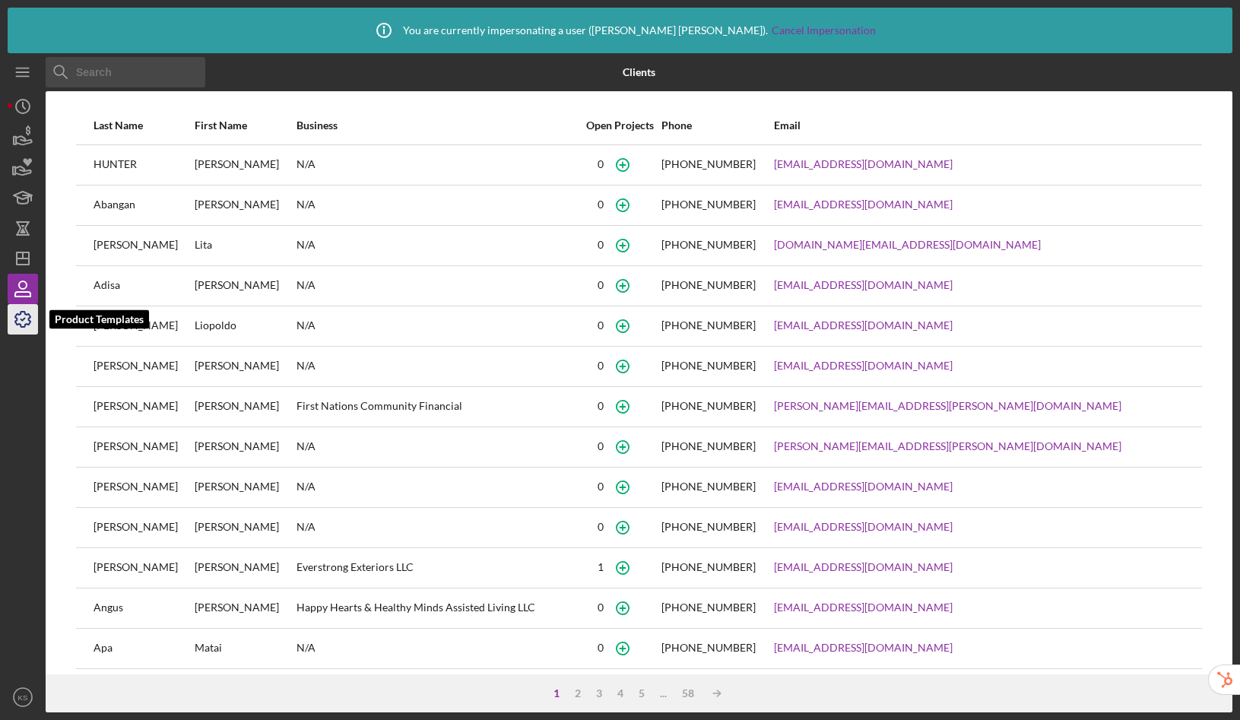
click at [32, 322] on icon "button" at bounding box center [23, 319] width 38 height 38
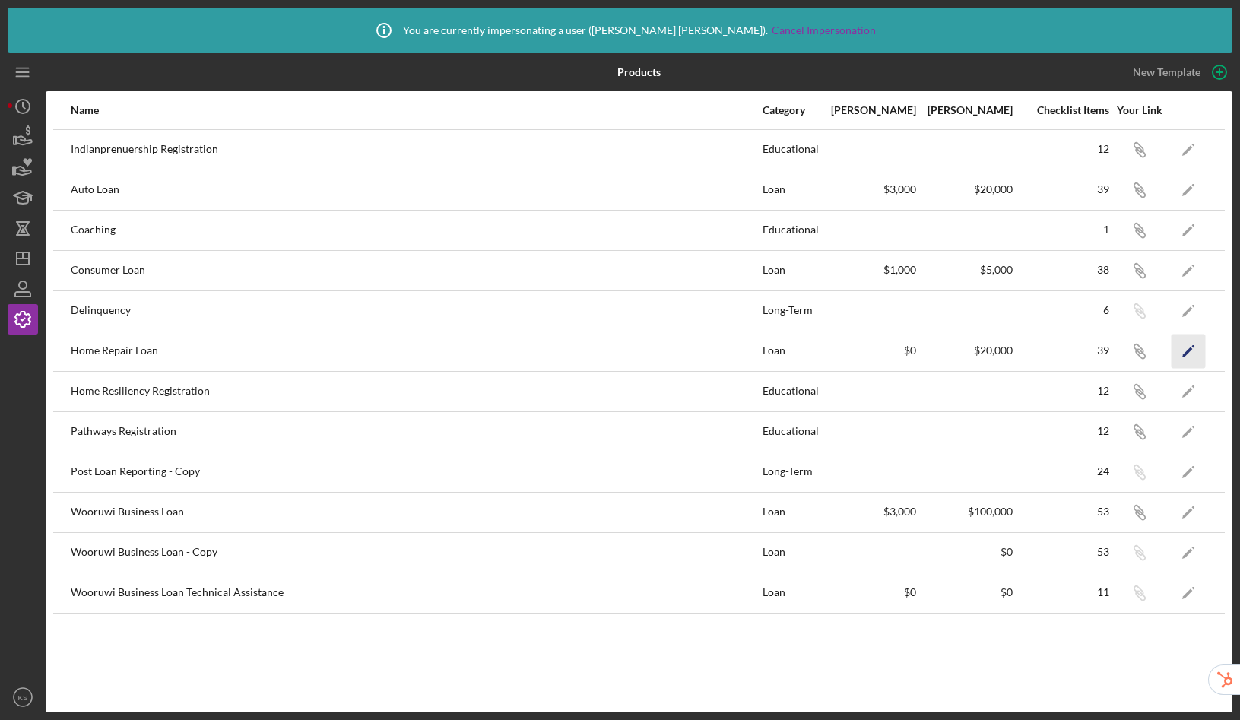
click at [1189, 358] on icon "Icon/Edit" at bounding box center [1189, 351] width 34 height 34
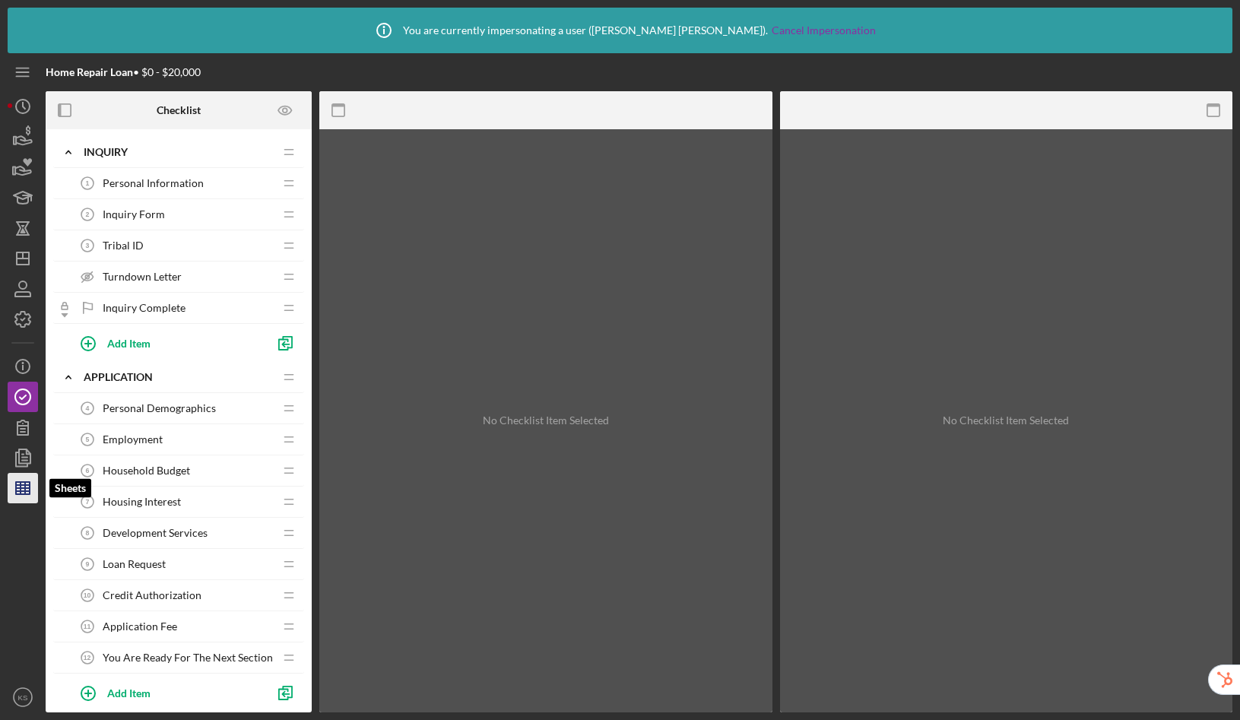
click at [26, 497] on icon "button" at bounding box center [23, 488] width 38 height 38
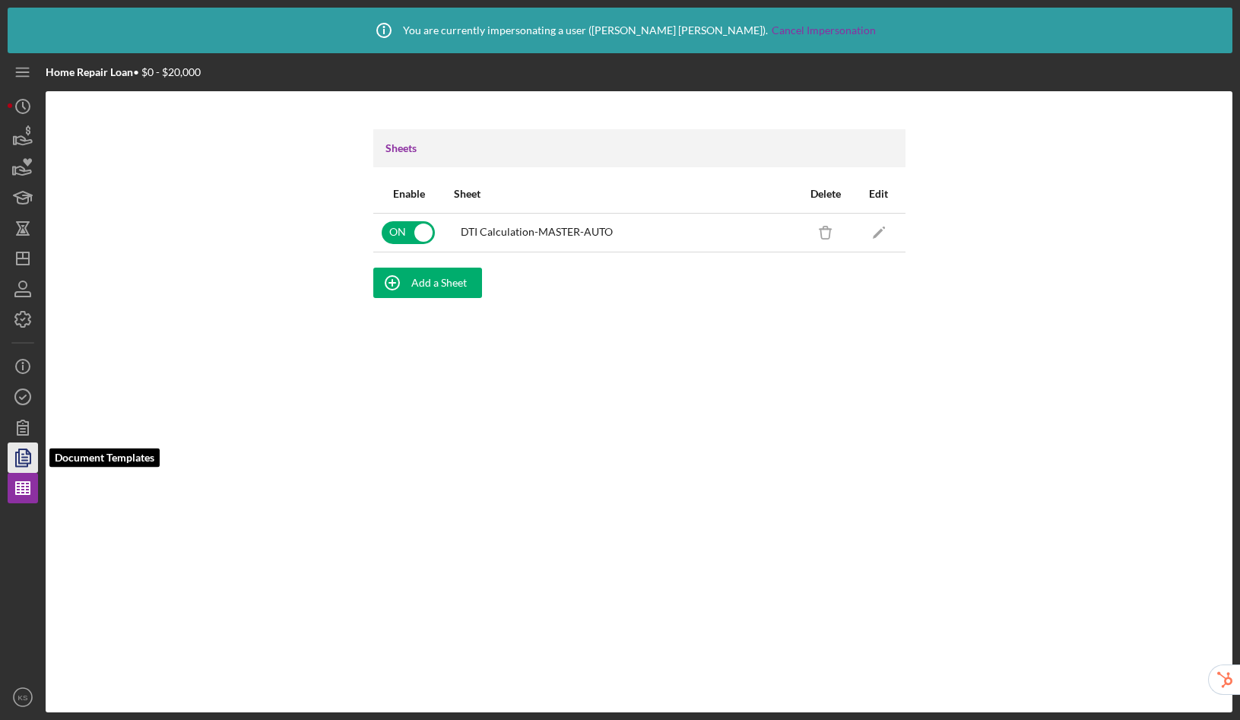
click at [22, 452] on icon "button" at bounding box center [23, 458] width 38 height 38
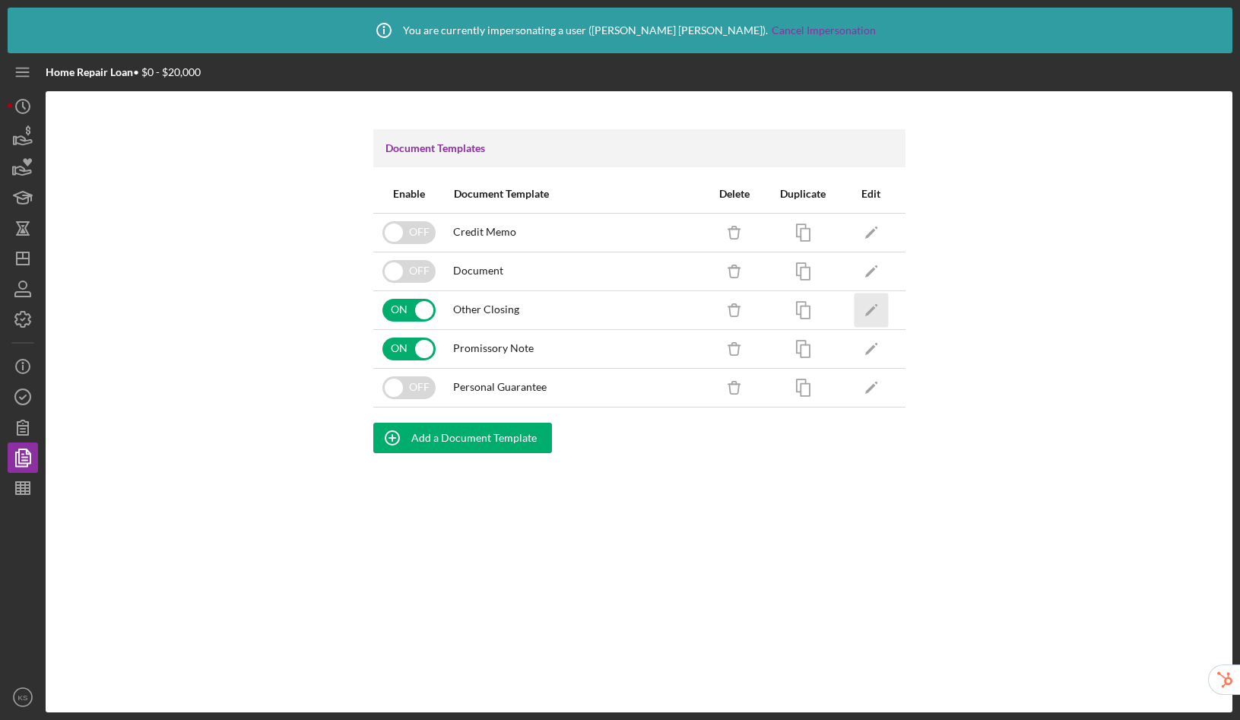
click at [873, 316] on icon "Icon/Edit" at bounding box center [871, 310] width 34 height 34
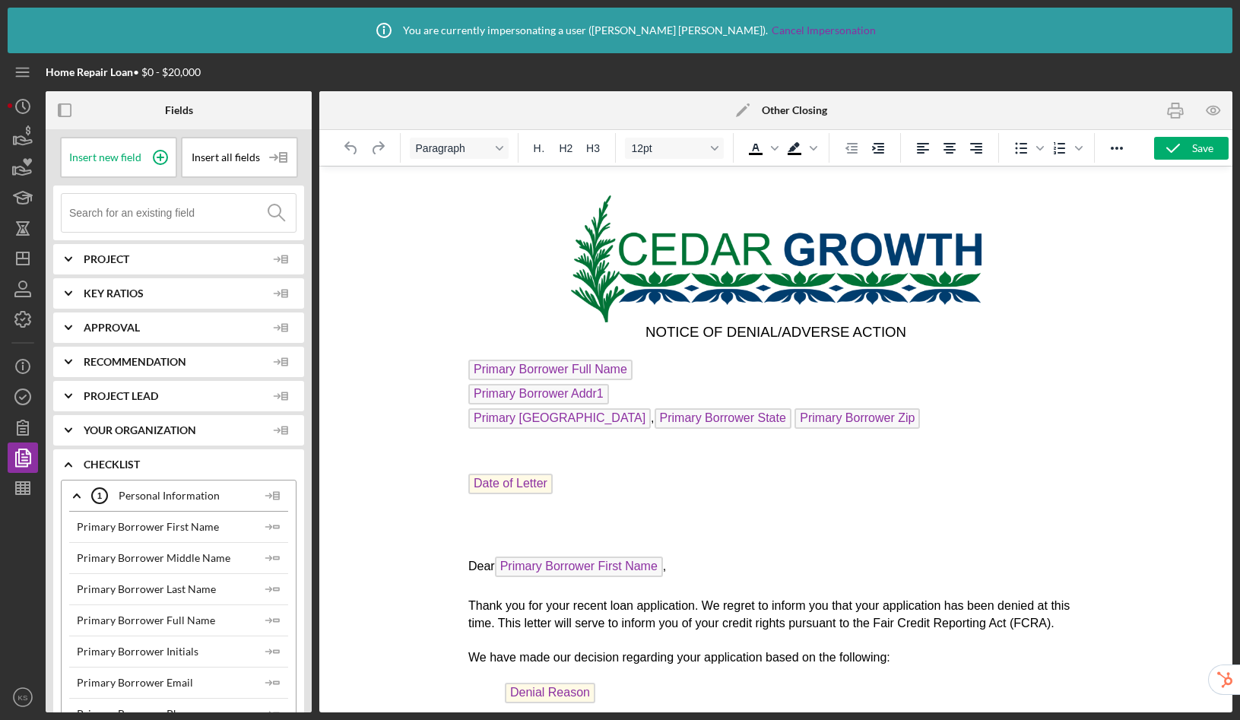
click at [737, 110] on icon "Icon/Edit" at bounding box center [743, 110] width 38 height 38
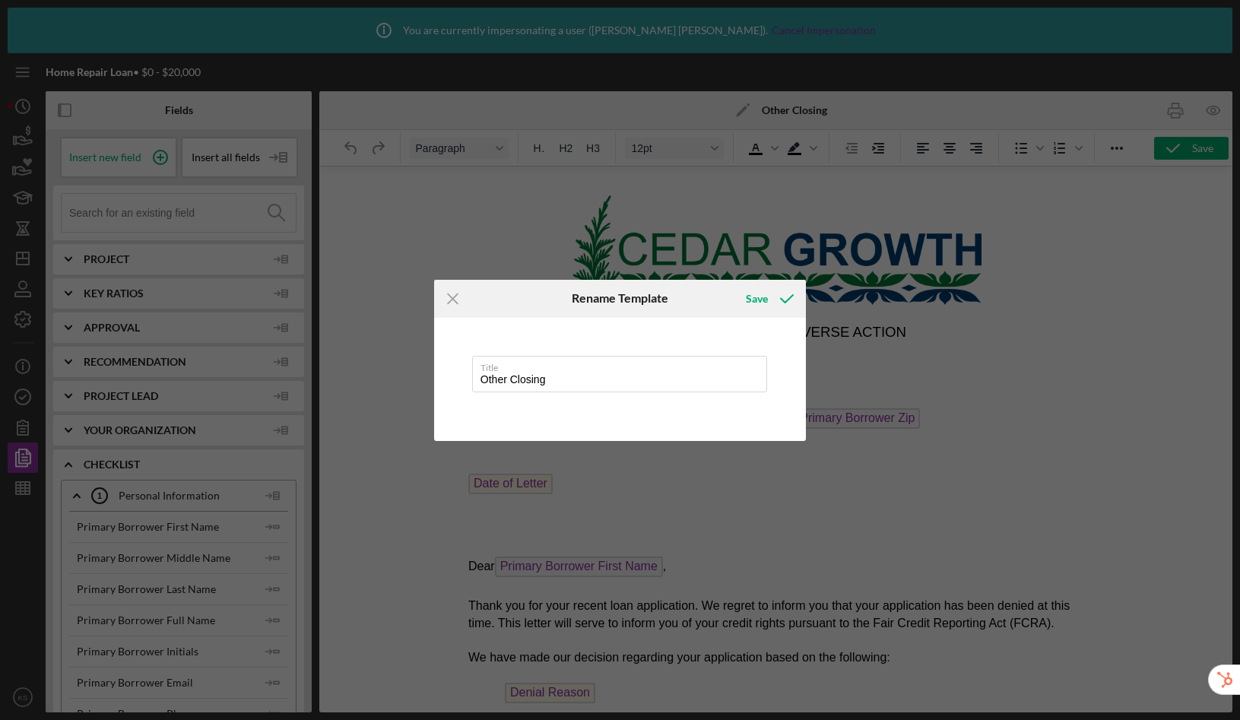
drag, startPoint x: 563, startPoint y: 375, endPoint x: 423, endPoint y: 363, distance: 140.4
click at [423, 363] on div "Icon/Menu Close Rename Template Save Title Other Closing Cancel Save" at bounding box center [620, 360] width 1240 height 720
click at [761, 298] on div "Save" at bounding box center [757, 299] width 22 height 30
type input "Denial Letter"
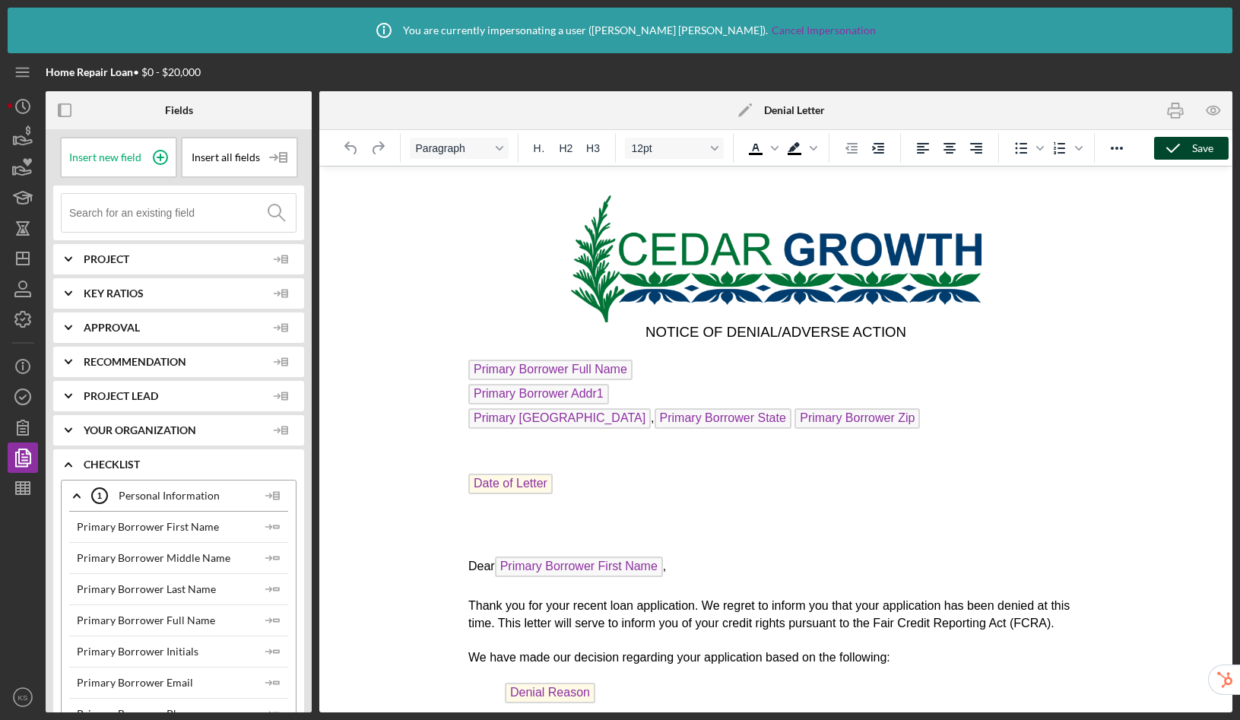
click at [1179, 146] on icon "button" at bounding box center [1173, 148] width 38 height 38
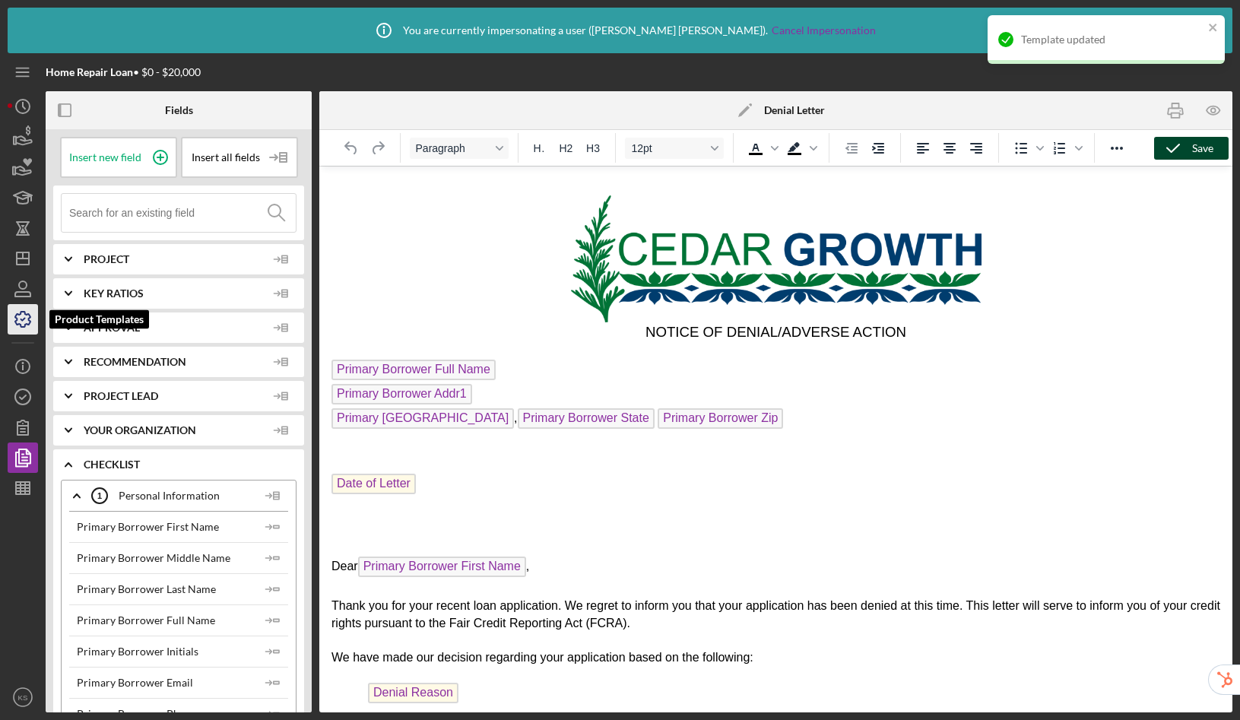
click at [15, 324] on icon "button" at bounding box center [23, 319] width 38 height 38
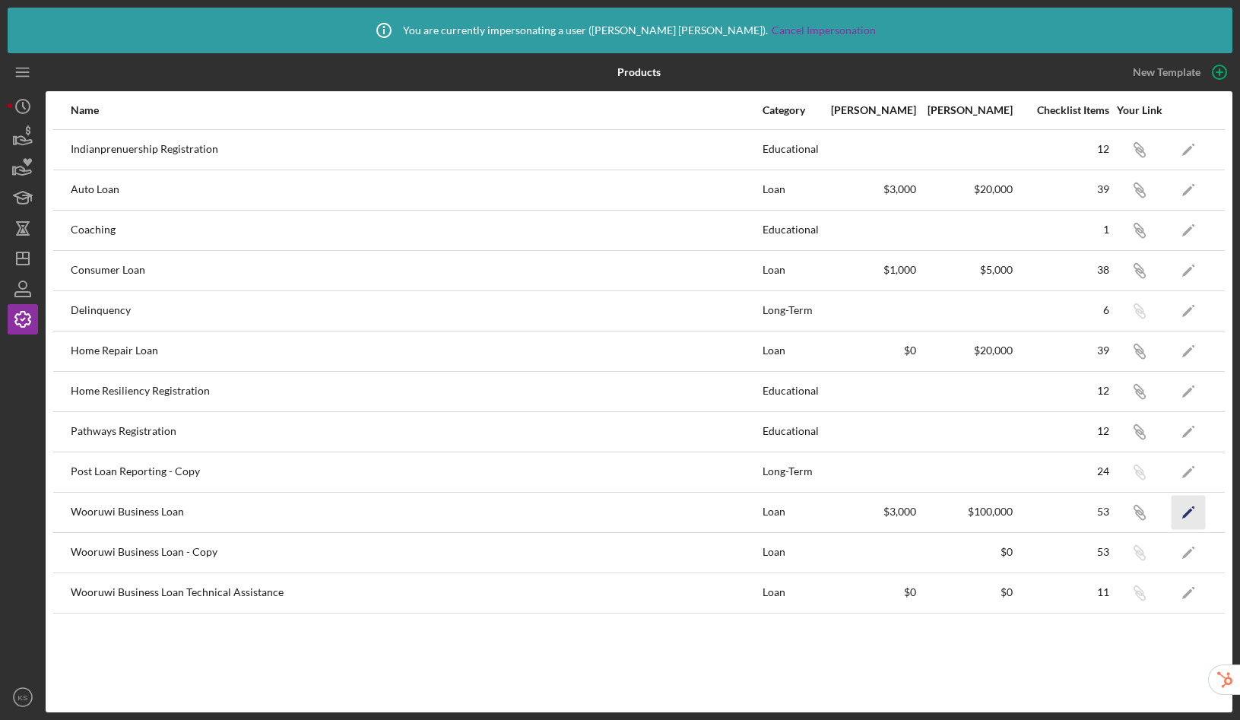
click at [1187, 514] on polygon "button" at bounding box center [1187, 513] width 11 height 11
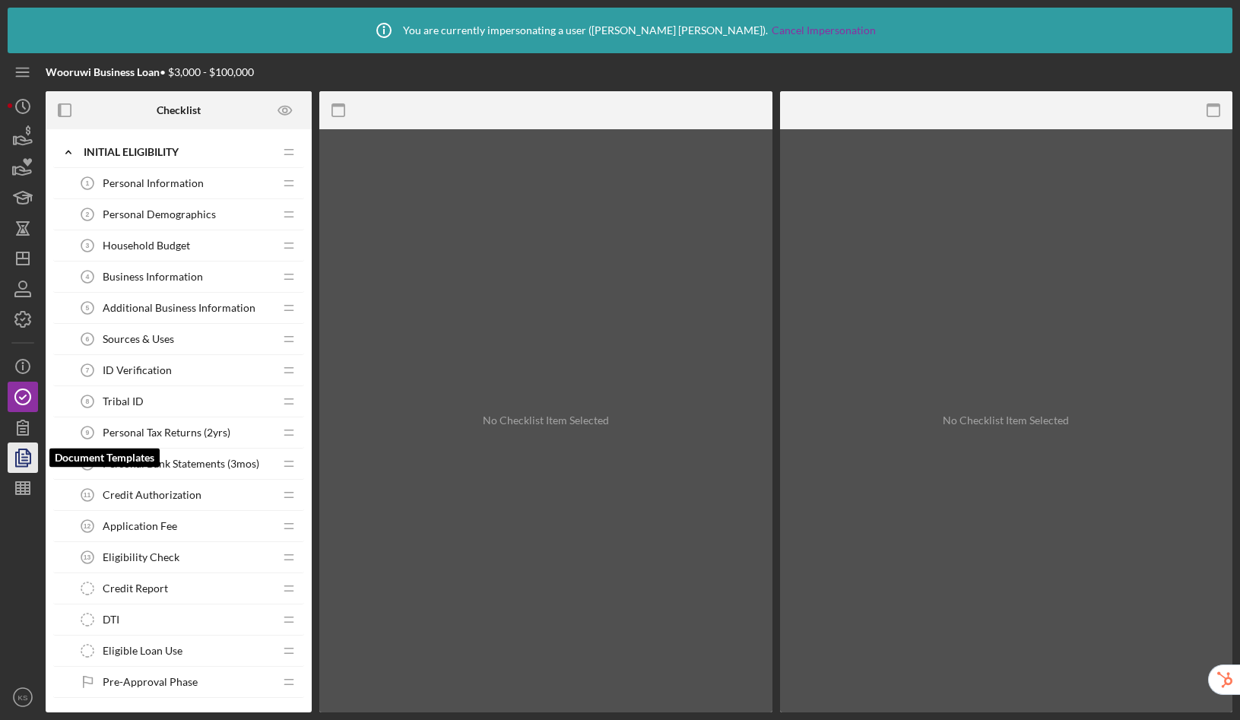
click at [28, 466] on icon "button" at bounding box center [23, 458] width 38 height 38
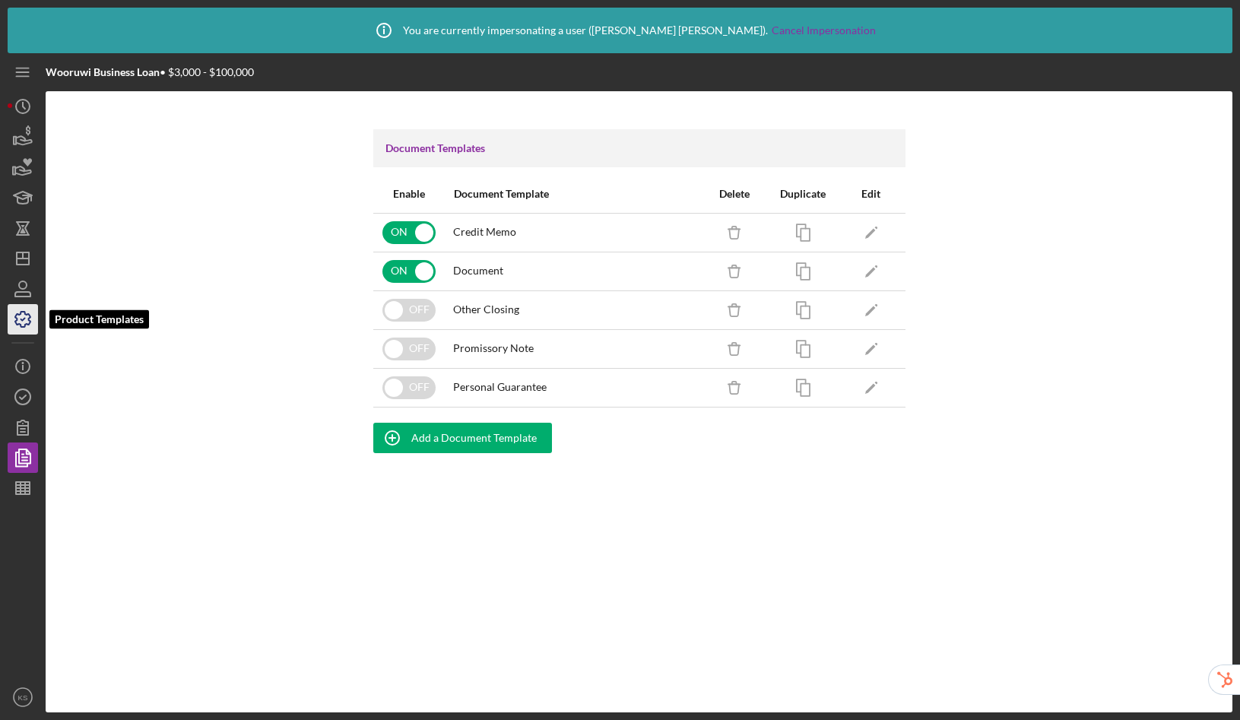
click at [17, 316] on icon "button" at bounding box center [23, 319] width 38 height 38
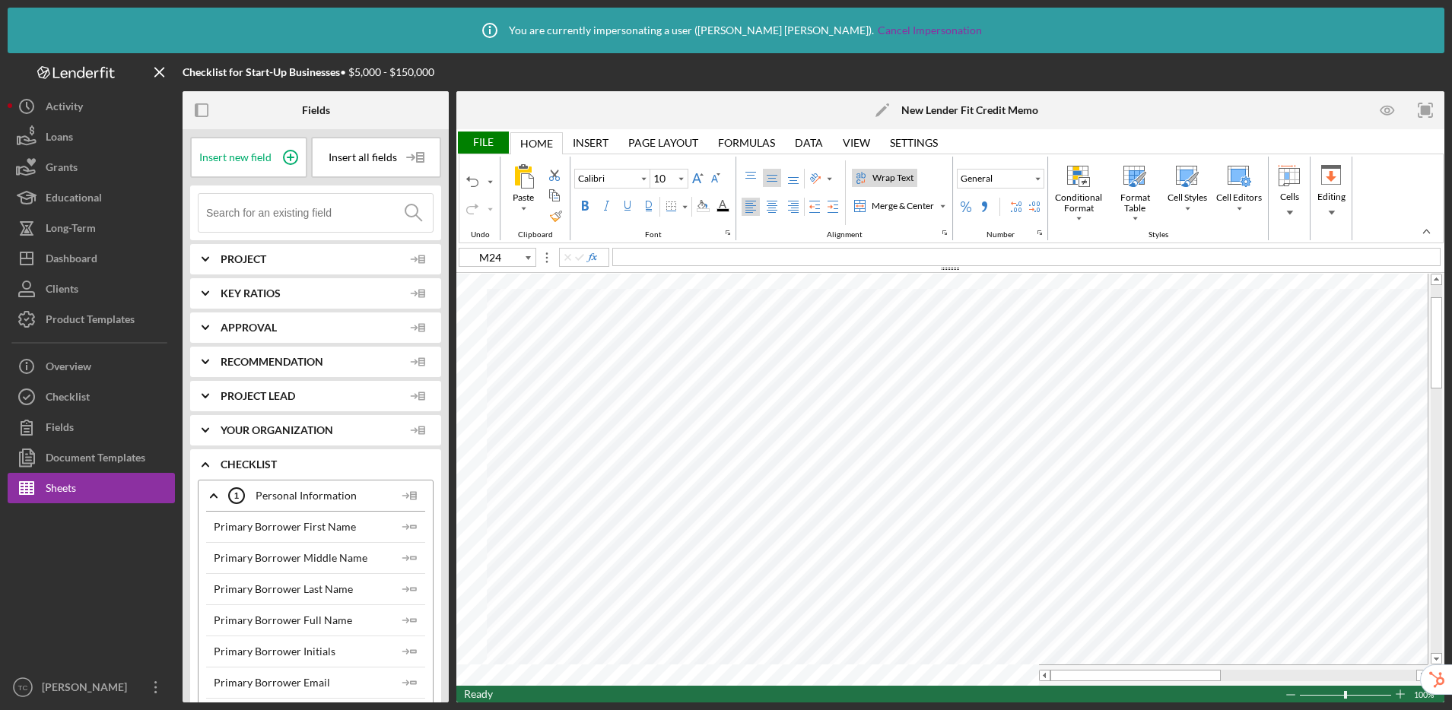
type input "T15"
type input "11"
type input "M24"
type input "10"
type input "C6"
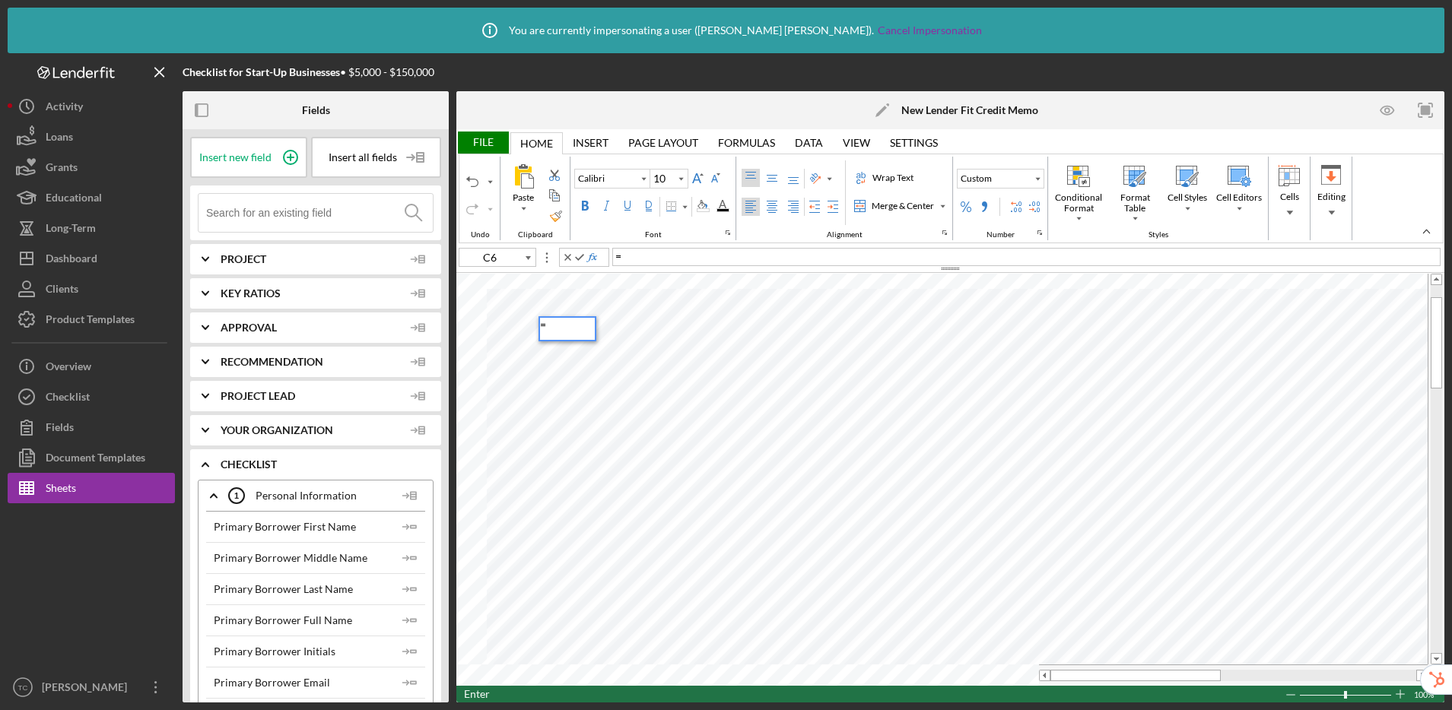
type input "11"
type input "C7"
type input "10"
type input "B5"
type input "11"
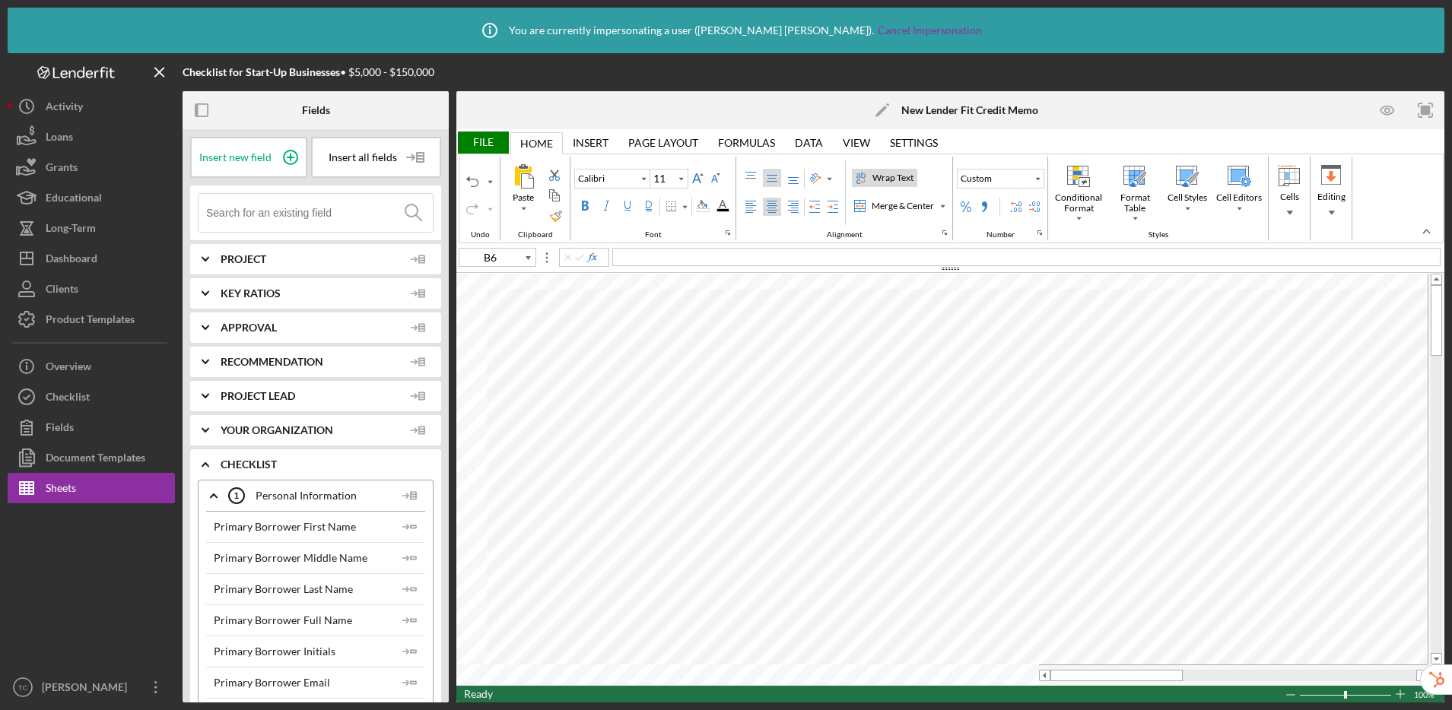
click at [475, 140] on div "File" at bounding box center [482, 143] width 52 height 22
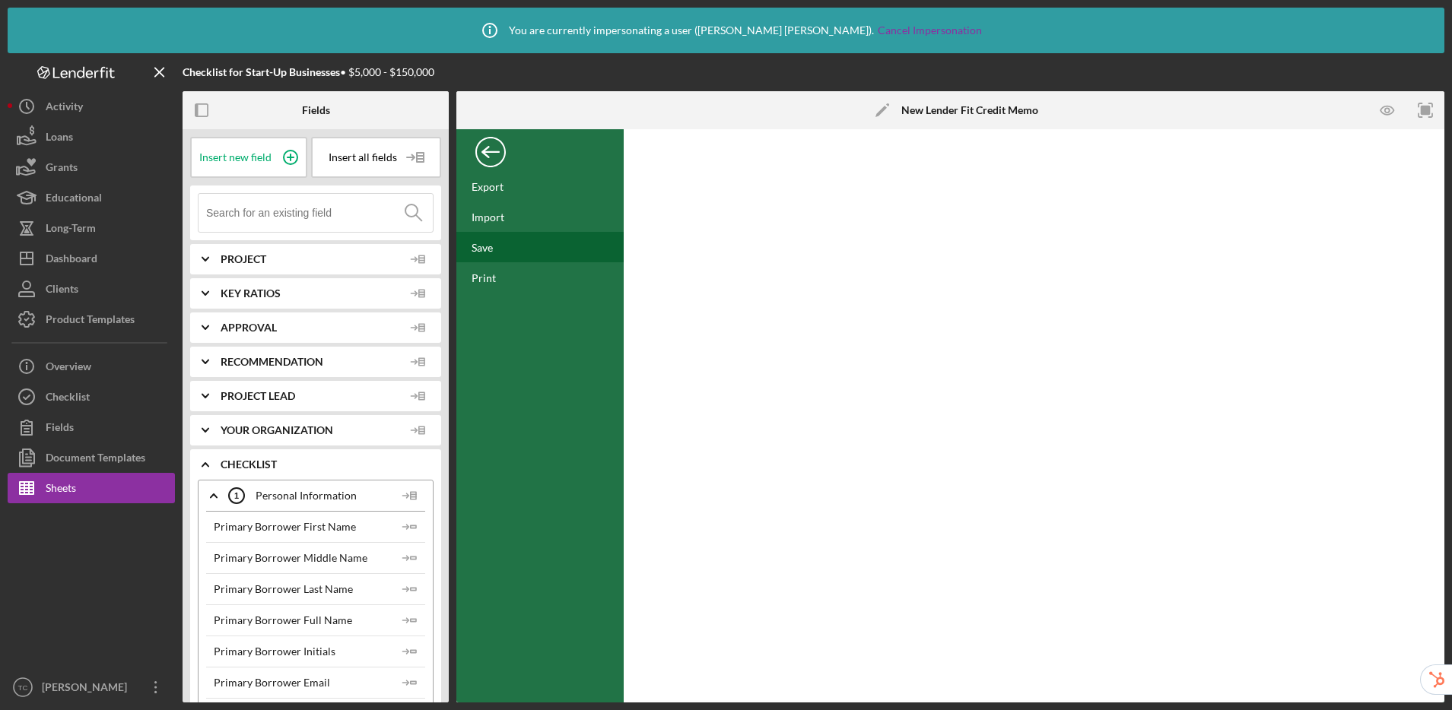
click at [481, 243] on div "Save" at bounding box center [481, 247] width 21 height 13
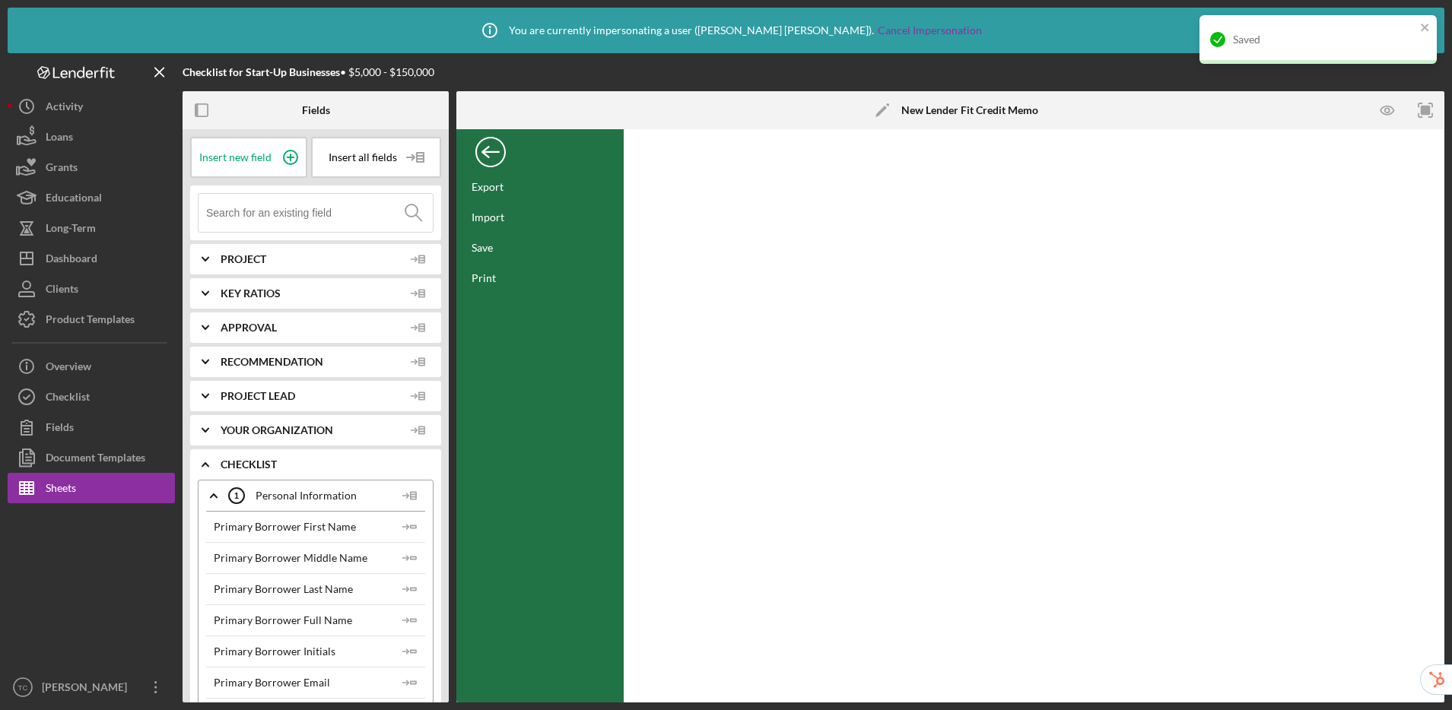
click at [480, 144] on div "Back" at bounding box center [490, 148] width 30 height 30
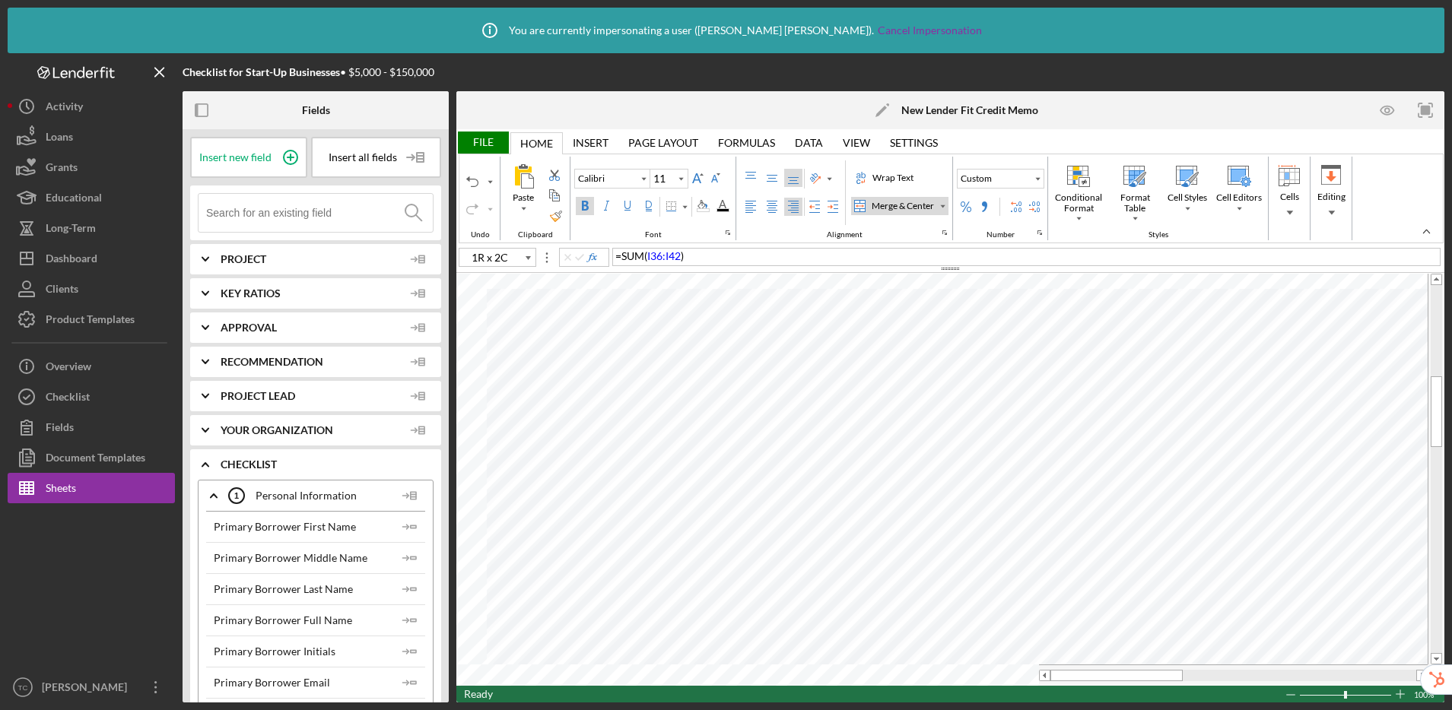
type input "J43"
